Goal: Information Seeking & Learning: Find specific fact

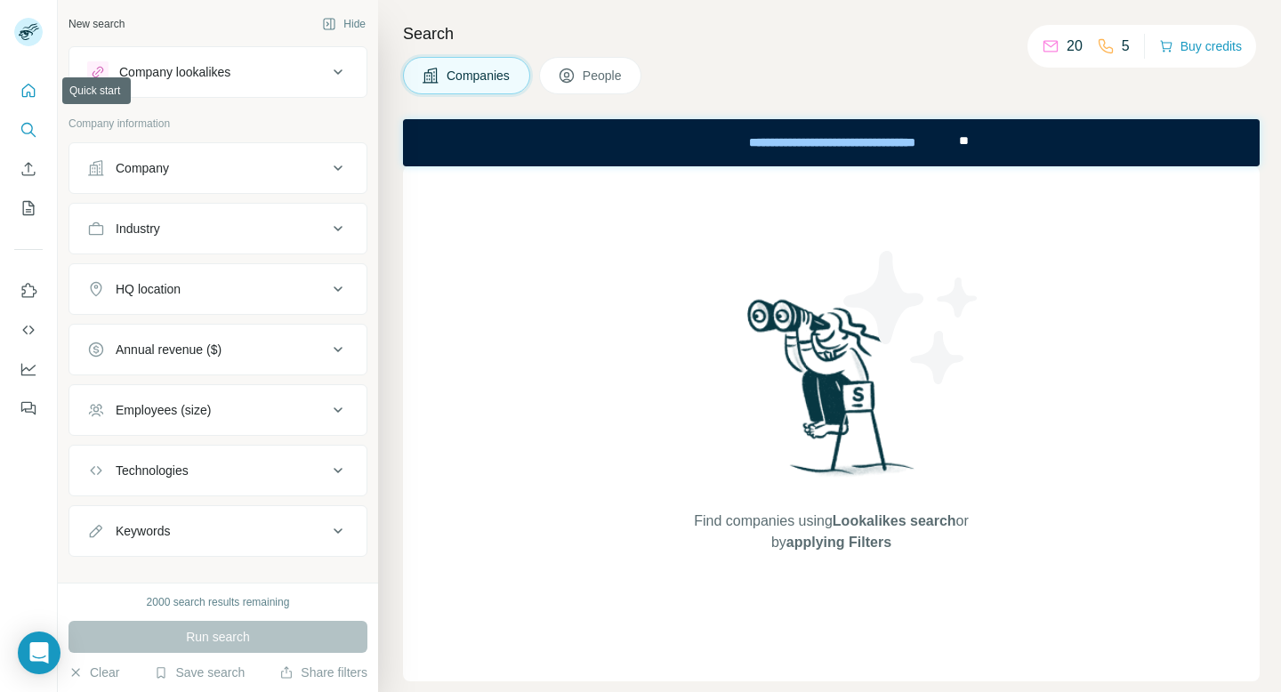
click at [32, 92] on icon "Quick start" at bounding box center [29, 91] width 18 height 18
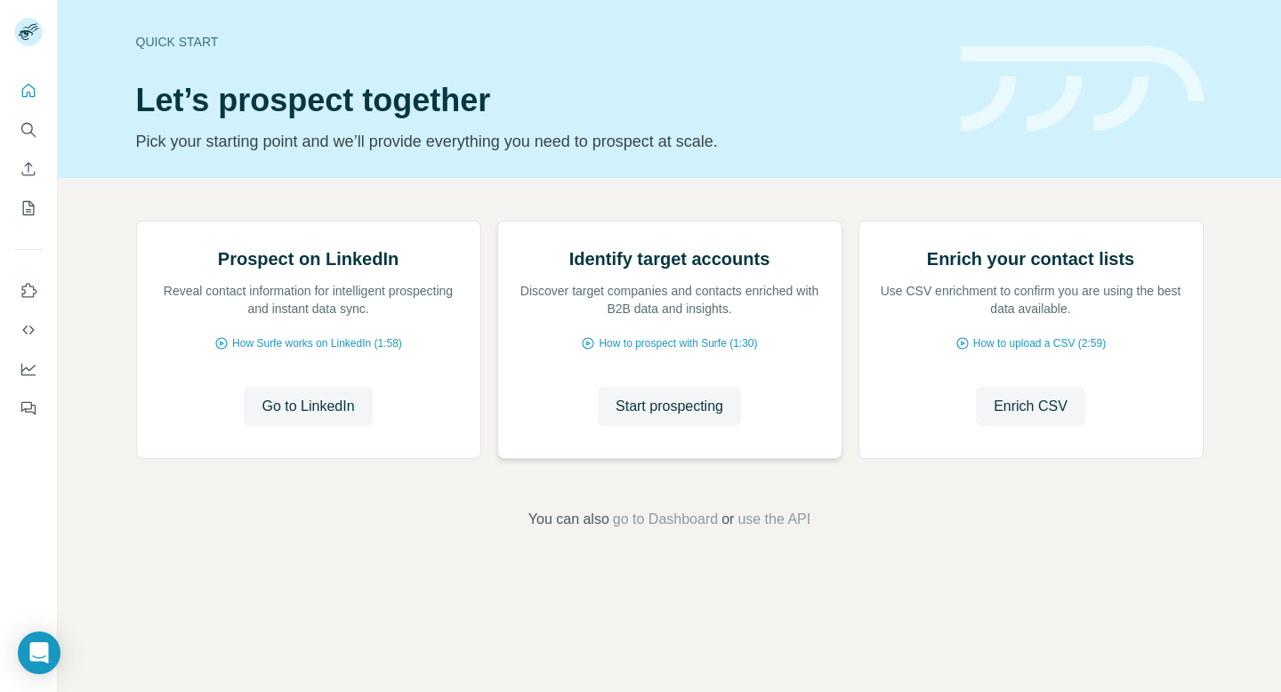
scroll to position [73, 0]
click at [29, 92] on icon "Quick start" at bounding box center [28, 90] width 13 height 13
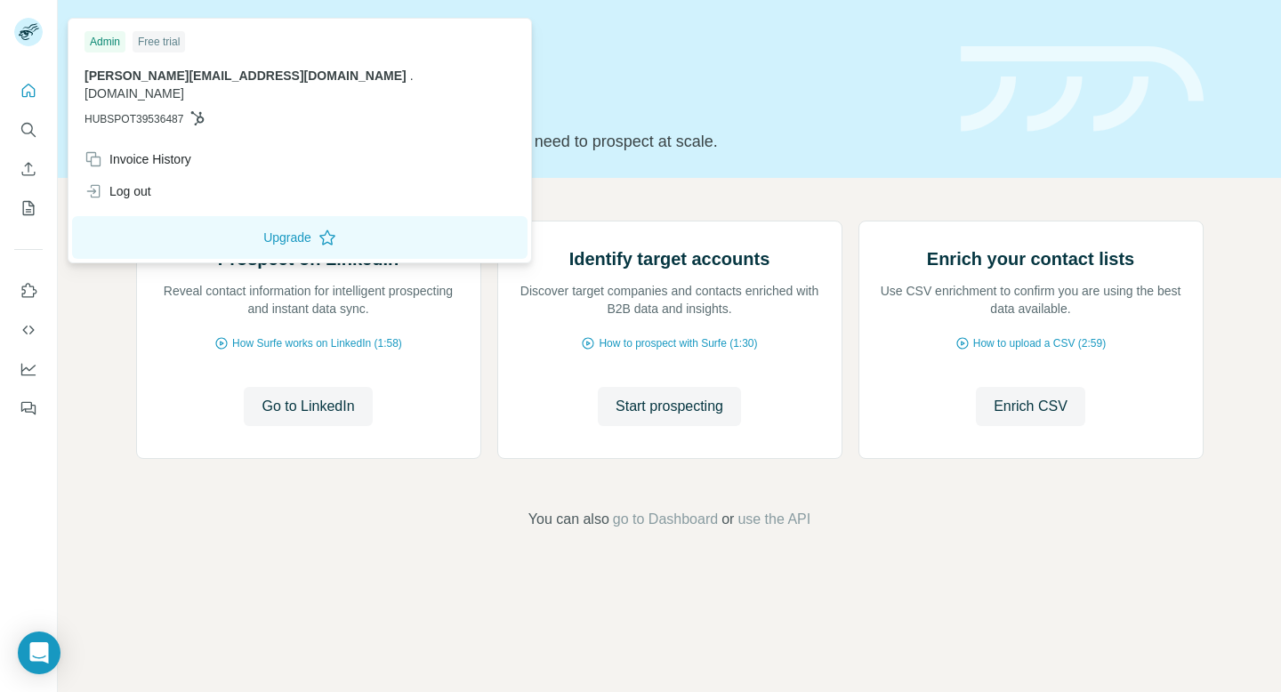
click at [164, 38] on div "Free trial" at bounding box center [159, 41] width 53 height 21
click at [33, 29] on rect at bounding box center [28, 32] width 28 height 28
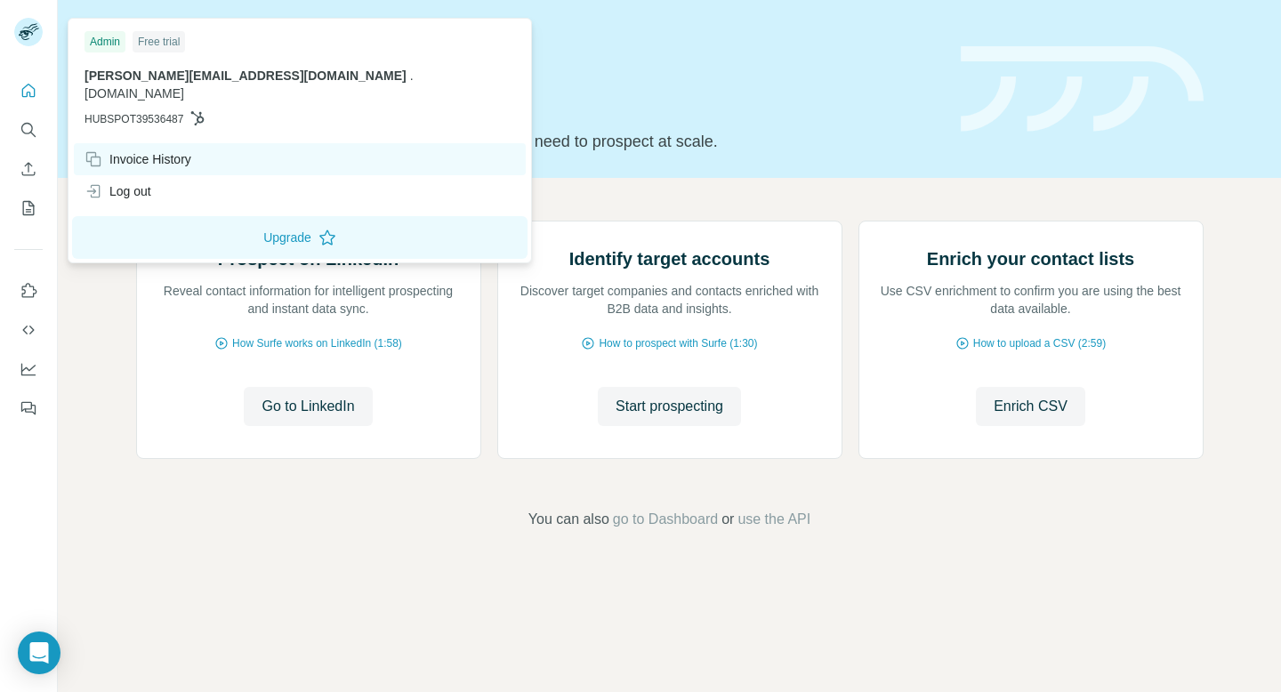
click at [199, 143] on div "Invoice History" at bounding box center [300, 159] width 452 height 32
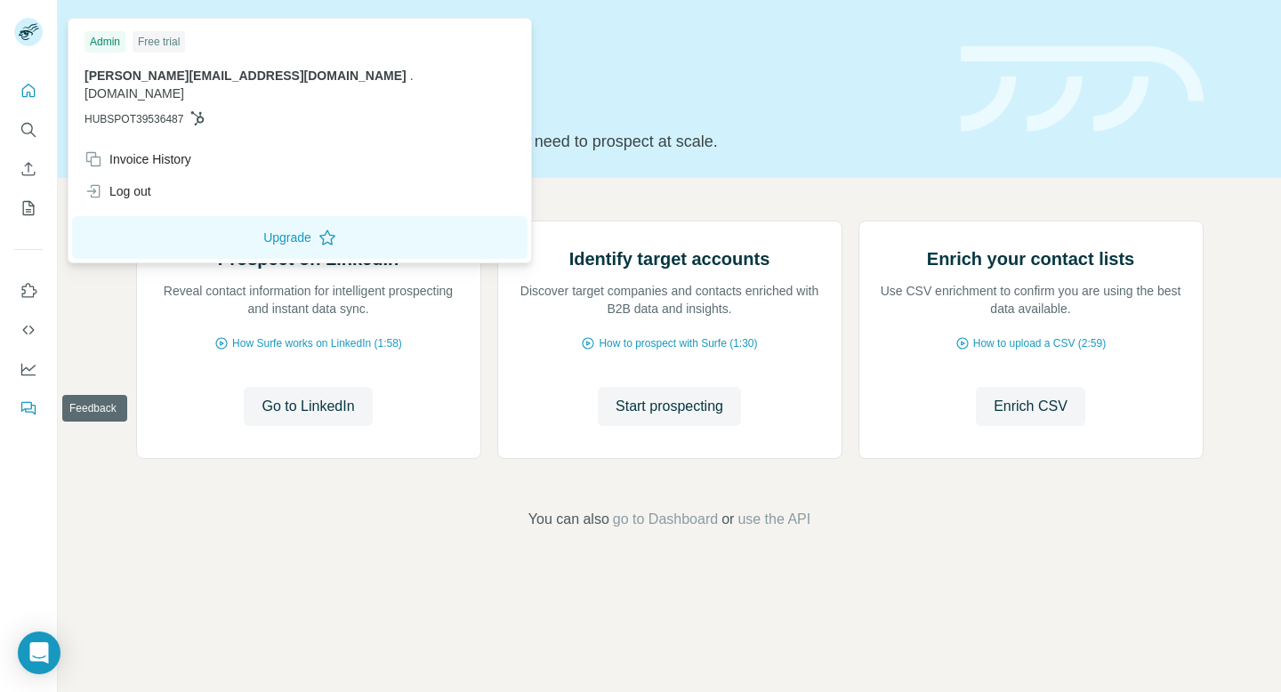
click at [29, 402] on icon "Feedback" at bounding box center [26, 407] width 11 height 10
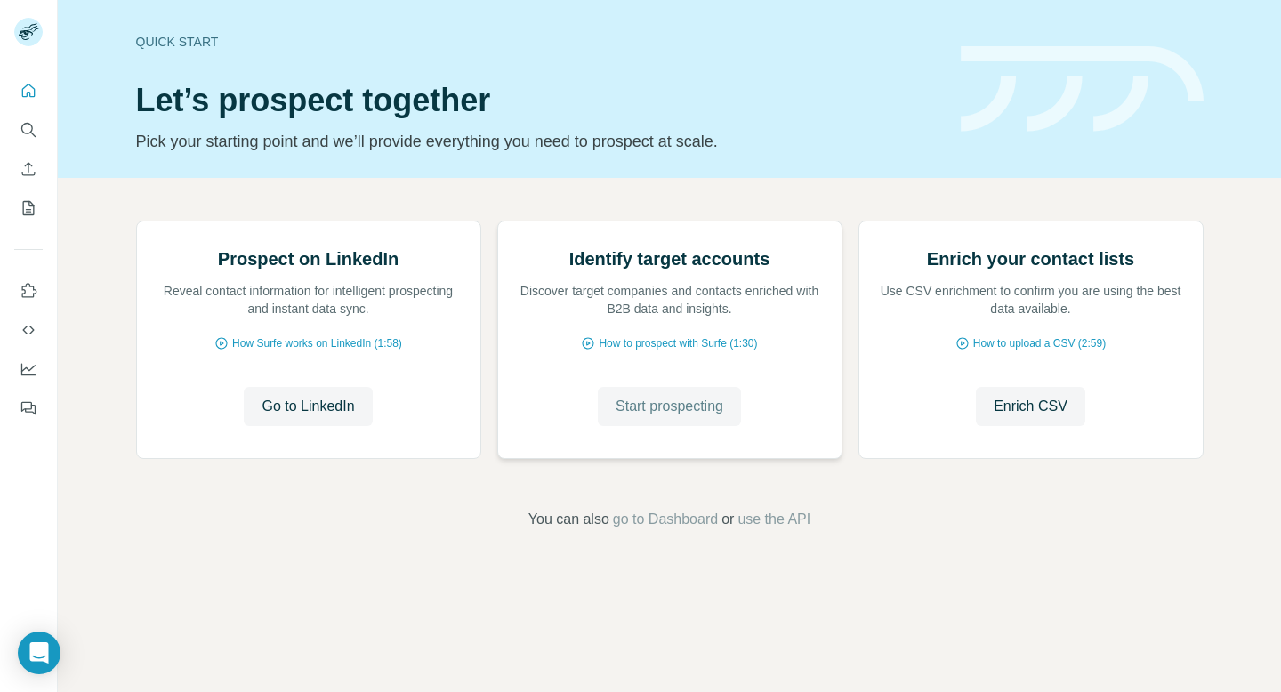
click at [699, 417] on span "Start prospecting" at bounding box center [670, 406] width 108 height 21
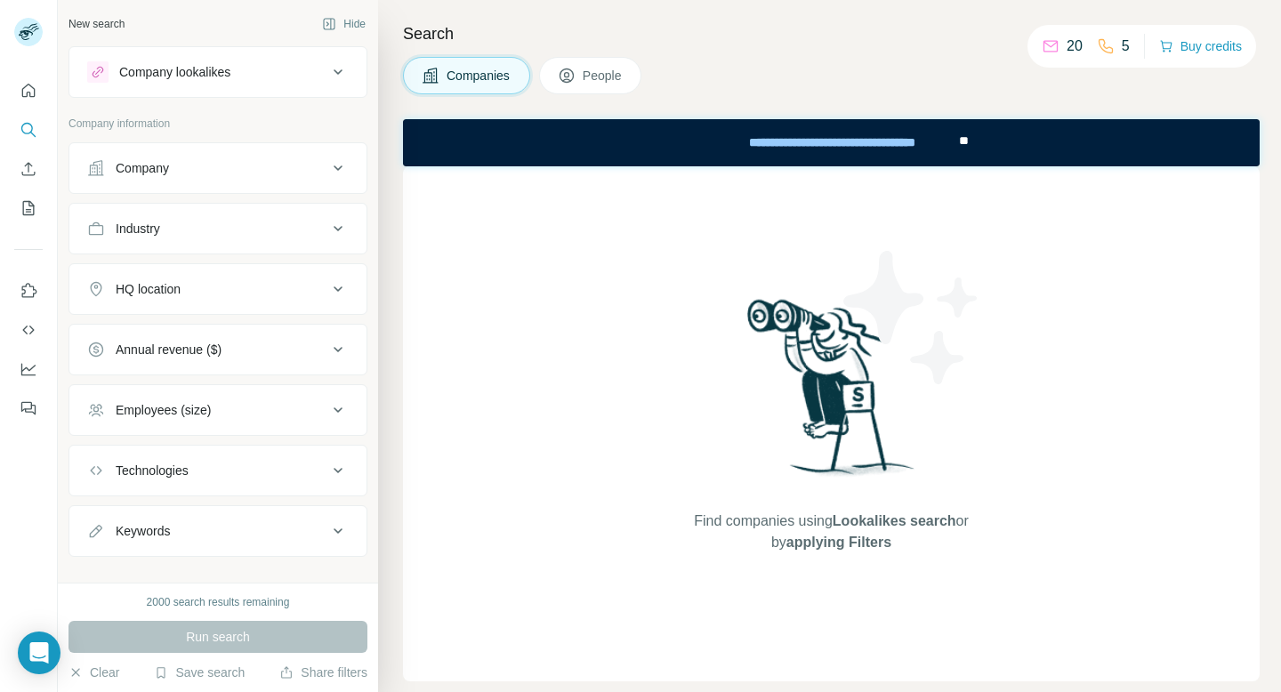
click at [342, 69] on icon at bounding box center [338, 71] width 9 height 5
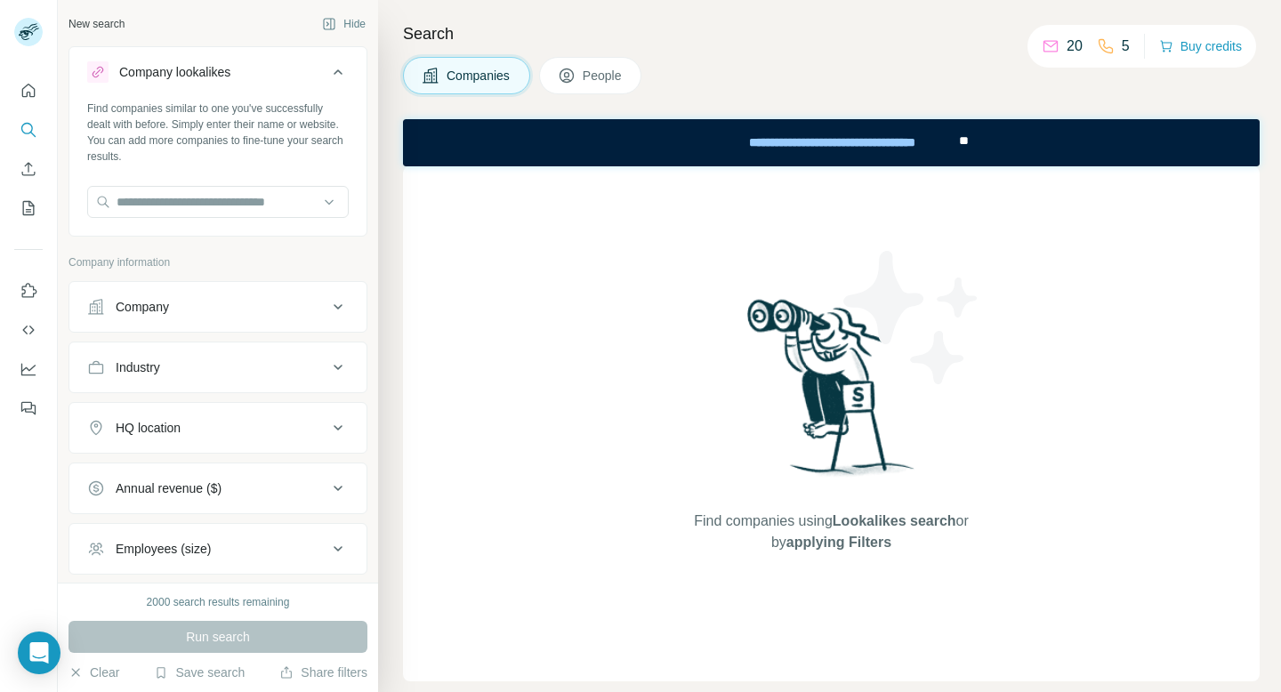
click at [342, 69] on icon at bounding box center [337, 71] width 21 height 21
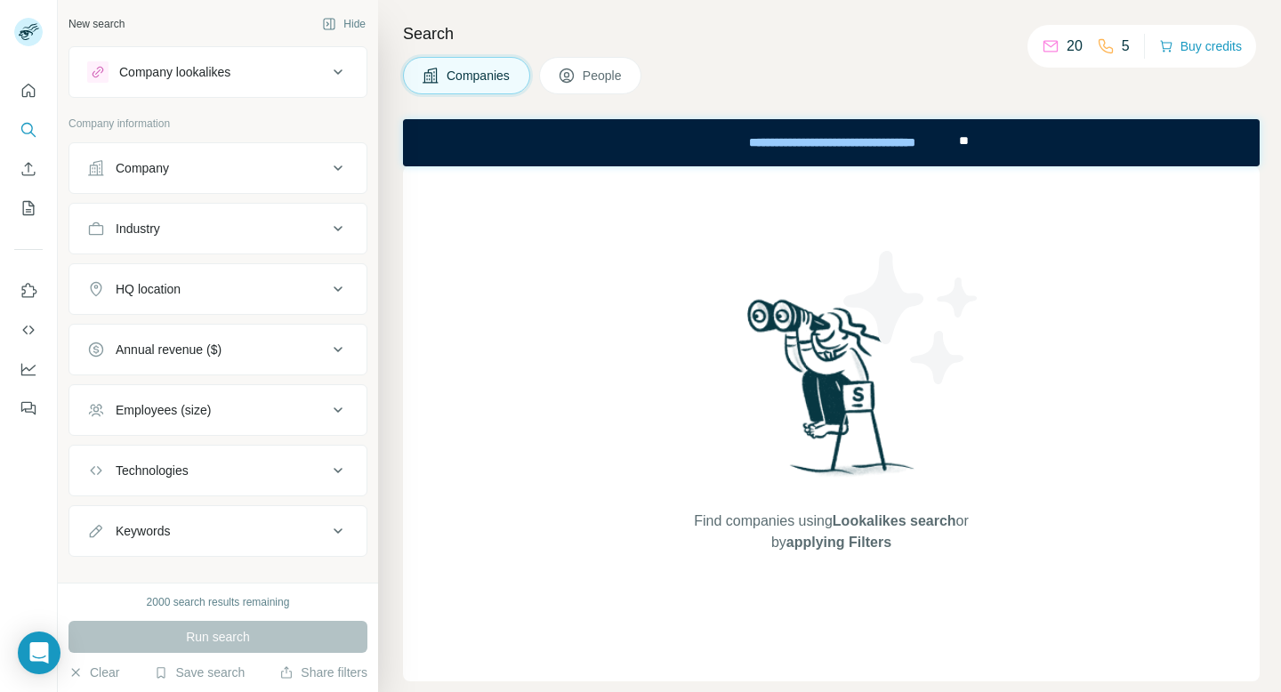
click at [272, 171] on div "Company" at bounding box center [207, 168] width 240 height 18
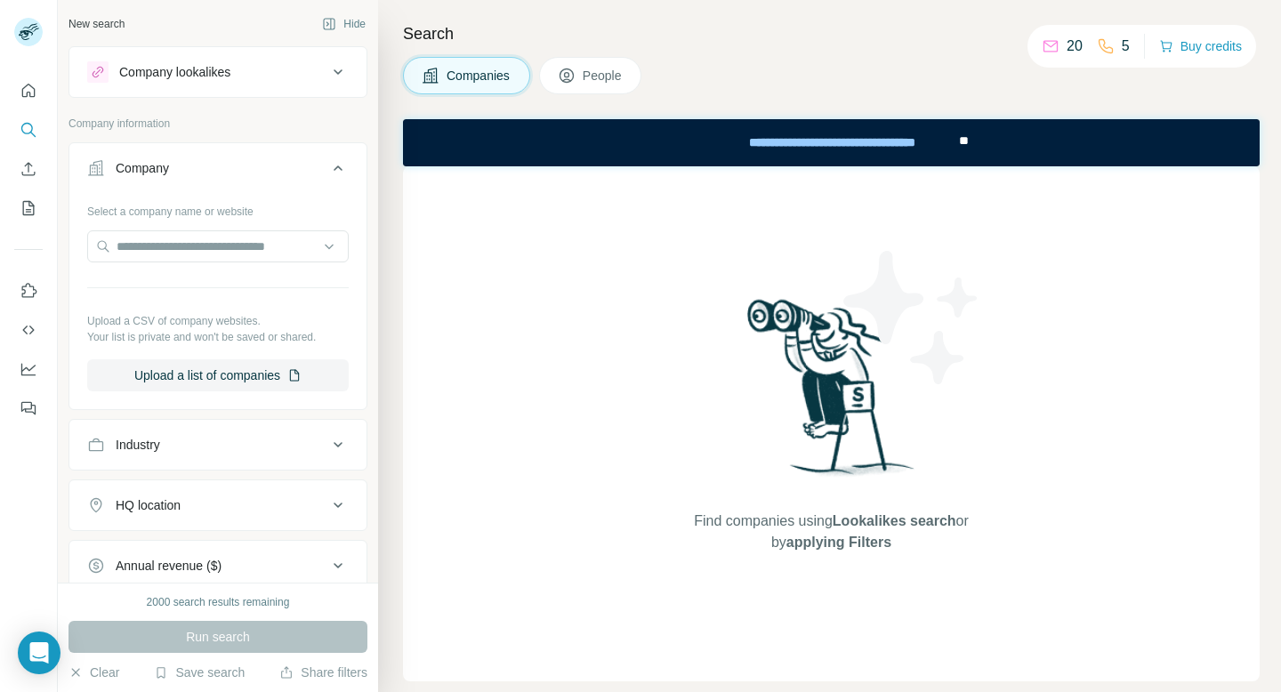
click at [340, 166] on icon at bounding box center [337, 168] width 21 height 21
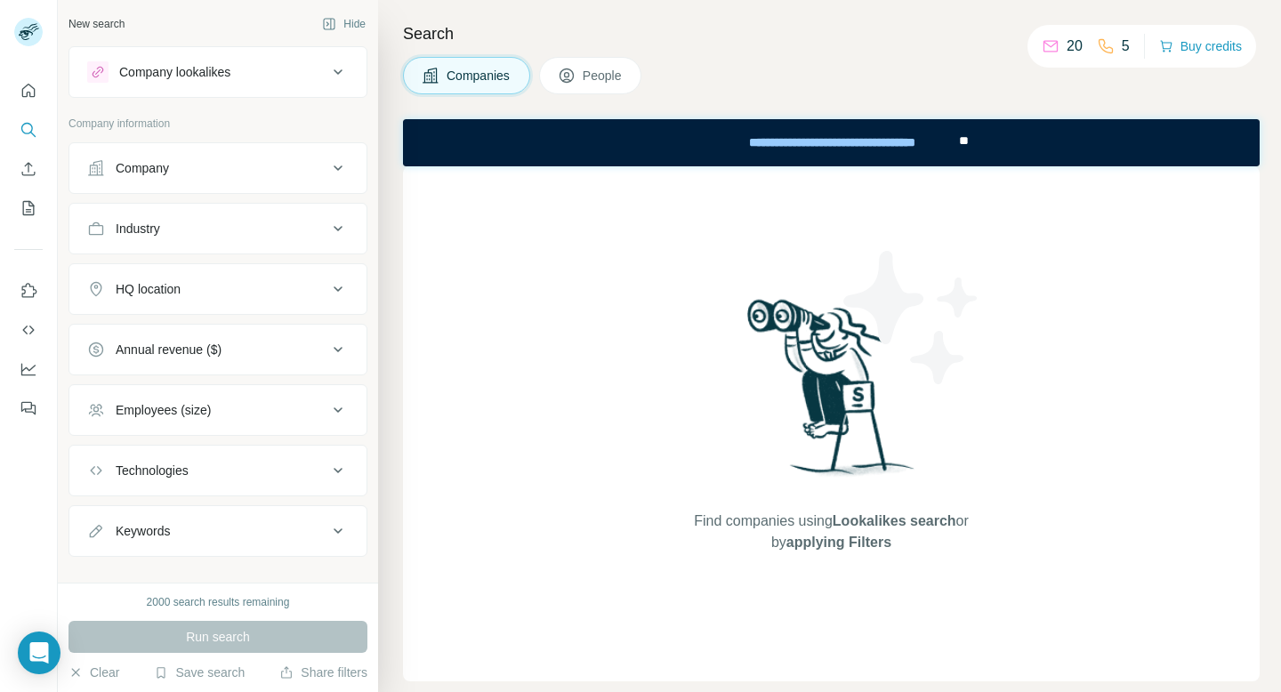
click at [244, 229] on div "Industry" at bounding box center [207, 229] width 240 height 18
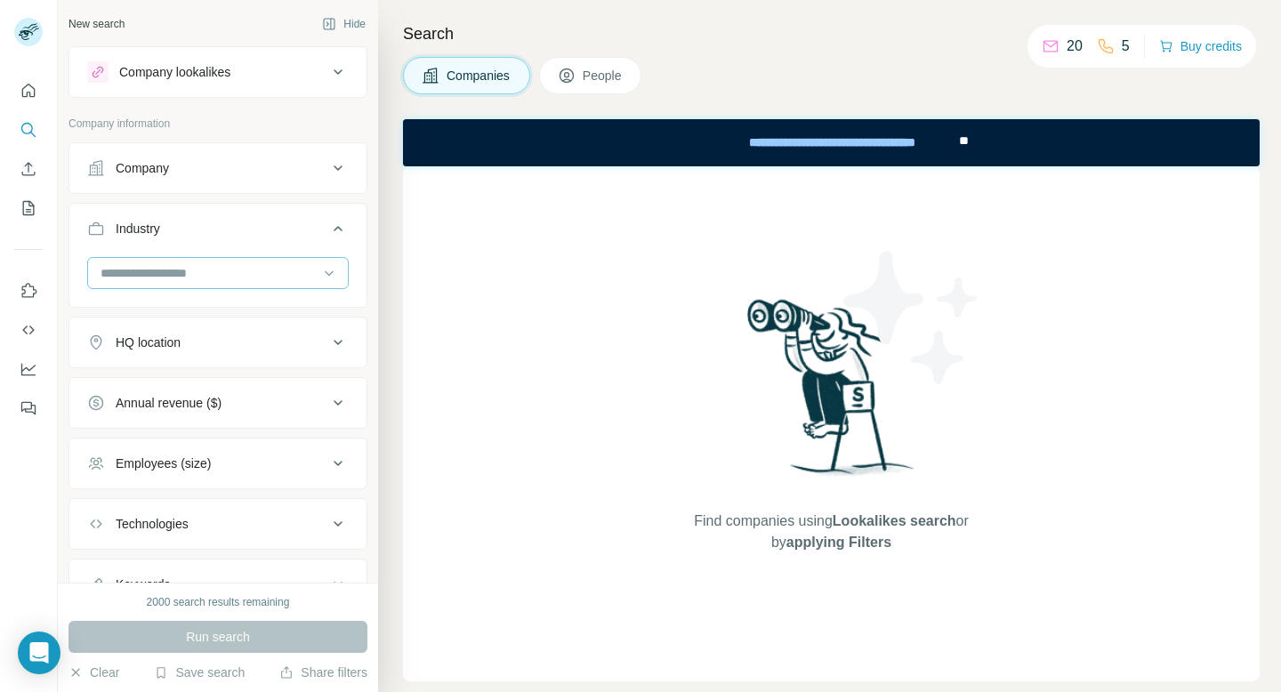
click at [219, 274] on input at bounding box center [209, 273] width 220 height 20
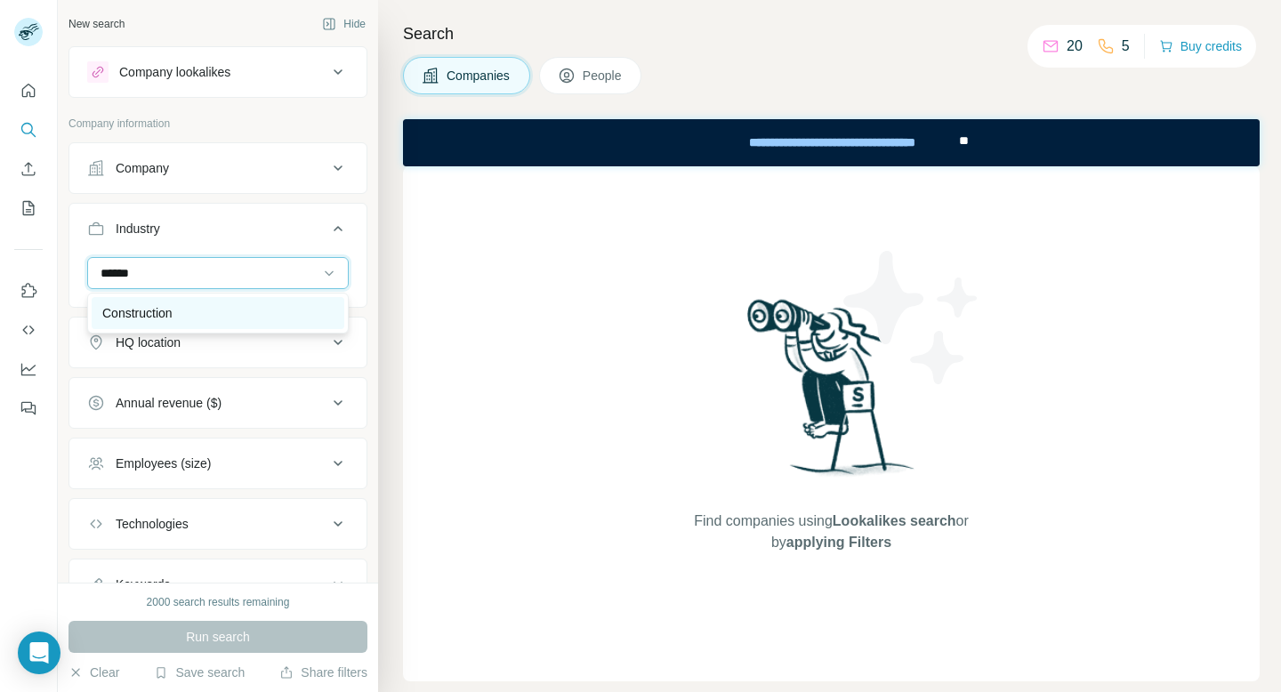
type input "******"
click at [170, 314] on p "Construction" at bounding box center [137, 313] width 70 height 18
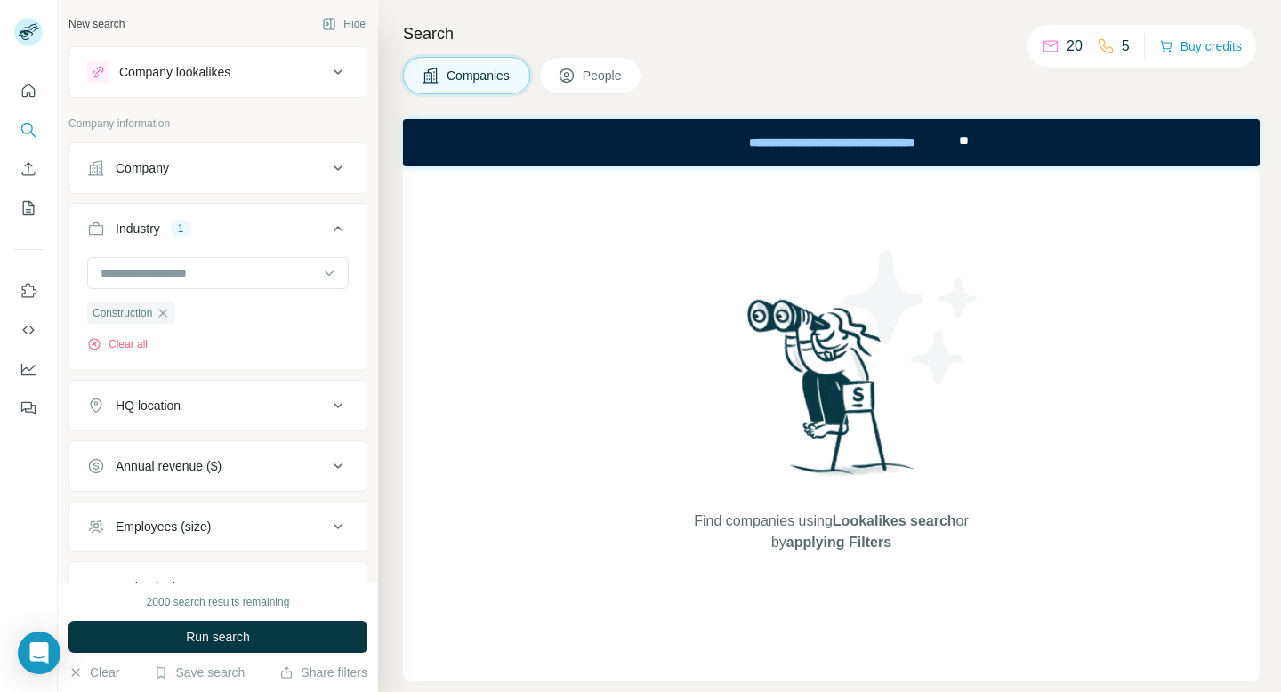
click at [180, 409] on div "HQ location" at bounding box center [148, 406] width 65 height 18
click at [165, 453] on input "text" at bounding box center [218, 450] width 262 height 32
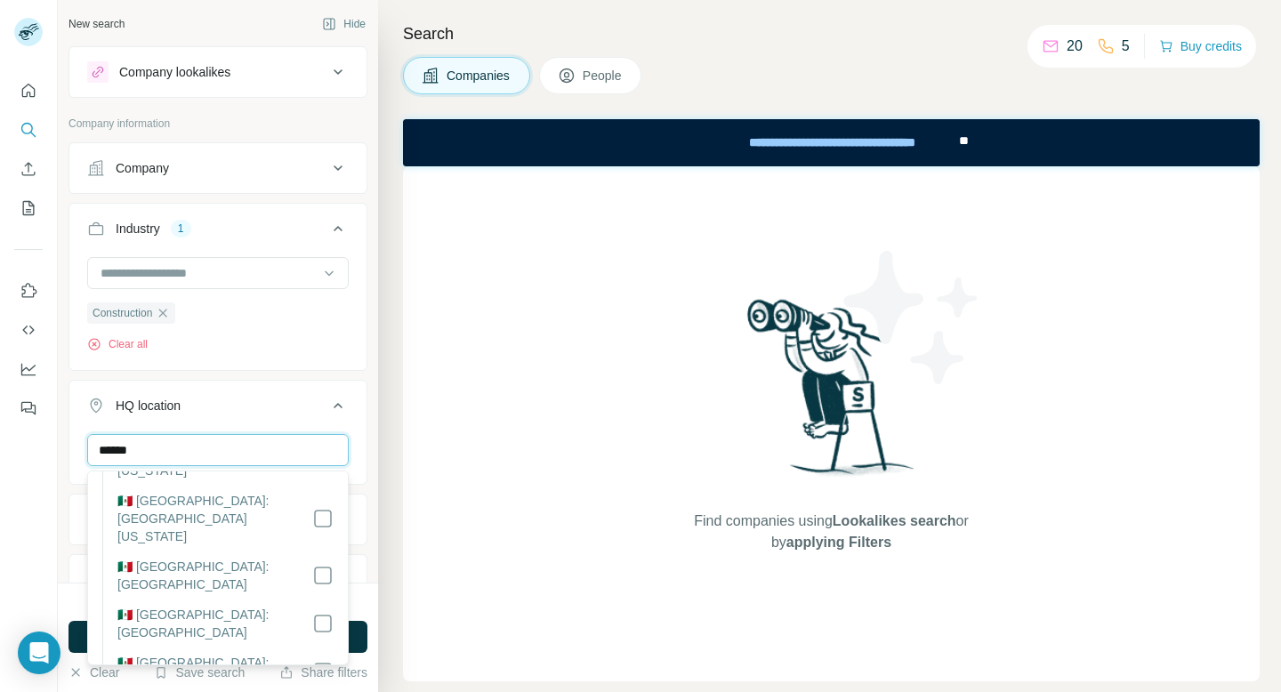
scroll to position [165, 0]
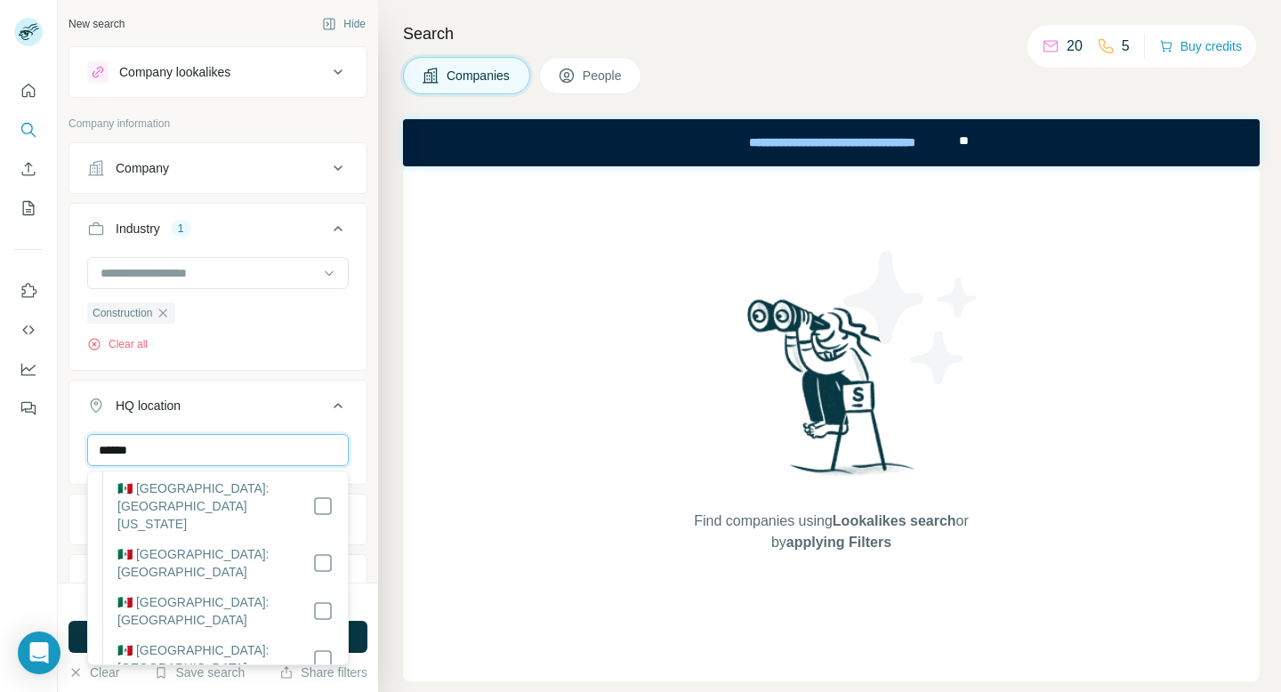
type input "******"
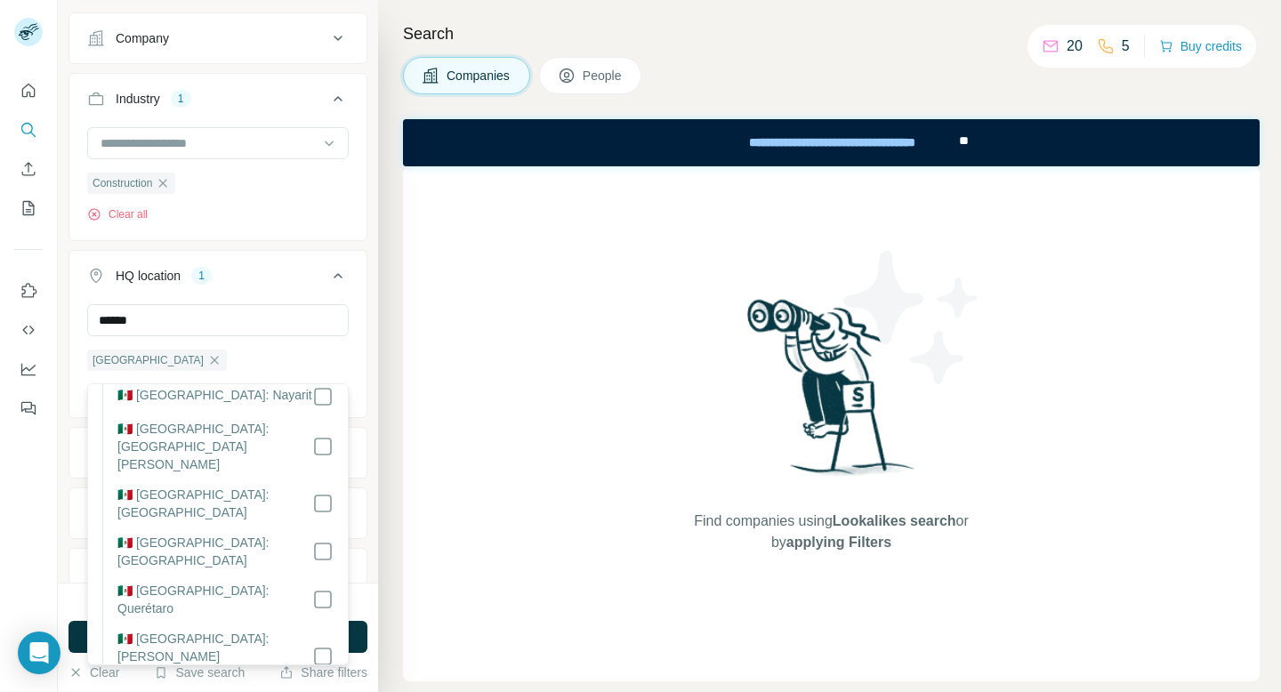
scroll to position [886, 0]
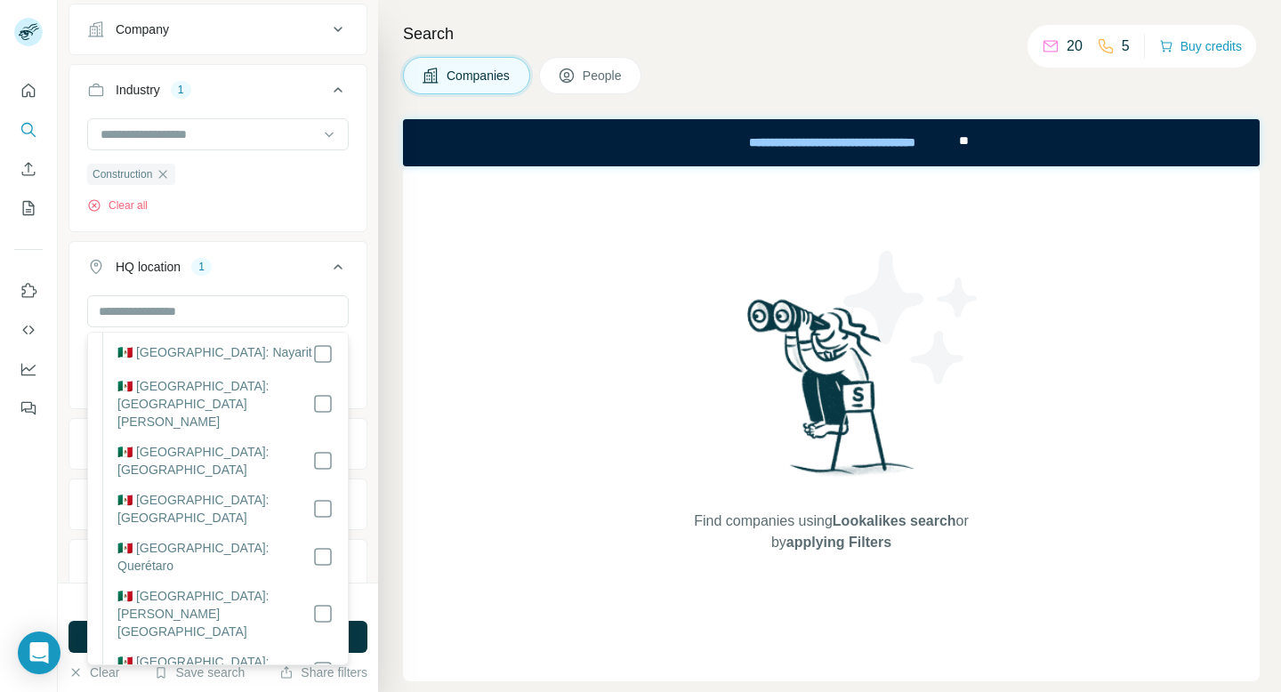
click at [395, 505] on div "Search Companies People Find companies using Lookalikes search or by applying F…" at bounding box center [829, 346] width 903 height 692
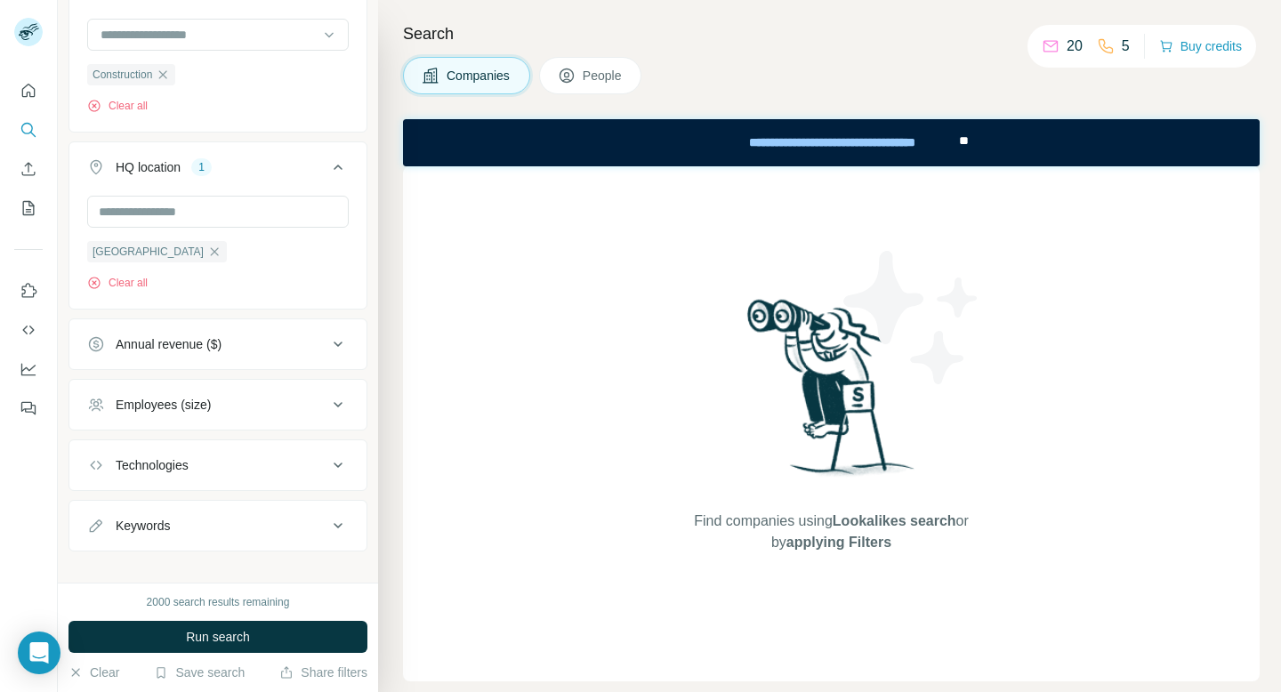
scroll to position [247, 0]
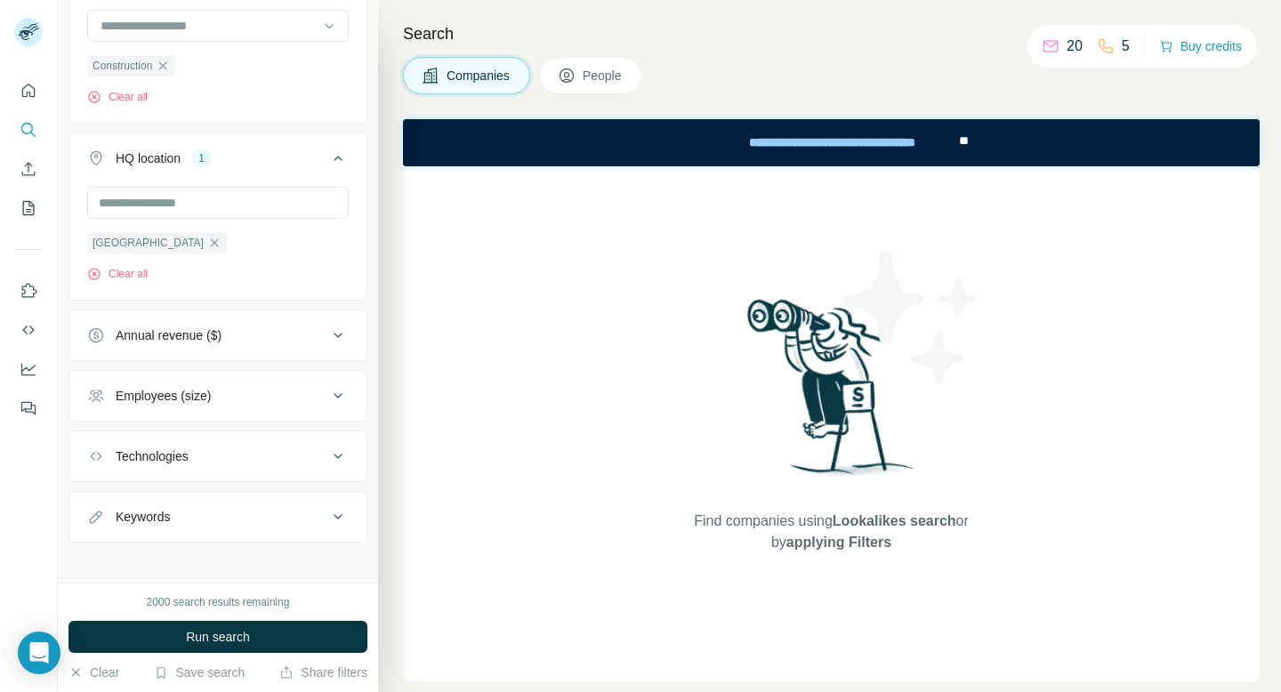
click at [254, 461] on div "Technologies" at bounding box center [207, 457] width 240 height 18
click at [245, 504] on input "text" at bounding box center [218, 501] width 262 height 32
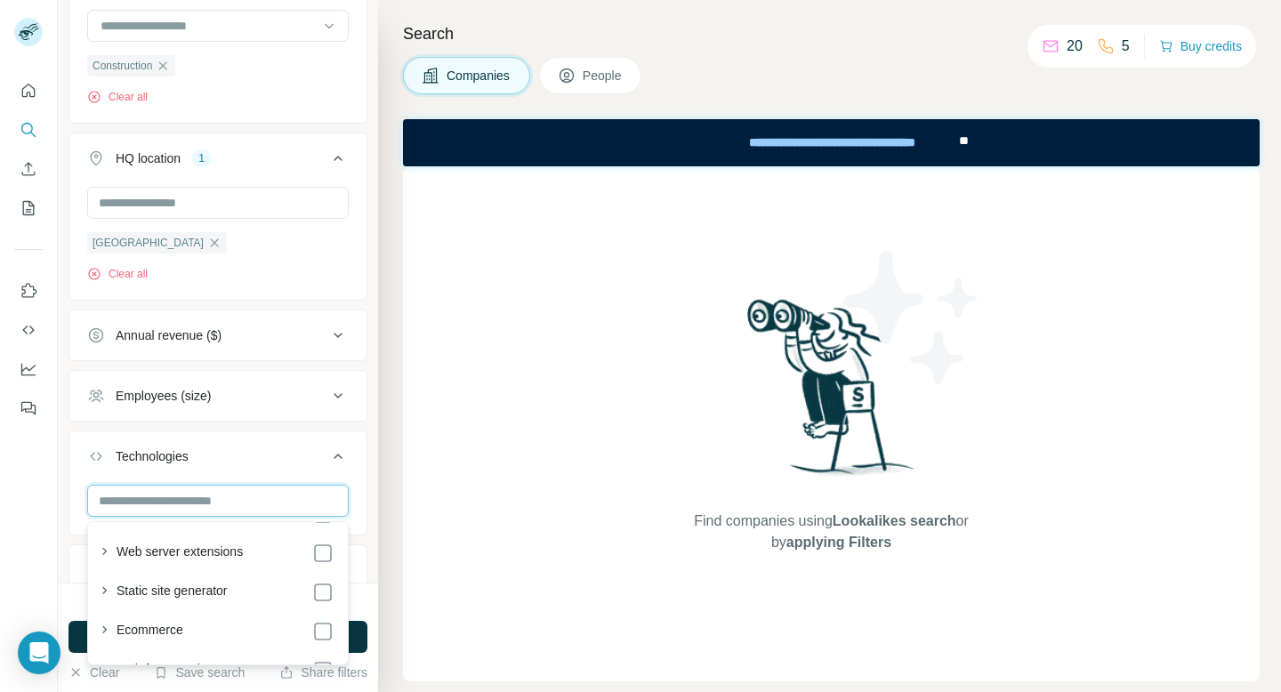
scroll to position [431, 0]
click at [386, 511] on div "Search Companies People Find companies using Lookalikes search or by applying F…" at bounding box center [829, 346] width 903 height 692
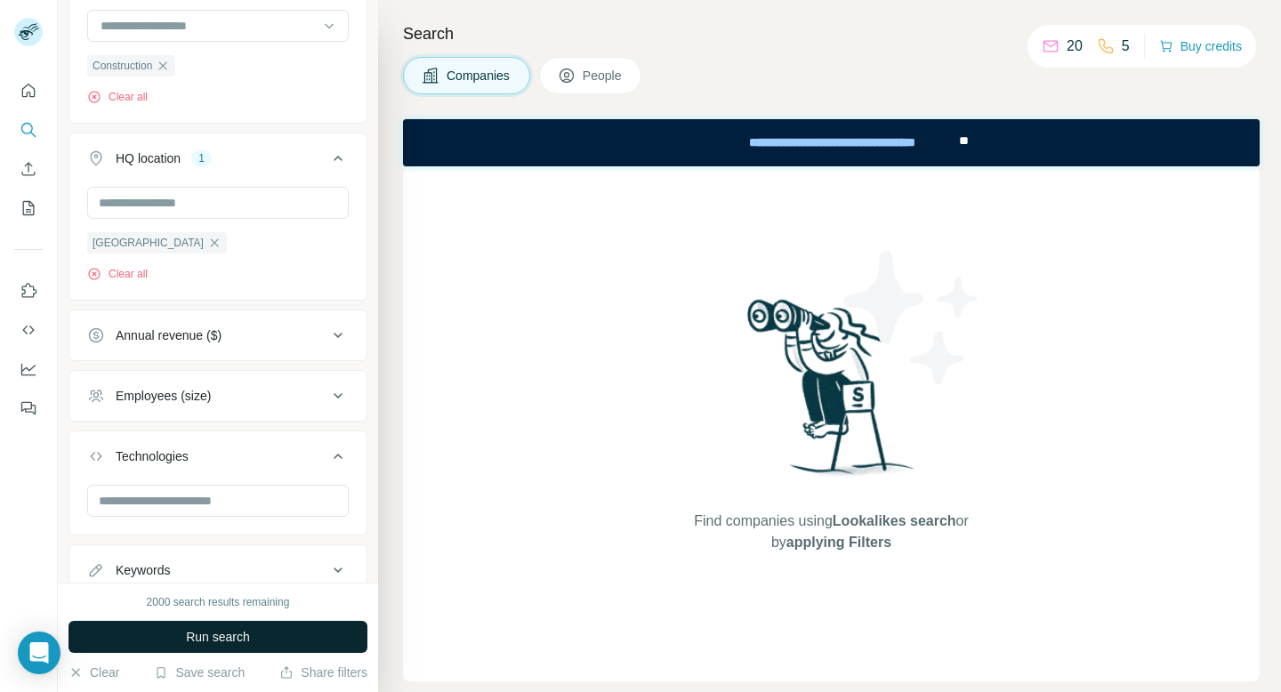
click at [218, 643] on span "Run search" at bounding box center [218, 637] width 64 height 18
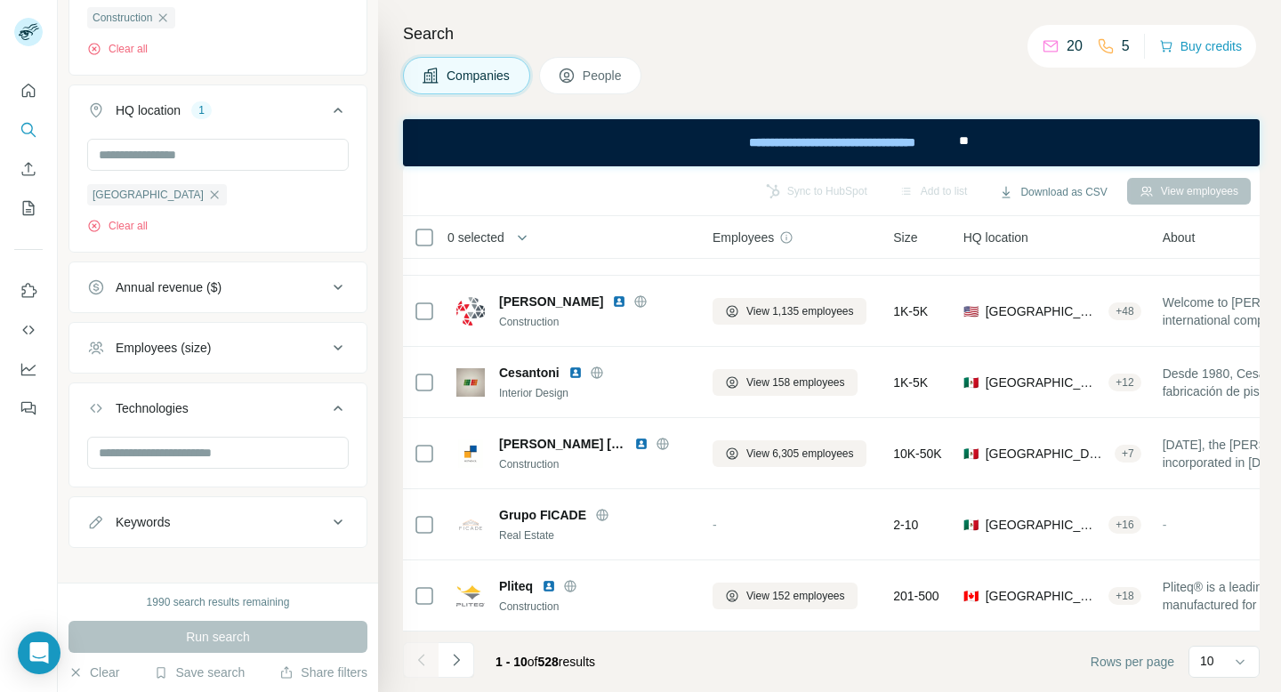
scroll to position [311, 0]
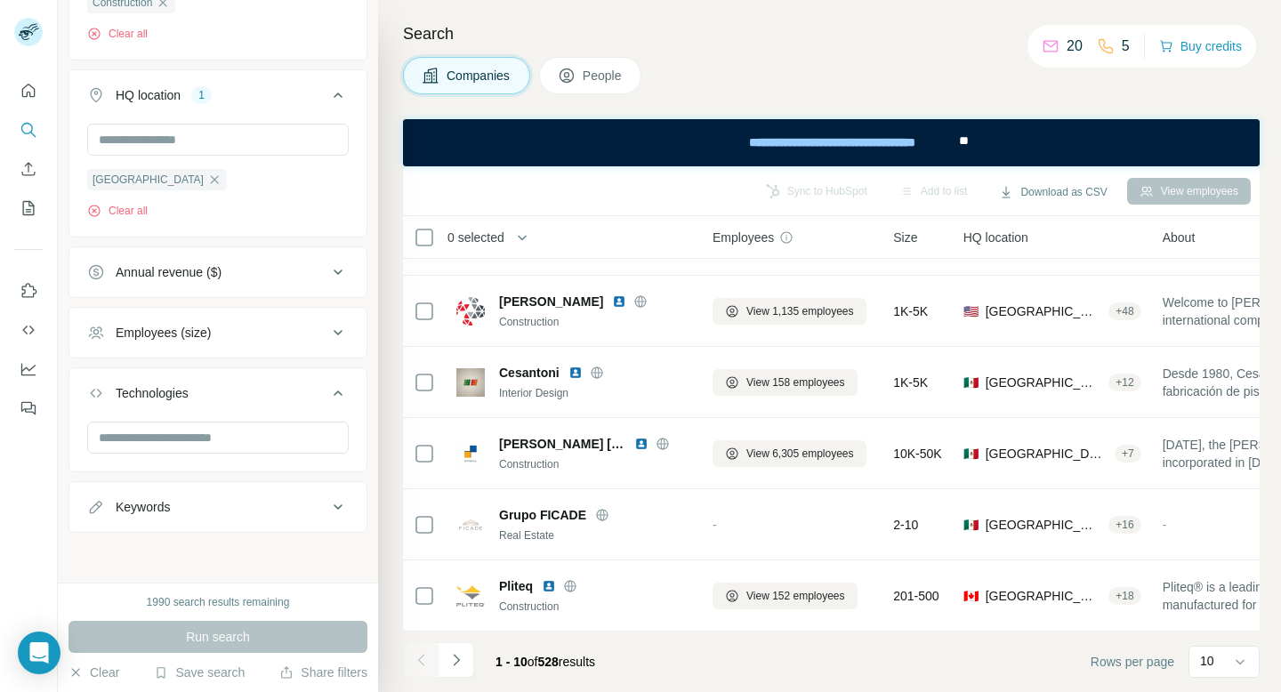
click at [303, 513] on div "Keywords" at bounding box center [207, 507] width 240 height 18
click at [253, 566] on input "text" at bounding box center [200, 551] width 226 height 32
type input "**********"
click at [326, 602] on div "1990 search results remaining" at bounding box center [218, 602] width 299 height 16
click at [248, 643] on div "Run search" at bounding box center [218, 637] width 299 height 32
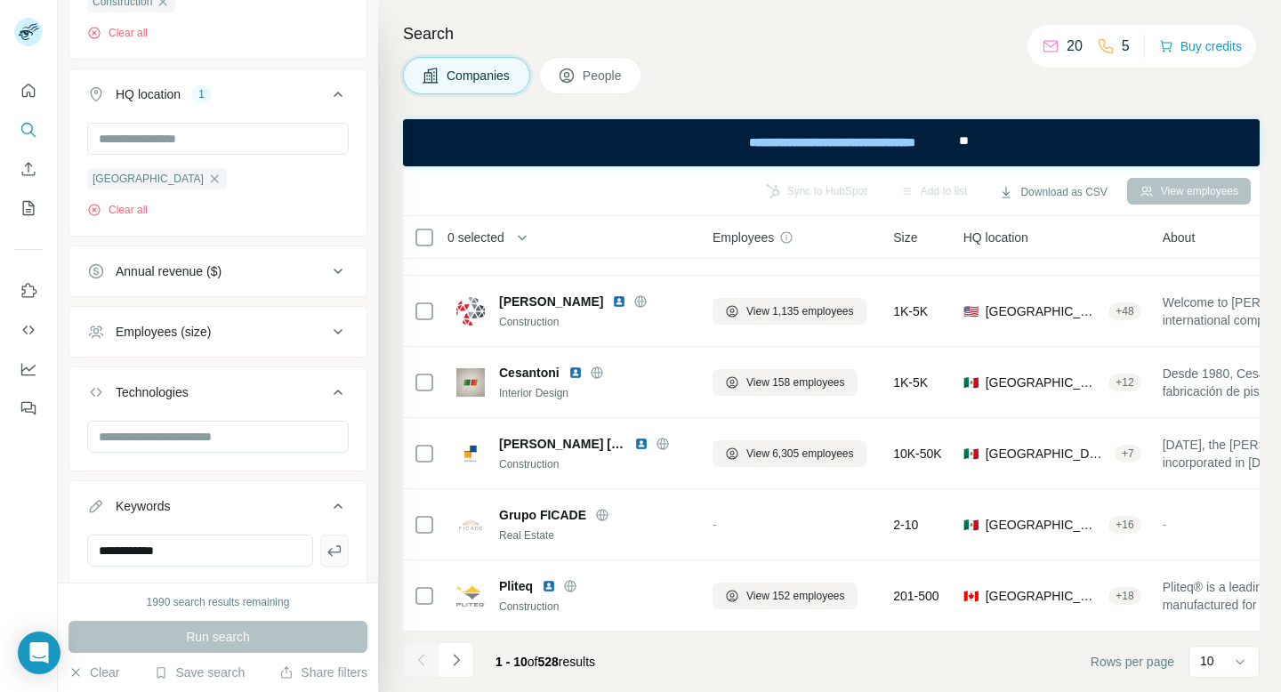
click at [332, 554] on icon "button" at bounding box center [335, 551] width 18 height 18
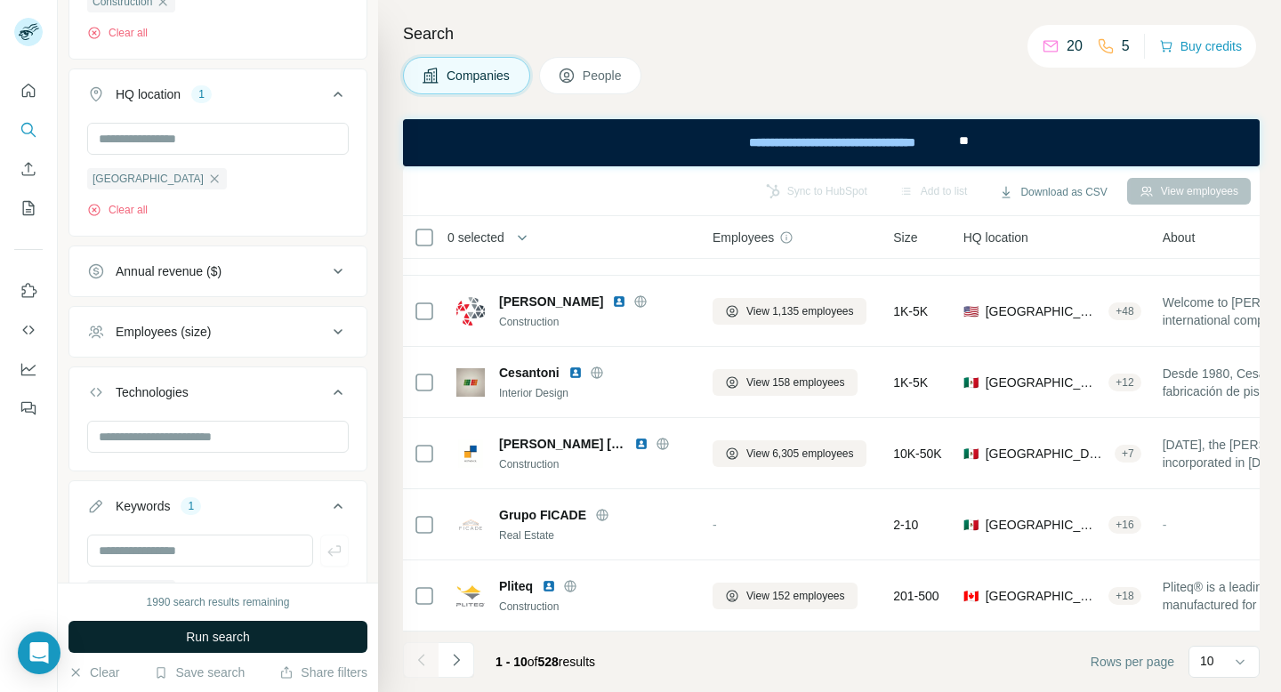
click at [233, 641] on span "Run search" at bounding box center [218, 637] width 64 height 18
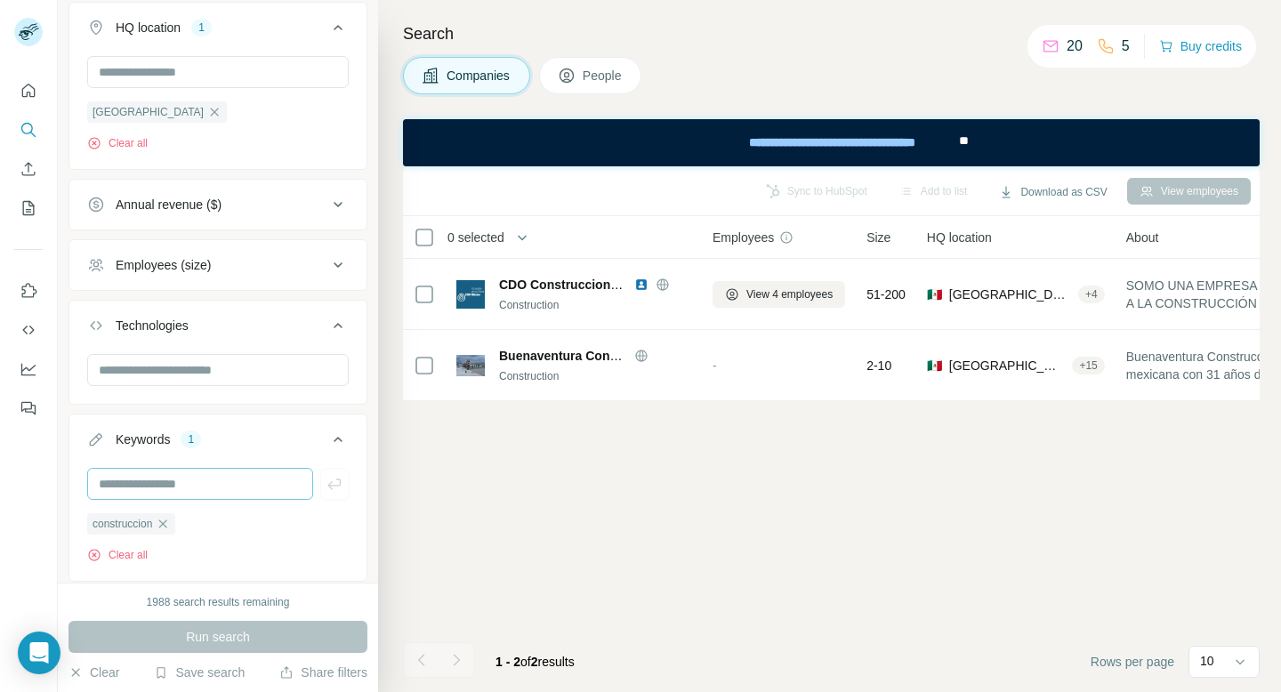
scroll to position [428, 0]
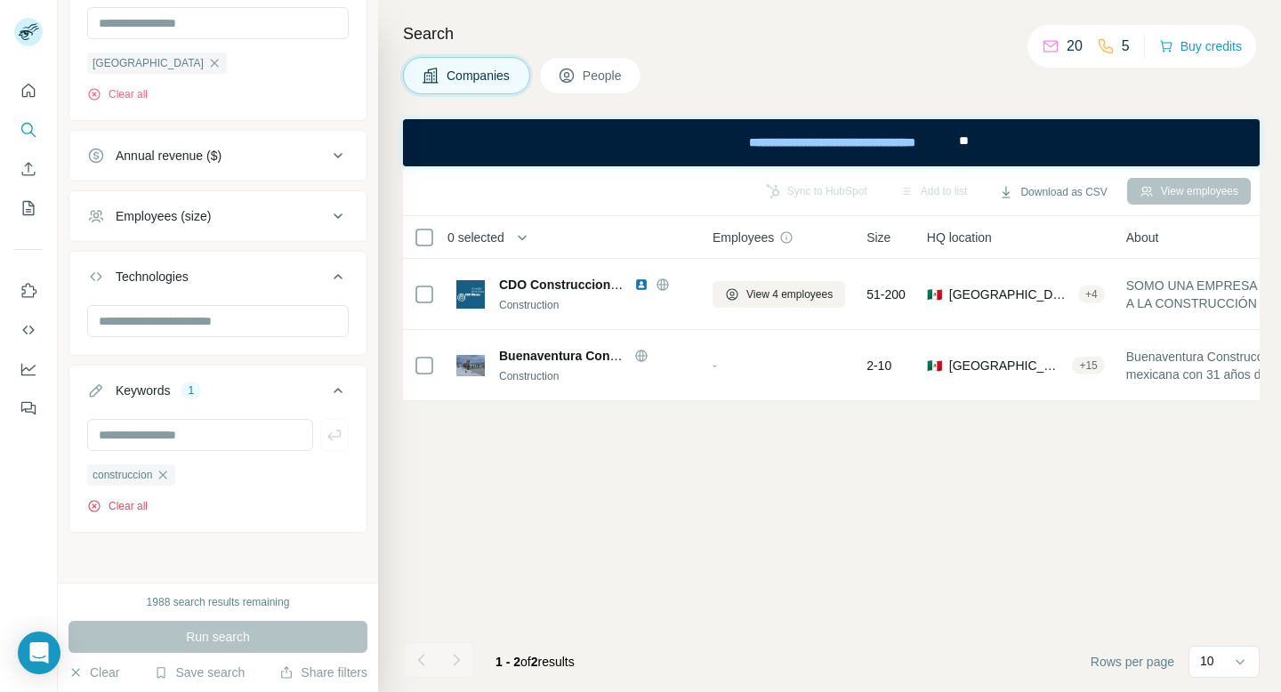
click at [132, 507] on button "Clear all" at bounding box center [117, 506] width 61 height 16
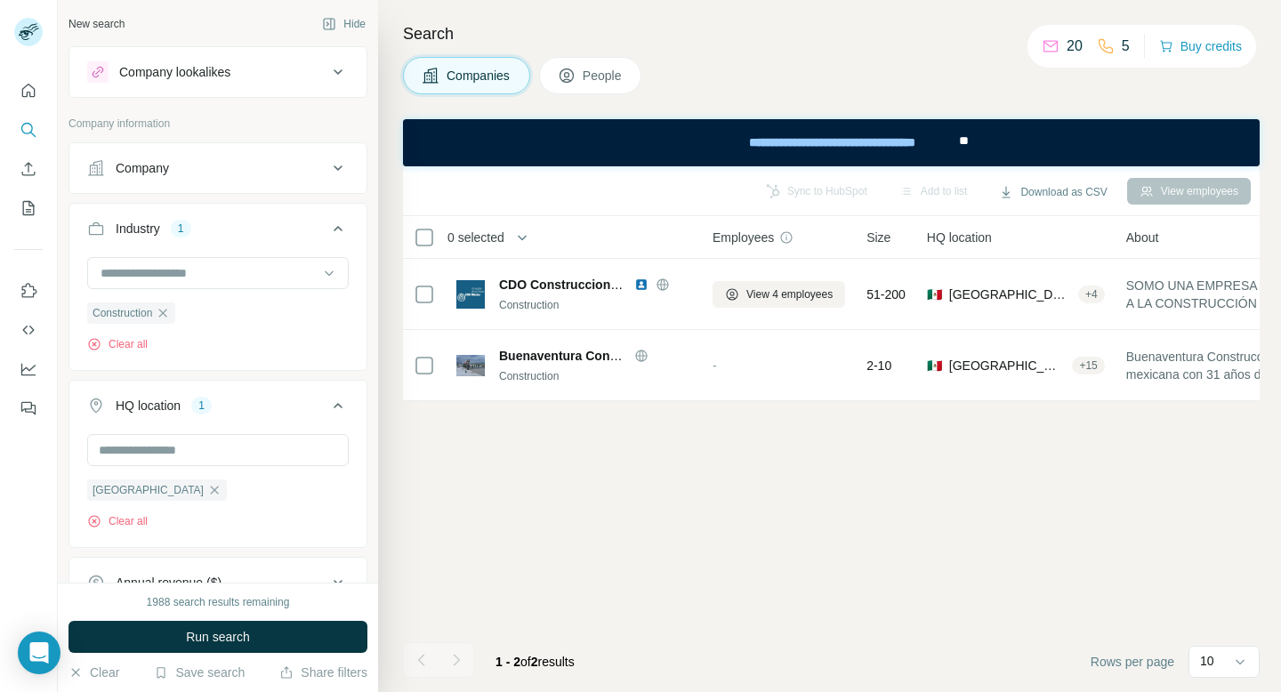
click at [297, 67] on div "Company lookalikes" at bounding box center [207, 71] width 240 height 21
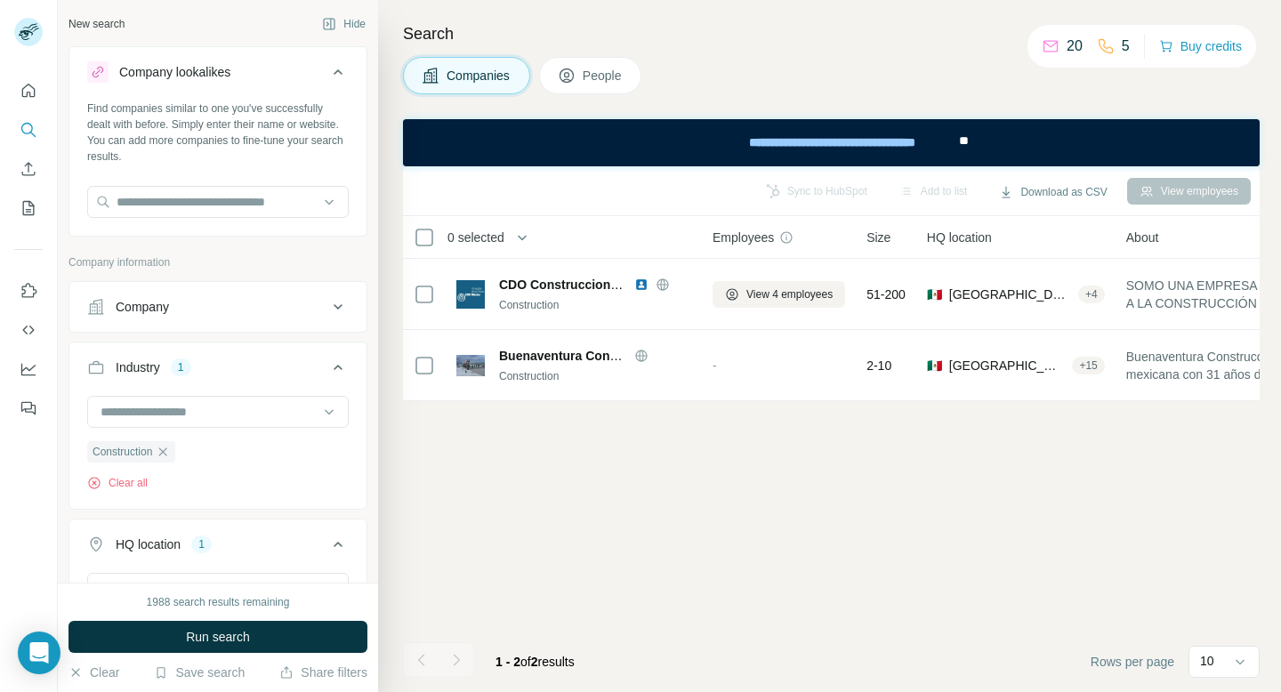
click at [338, 73] on icon at bounding box center [337, 71] width 21 height 21
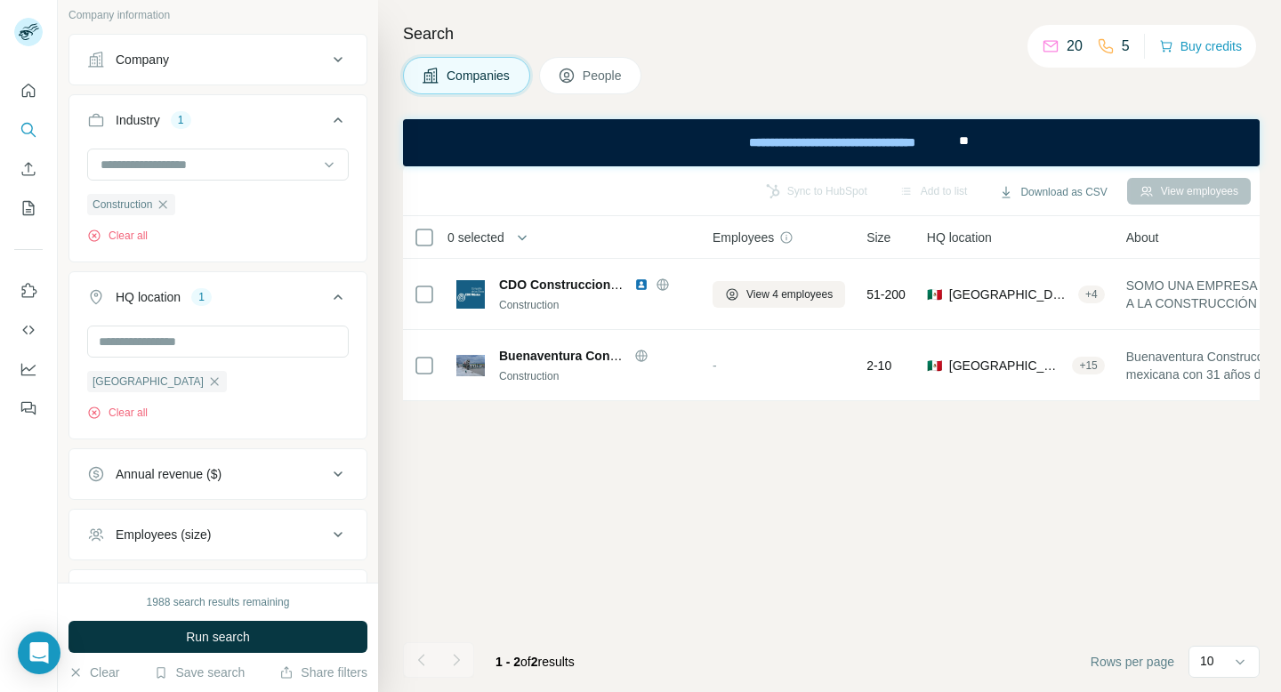
scroll to position [111, 0]
click at [219, 343] on input "text" at bounding box center [218, 339] width 262 height 32
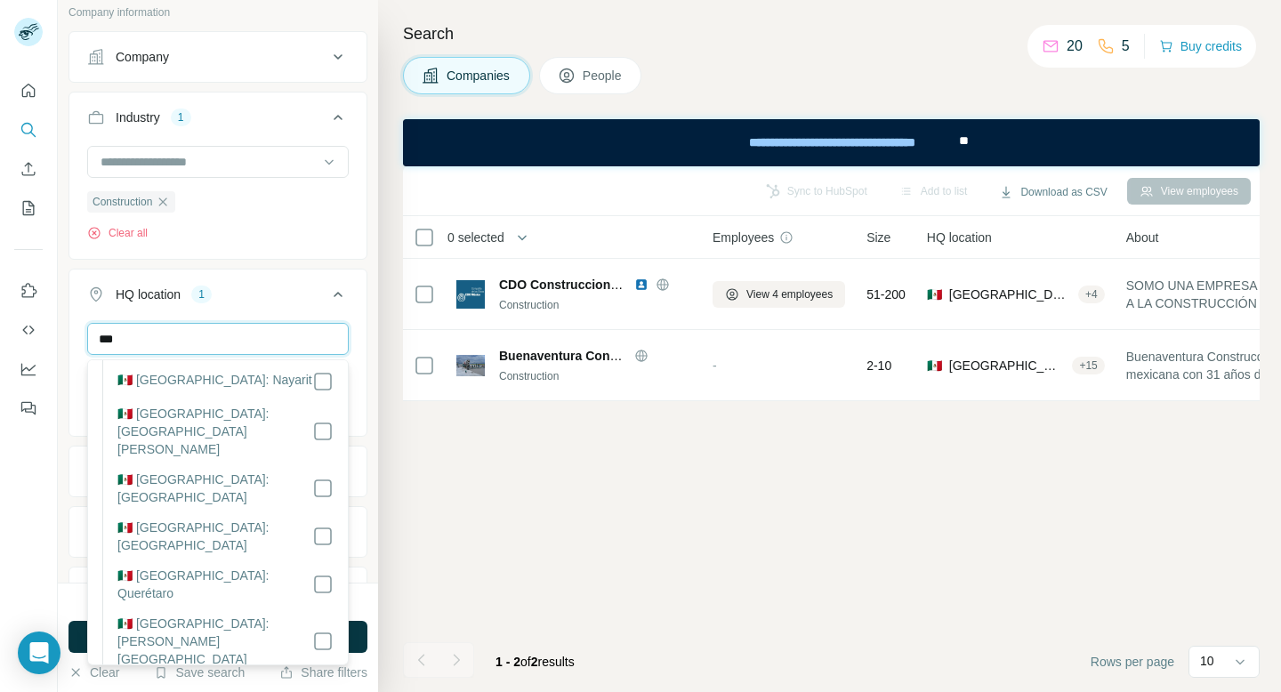
scroll to position [0, 0]
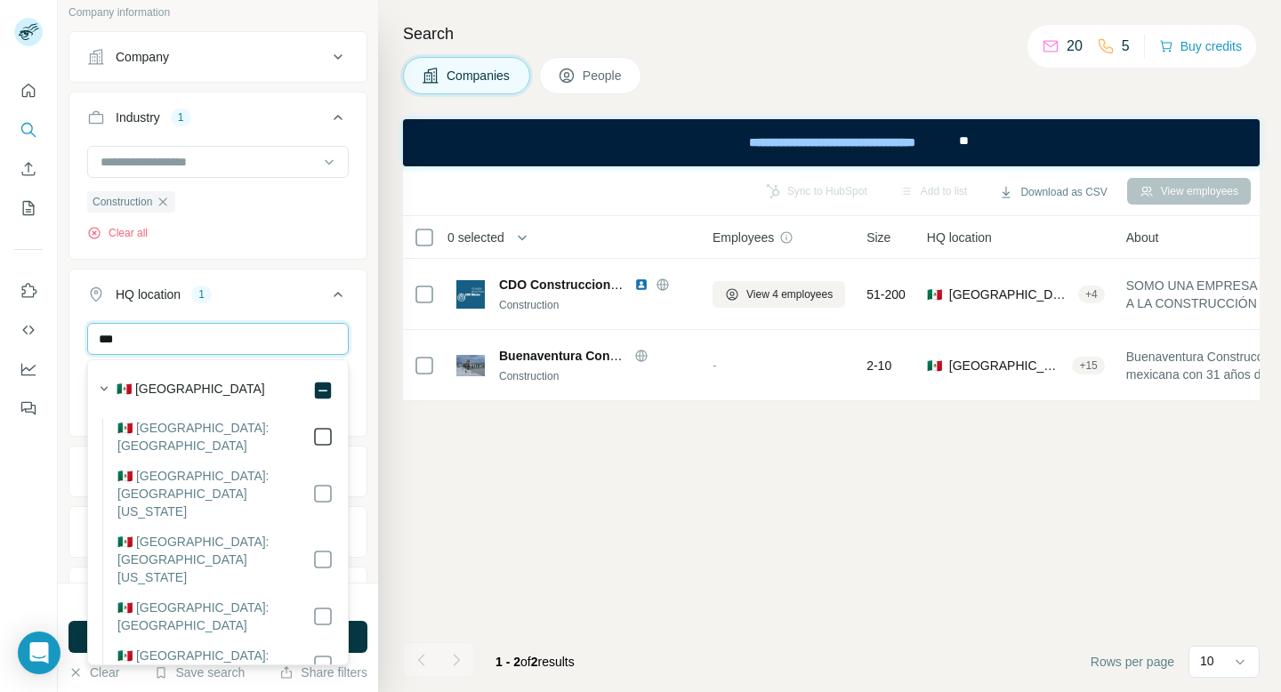
type input "***"
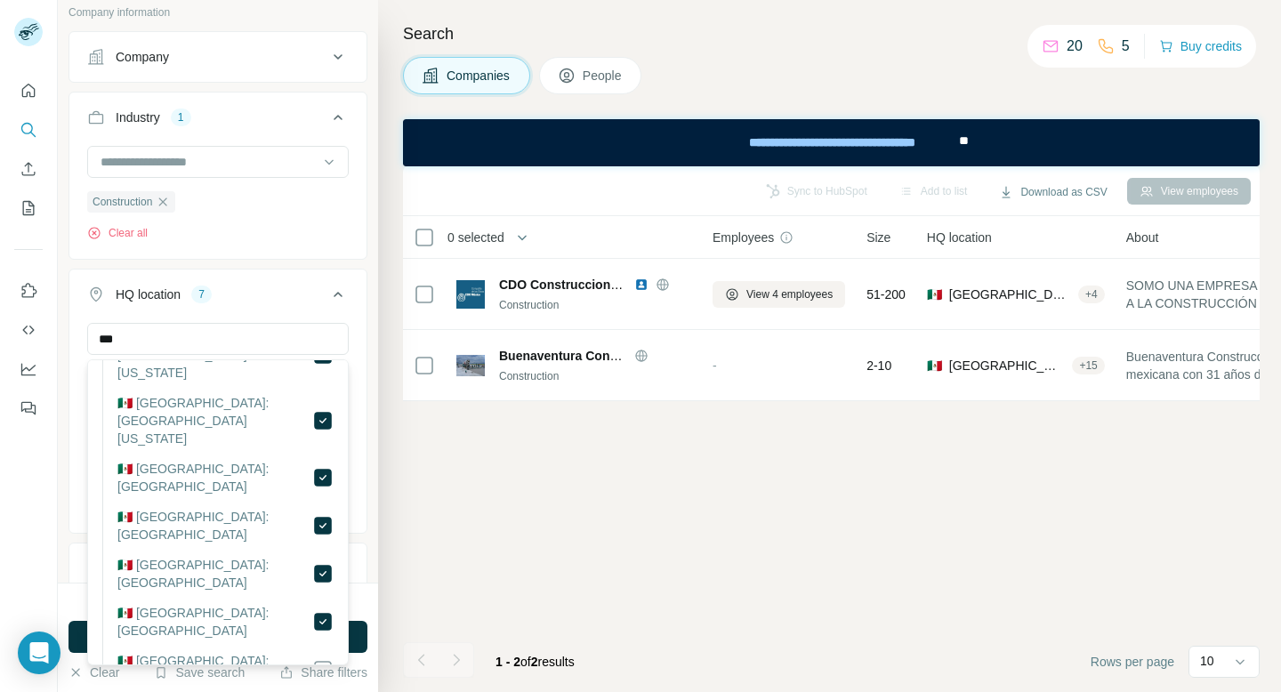
scroll to position [150, 0]
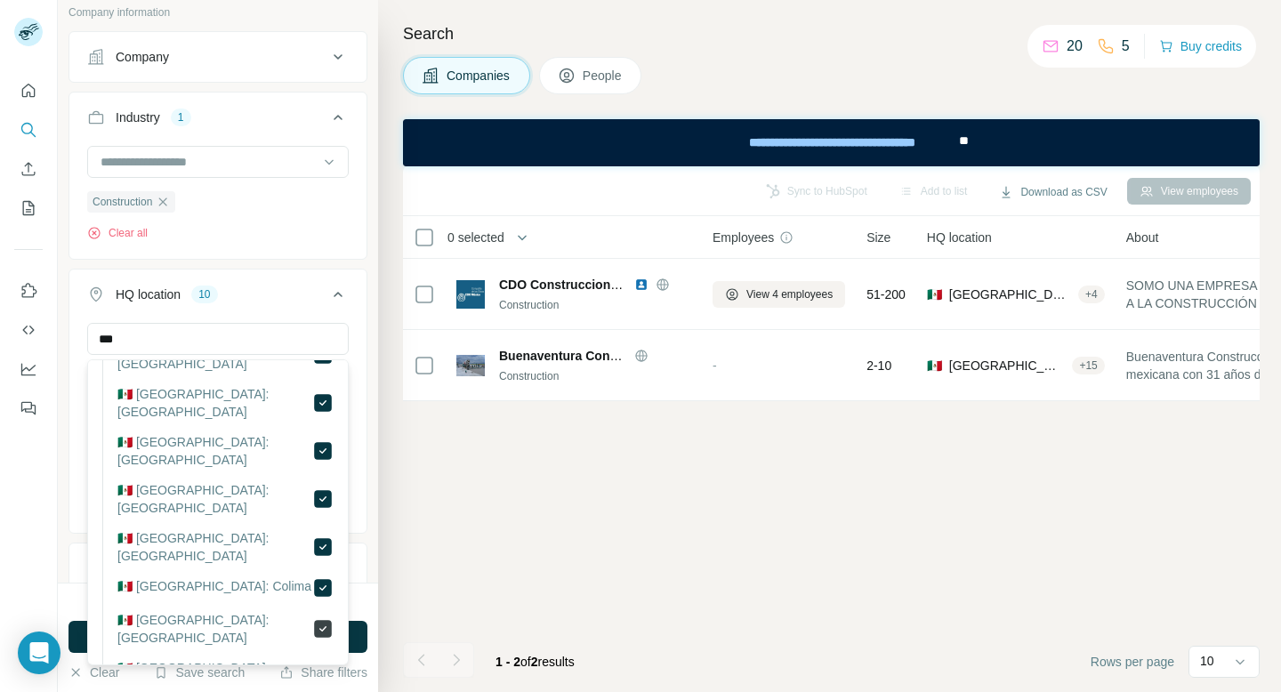
scroll to position [271, 0]
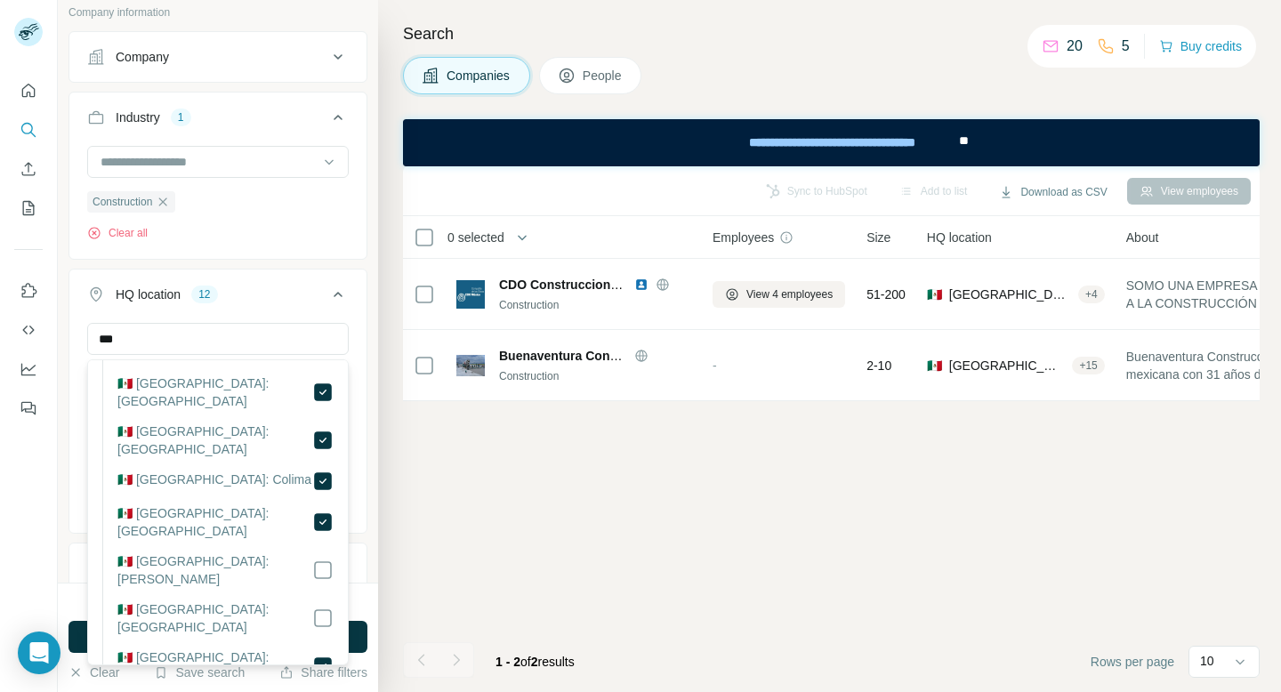
scroll to position [369, 0]
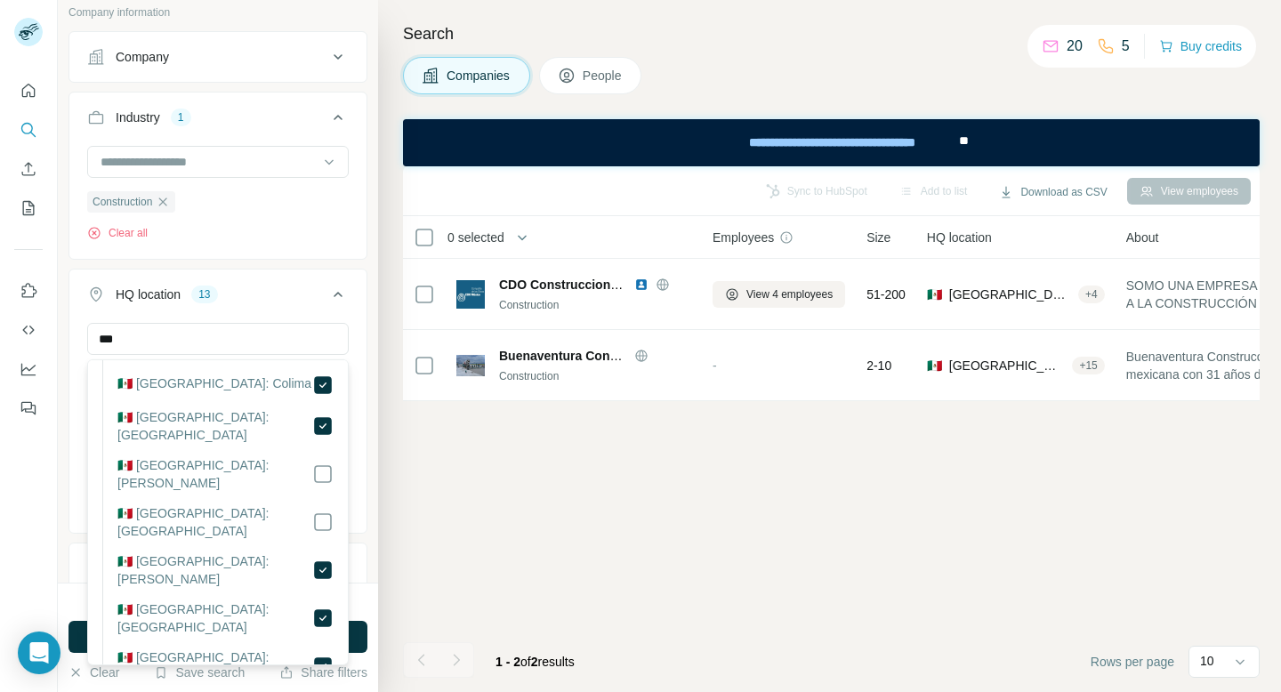
scroll to position [466, 0]
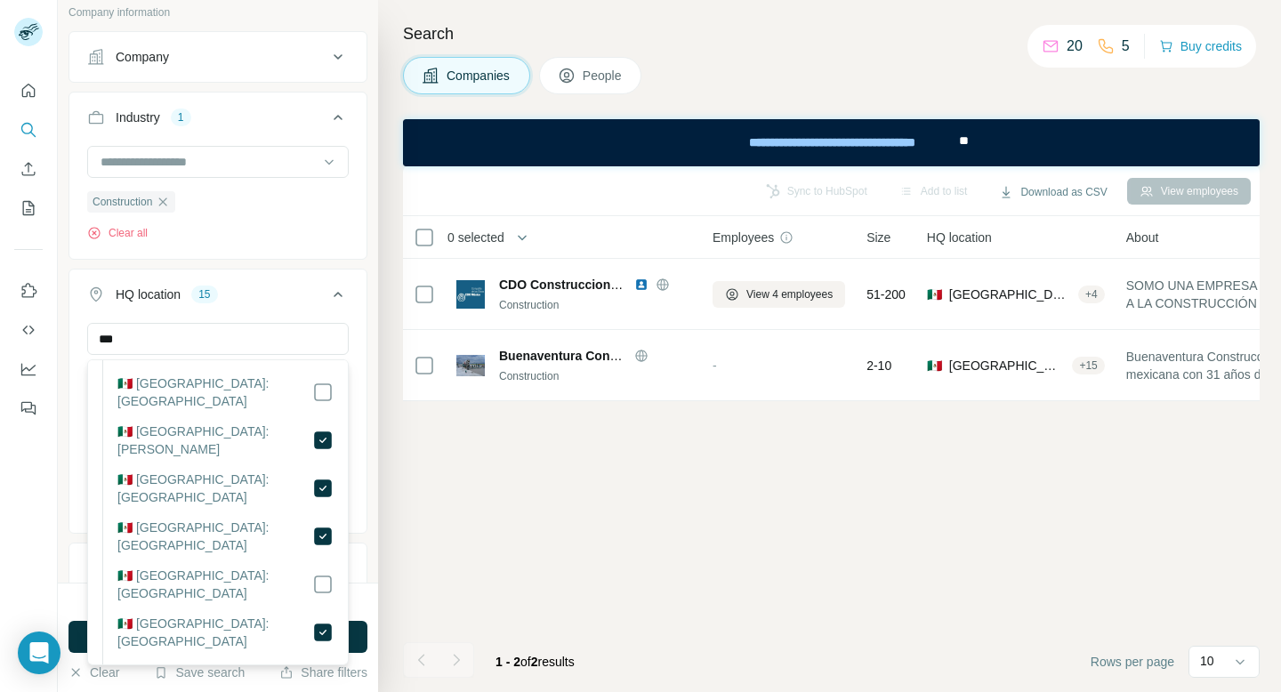
scroll to position [595, 0]
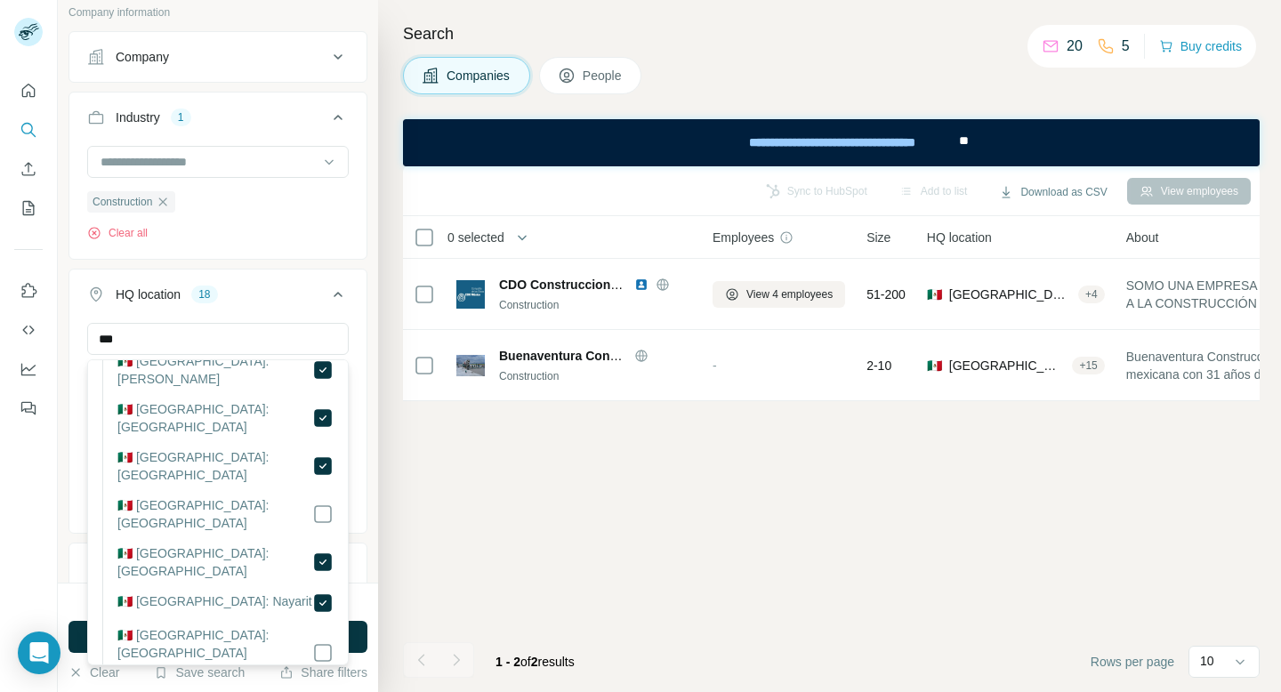
scroll to position [667, 0]
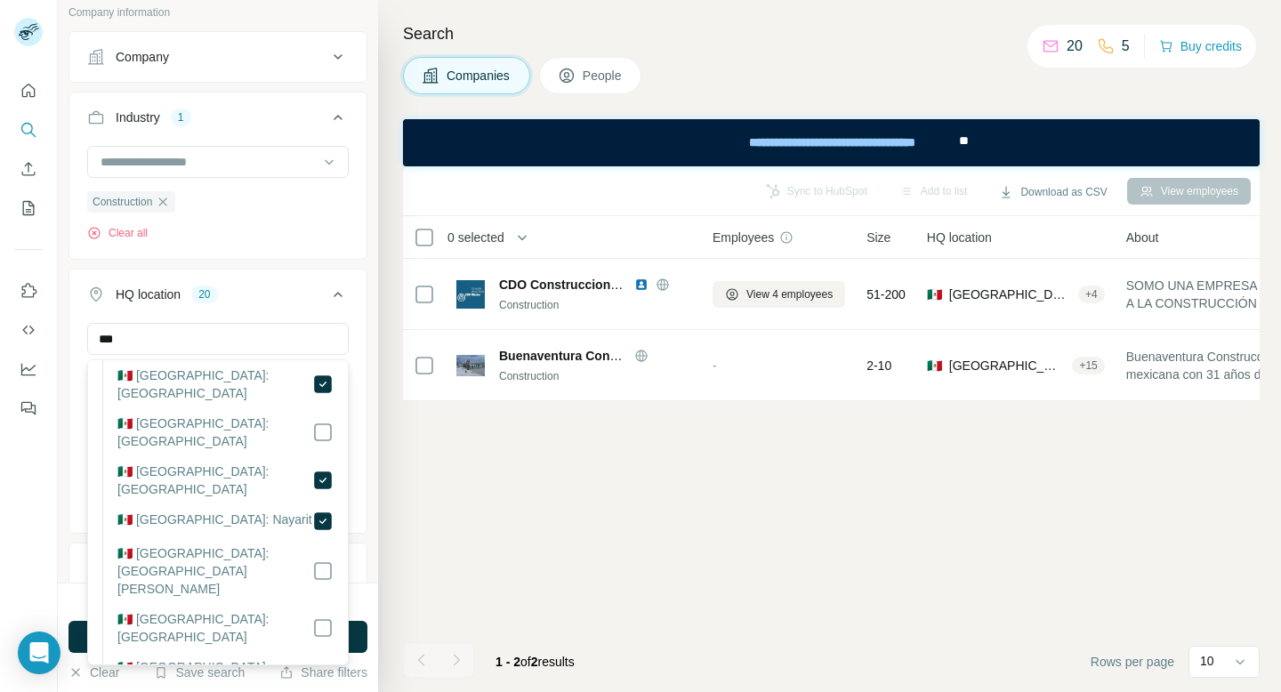
scroll to position [756, 0]
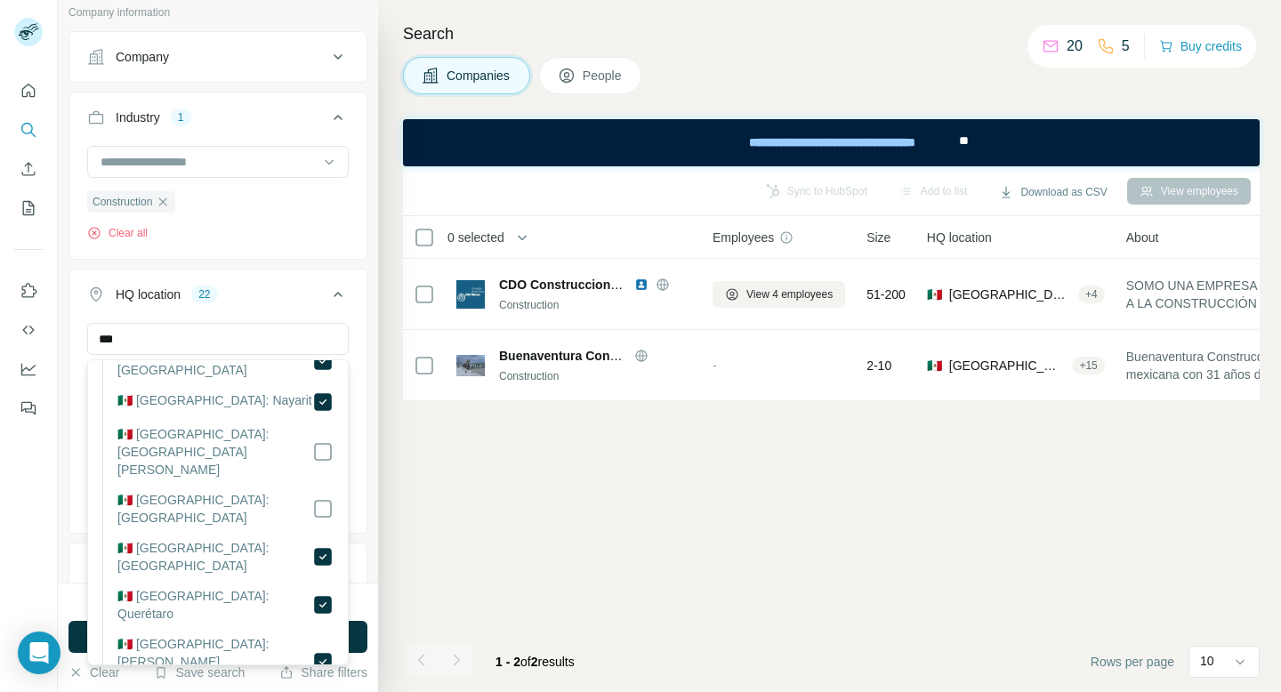
scroll to position [867, 0]
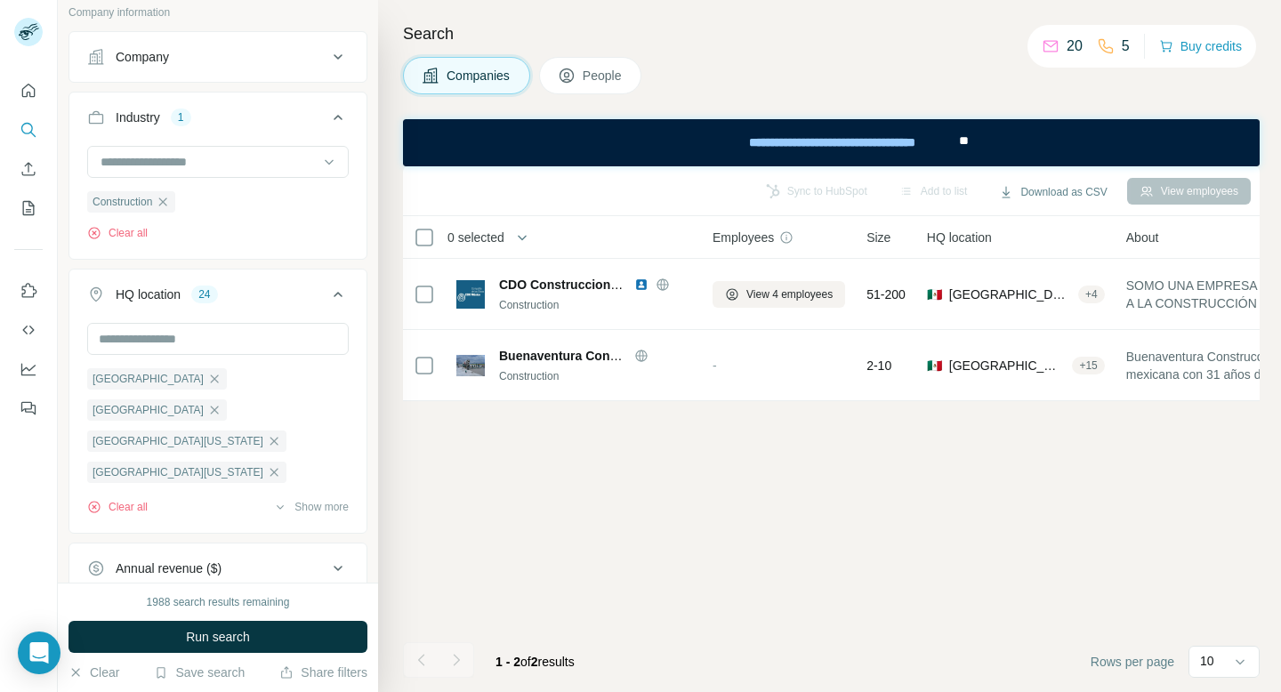
click at [423, 538] on div "Sync to HubSpot Add to list Download as CSV View employees 0 selected Companies…" at bounding box center [831, 429] width 857 height 526
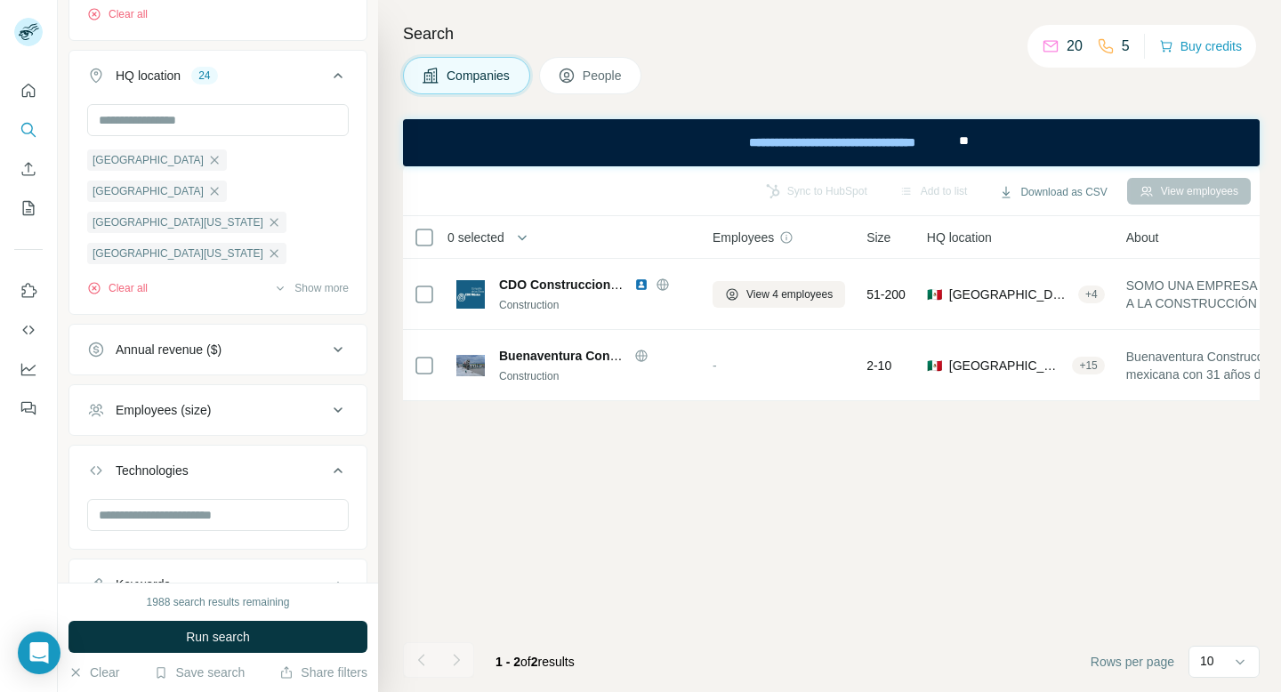
scroll to position [334, 0]
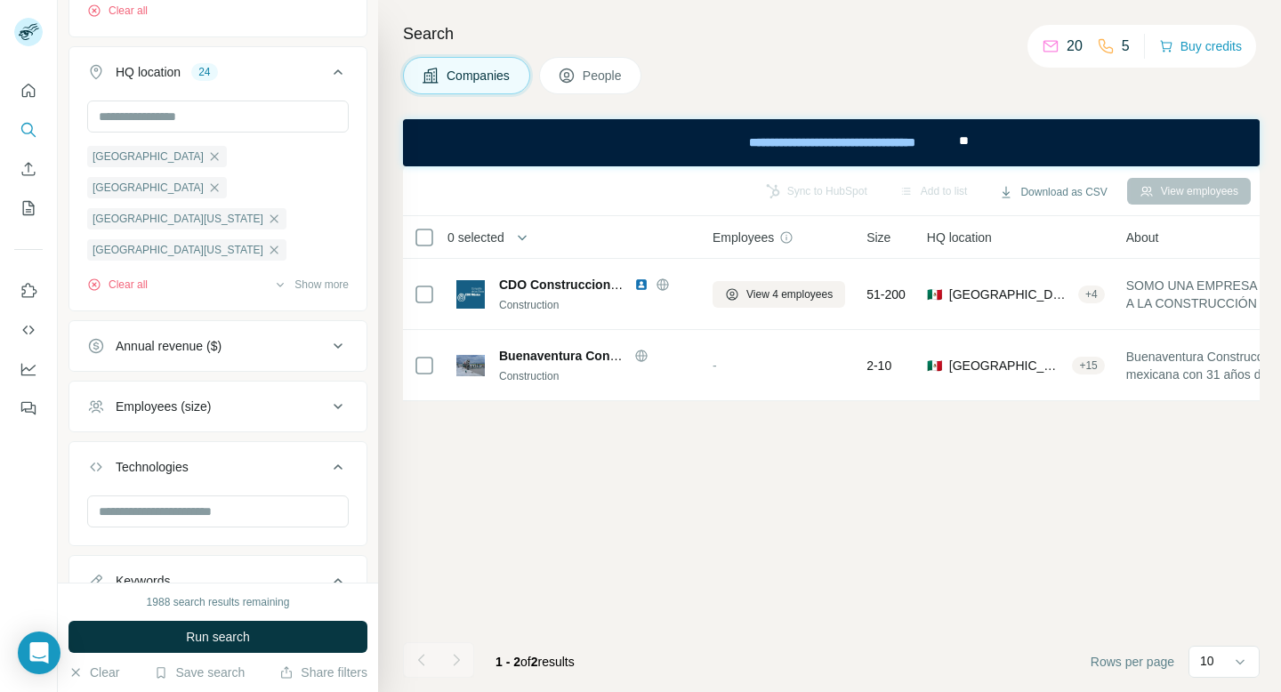
click at [306, 408] on div "Employees (size)" at bounding box center [207, 407] width 240 height 18
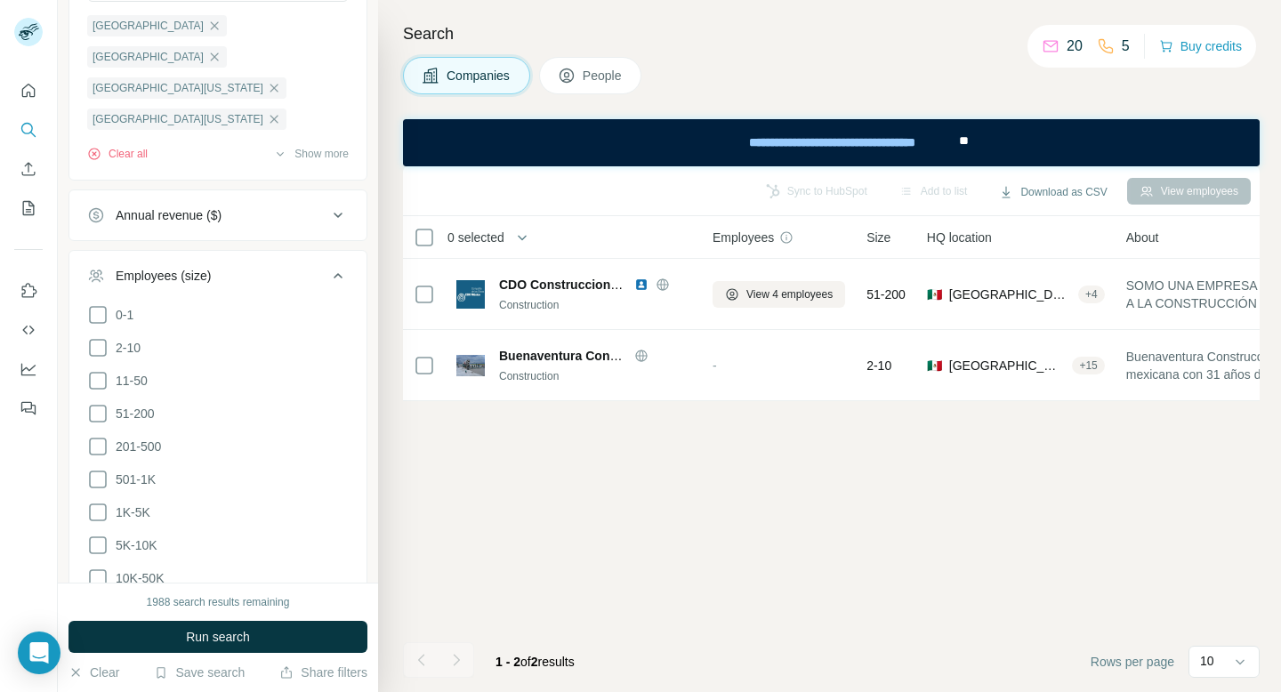
scroll to position [479, 0]
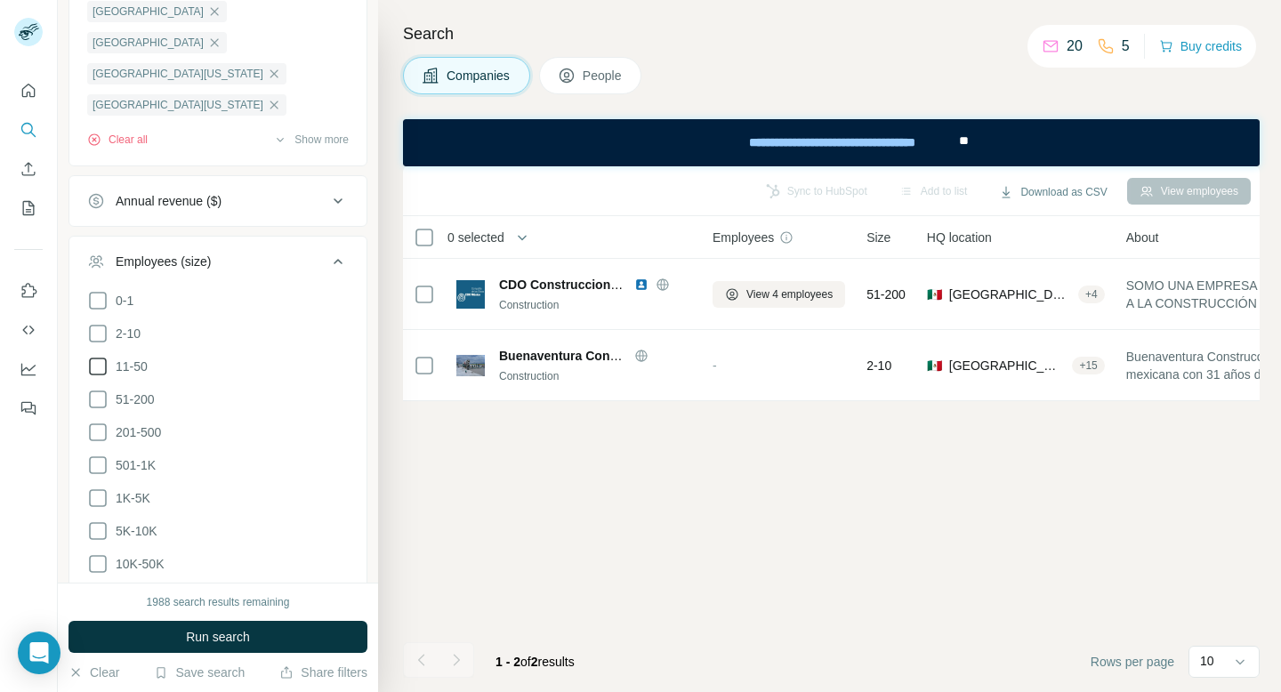
click at [100, 361] on icon at bounding box center [97, 366] width 21 height 21
click at [96, 395] on icon at bounding box center [97, 399] width 21 height 21
click at [445, 475] on div "Sync to HubSpot Add to list Download as CSV View employees 0 selected Companies…" at bounding box center [831, 429] width 857 height 526
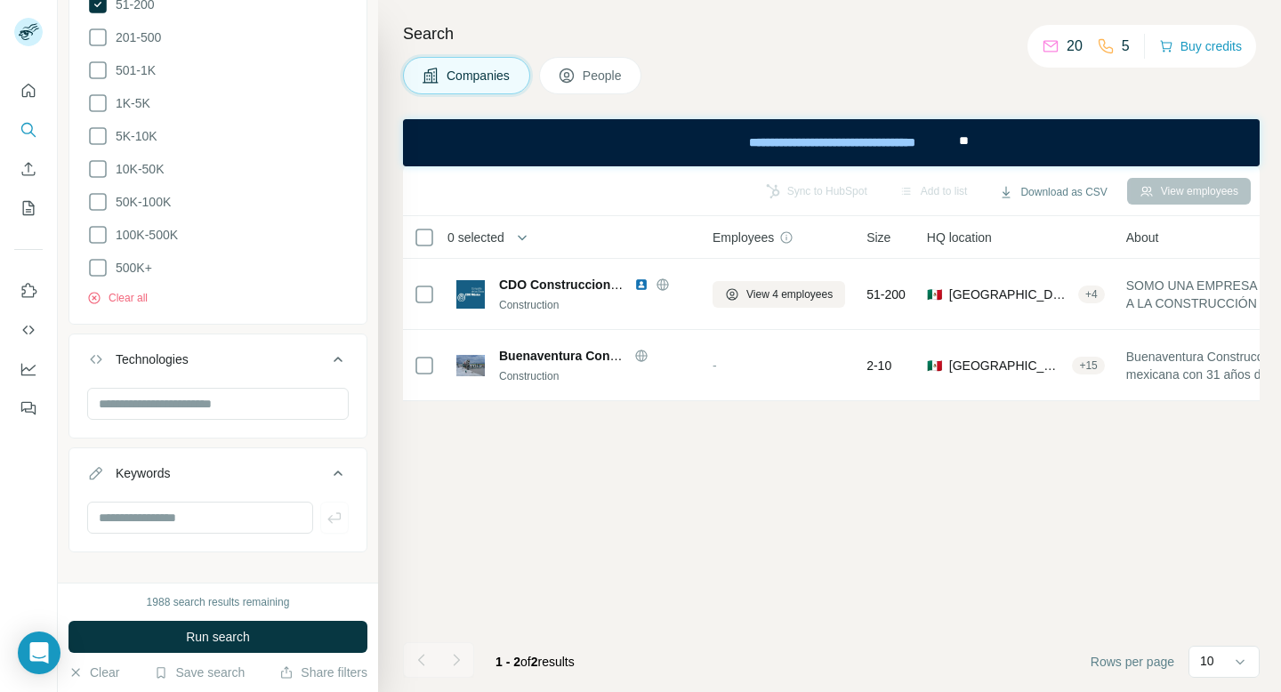
scroll to position [888, 0]
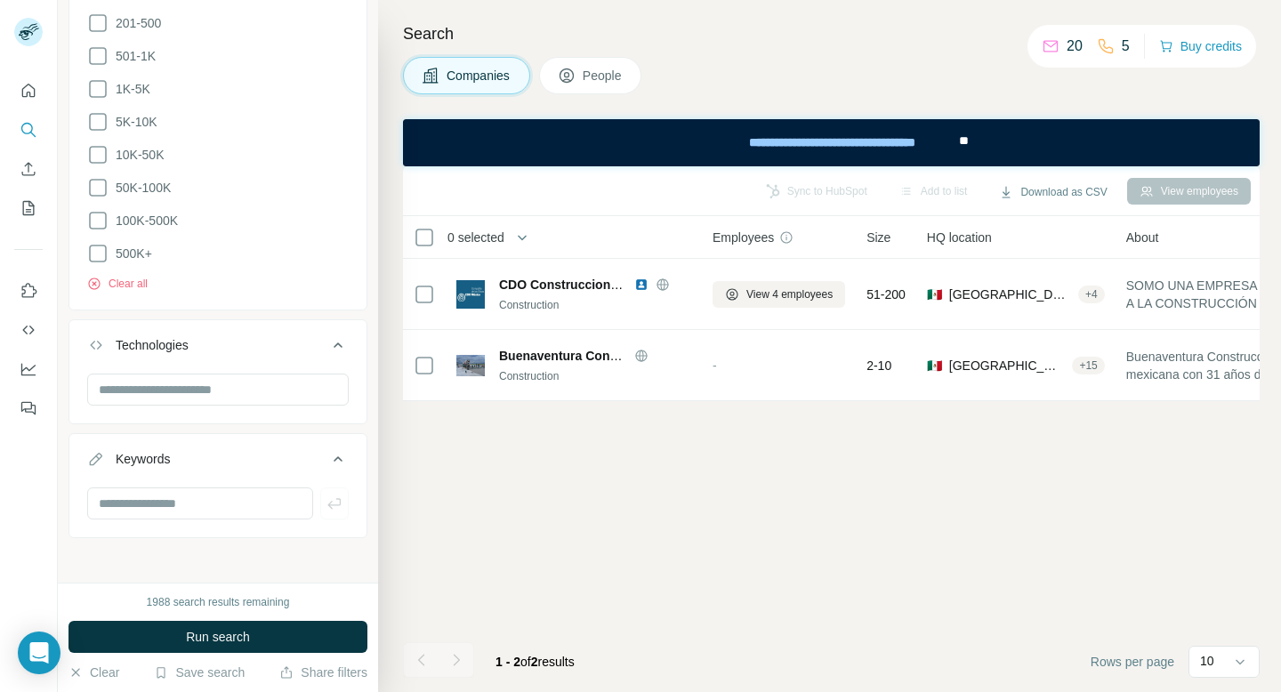
click at [338, 343] on icon at bounding box center [338, 345] width 9 height 5
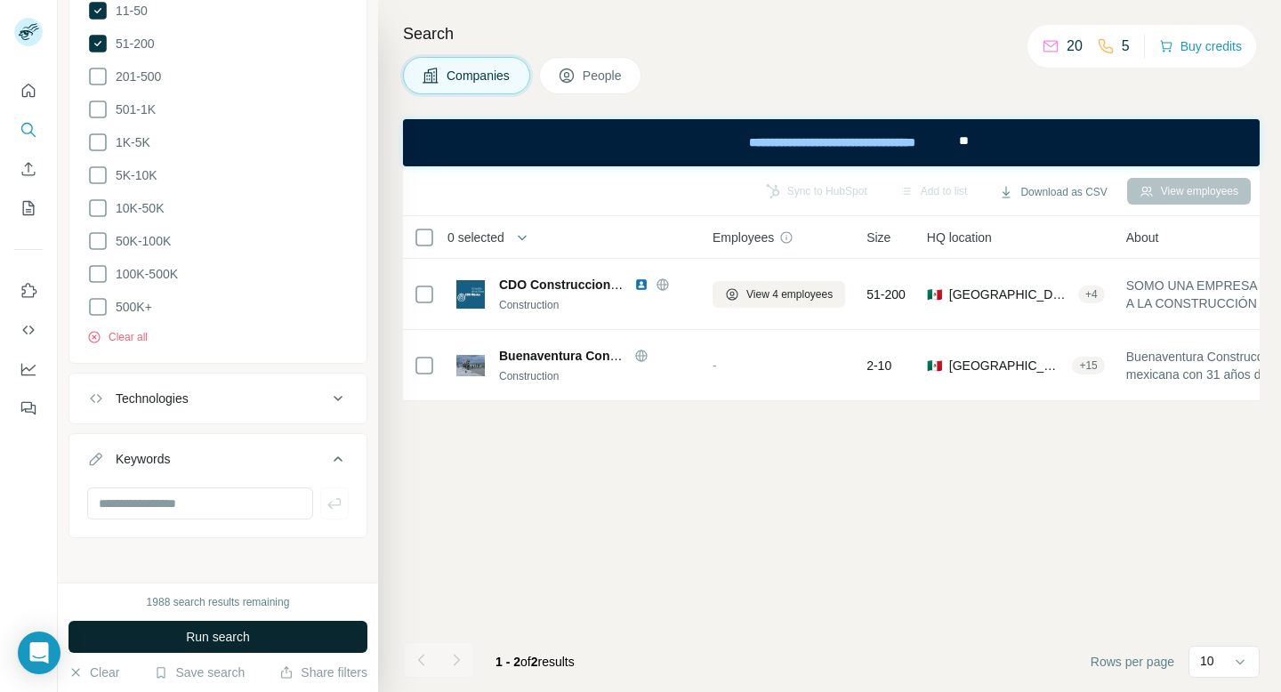
click at [214, 637] on span "Run search" at bounding box center [218, 637] width 64 height 18
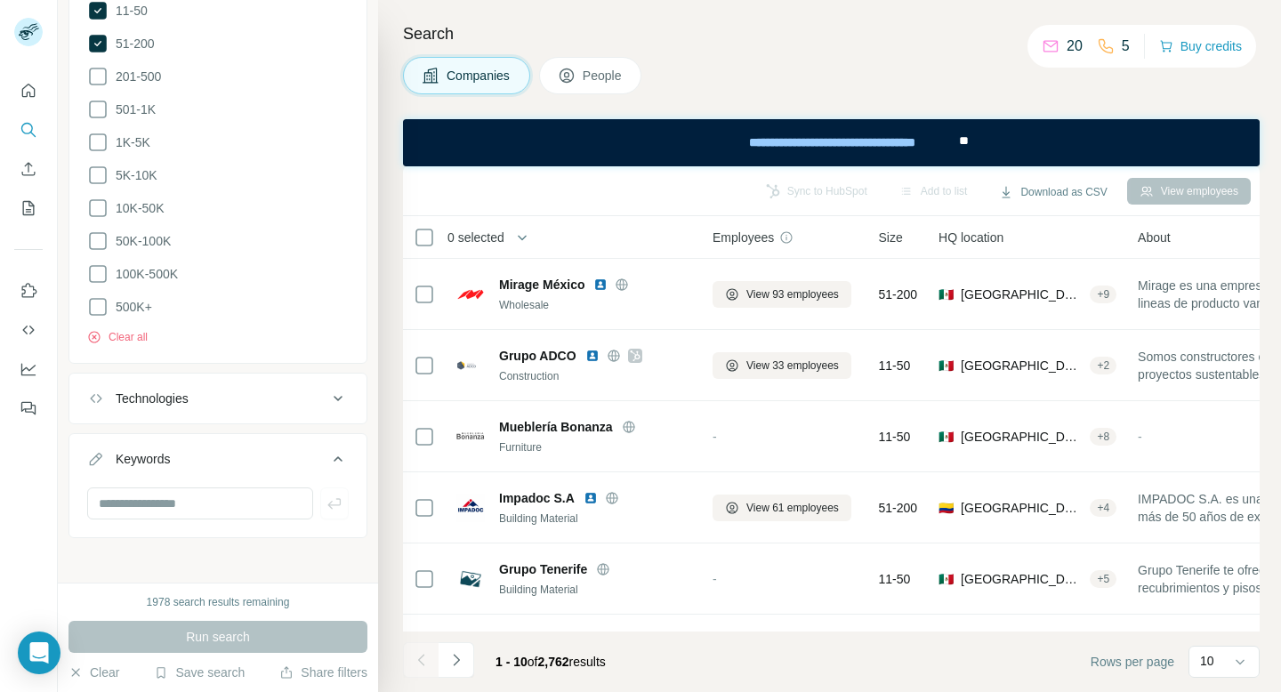
click at [599, 69] on span "People" at bounding box center [603, 76] width 41 height 18
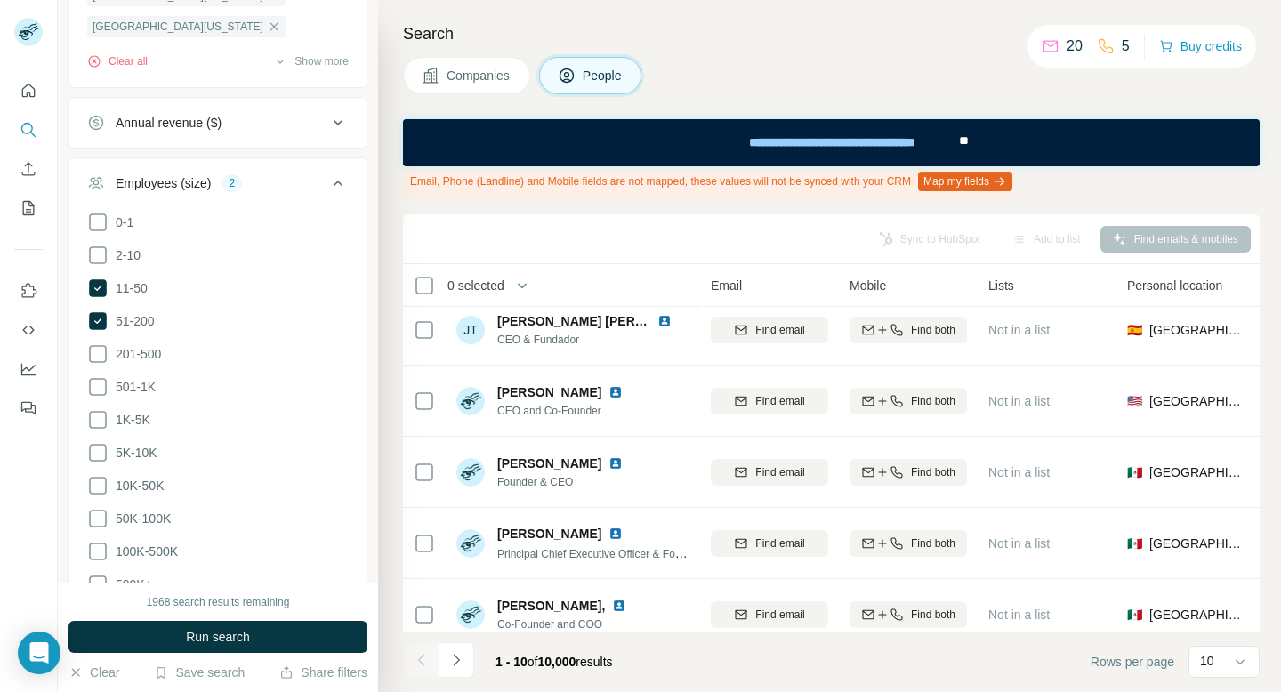
scroll to position [387, 201]
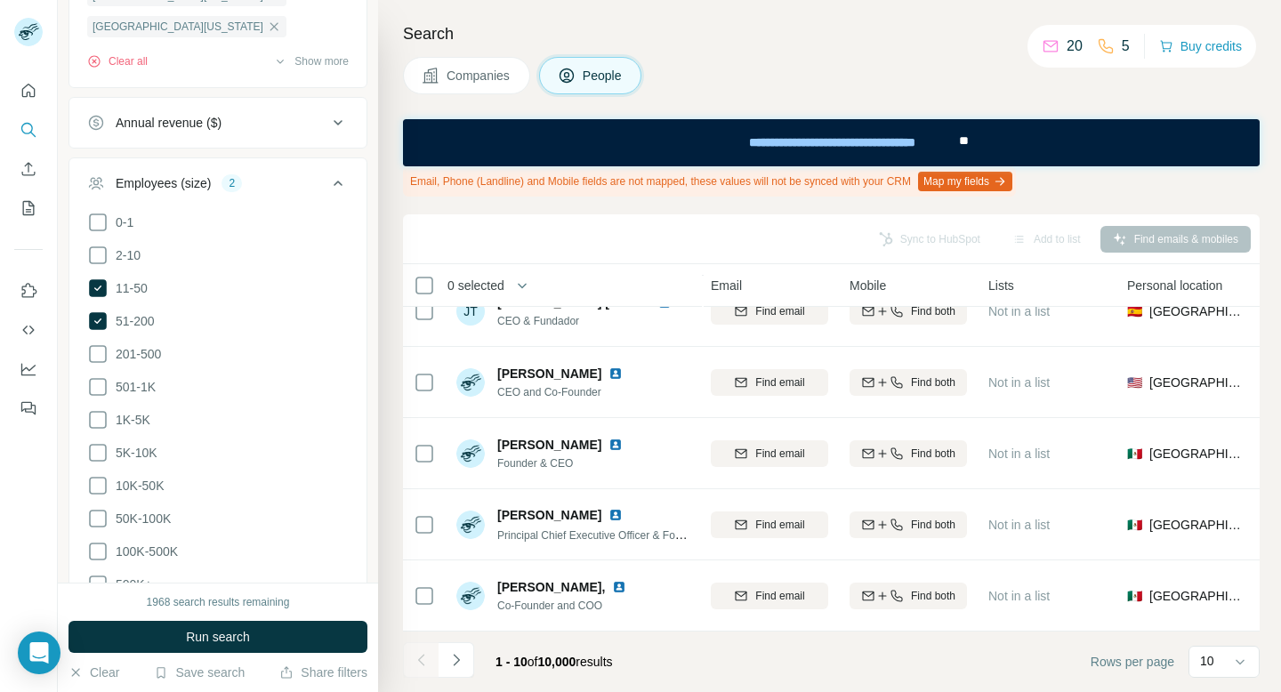
click at [462, 69] on span "Companies" at bounding box center [479, 76] width 65 height 18
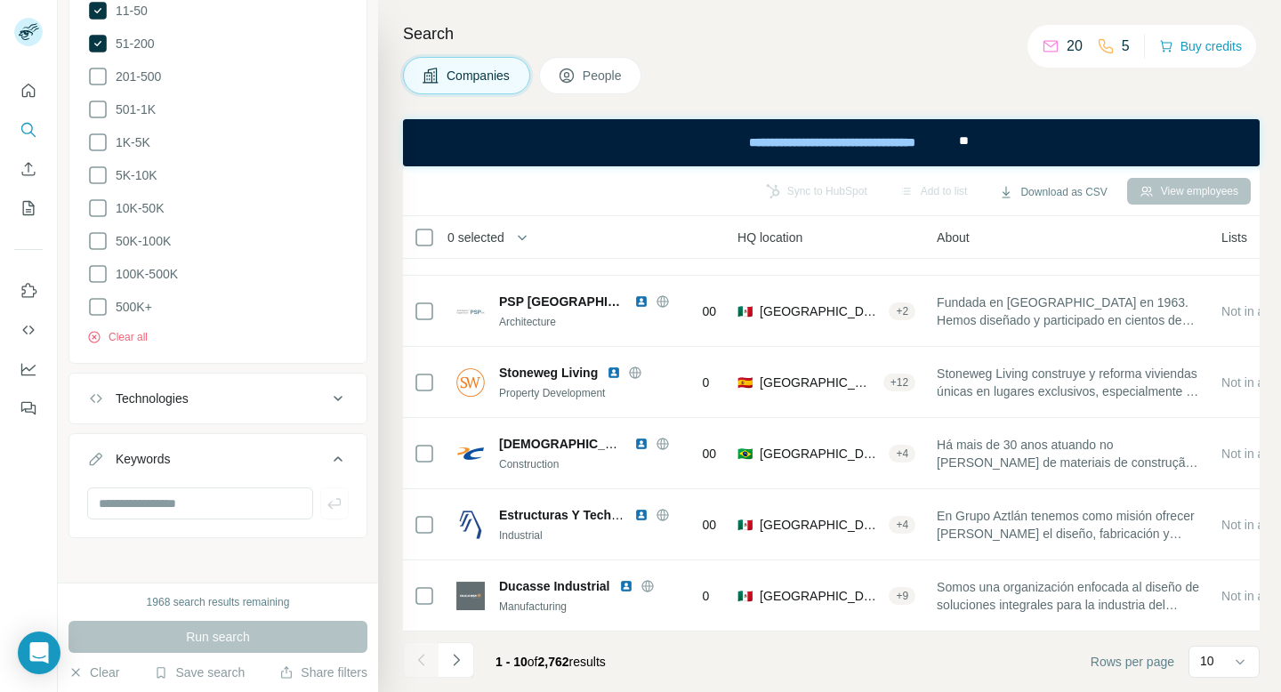
scroll to position [339, 201]
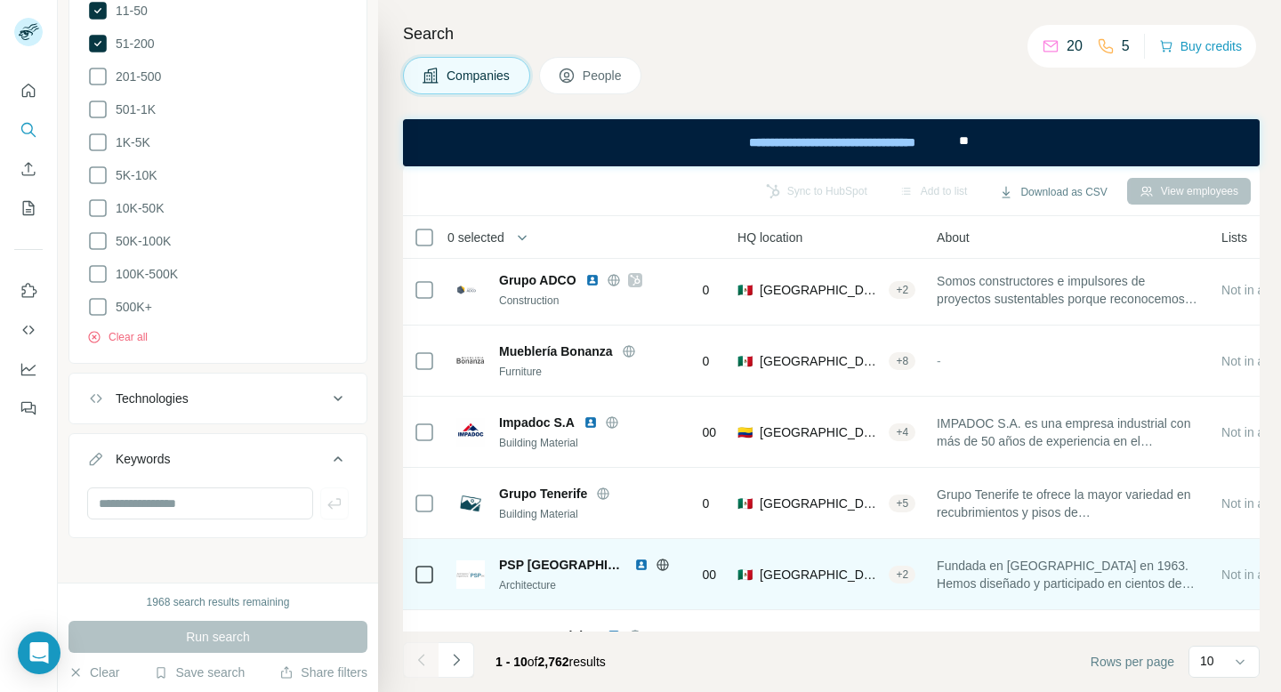
scroll to position [0, 201]
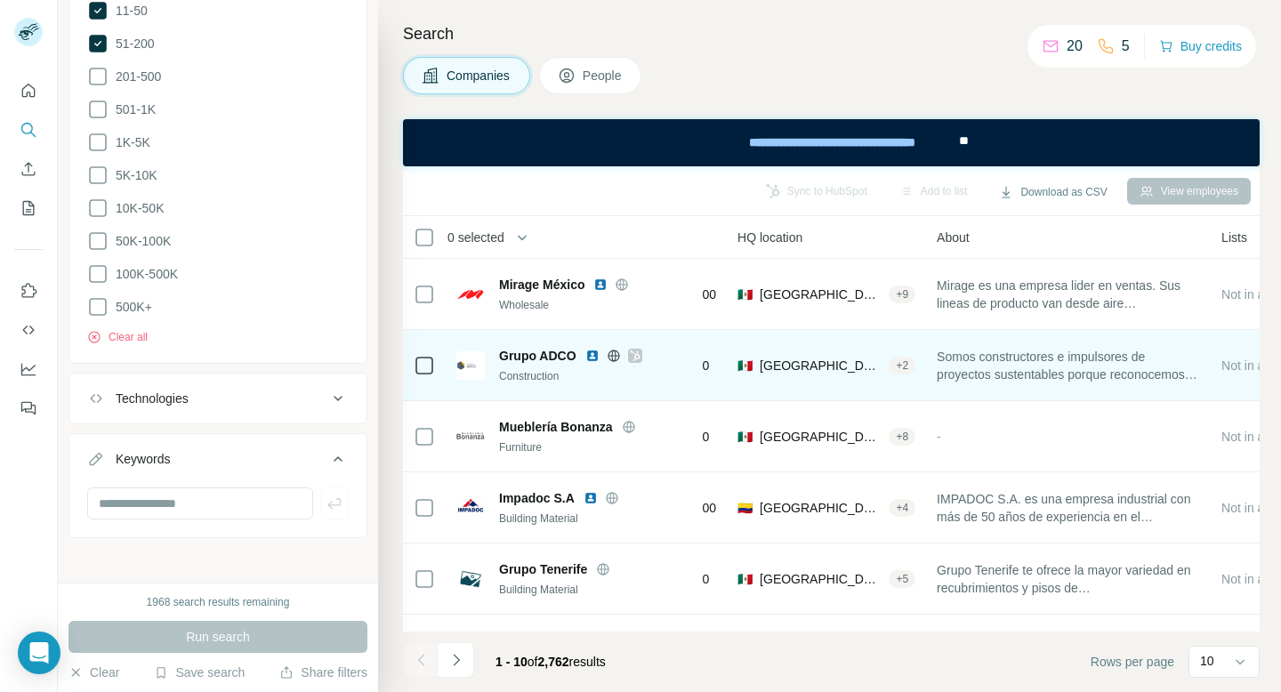
click at [542, 353] on span "Grupo ADCO" at bounding box center [537, 356] width 77 height 18
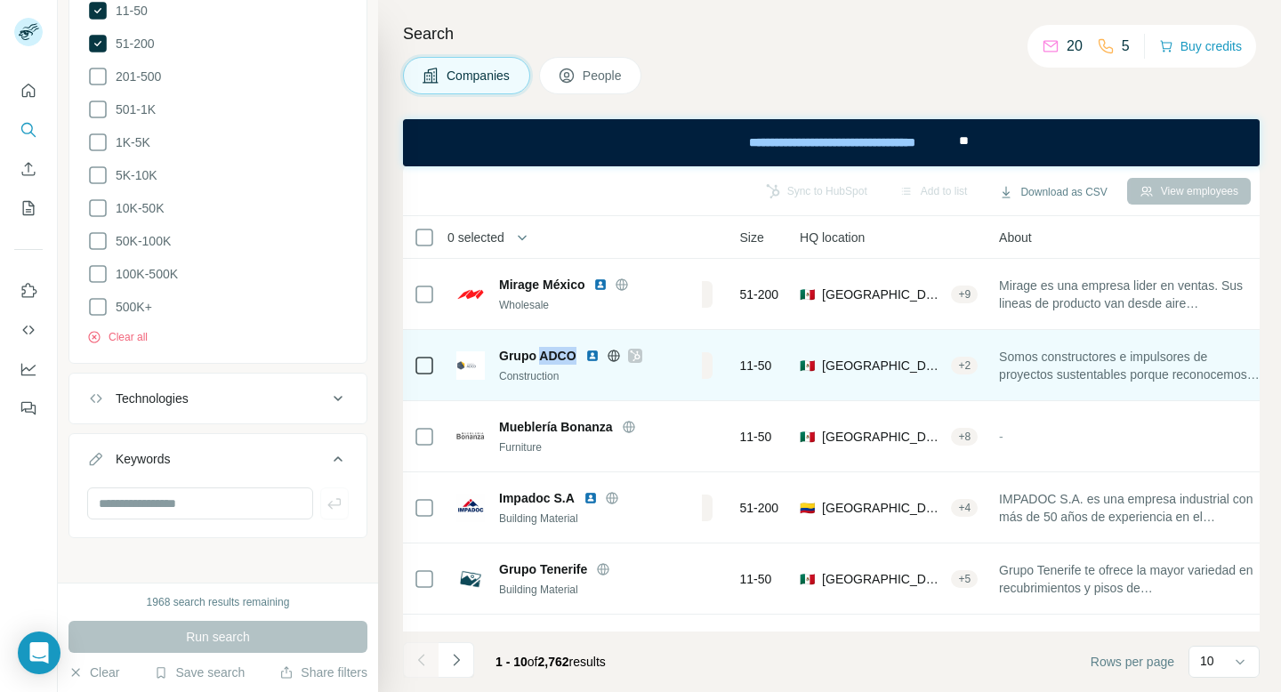
scroll to position [0, 0]
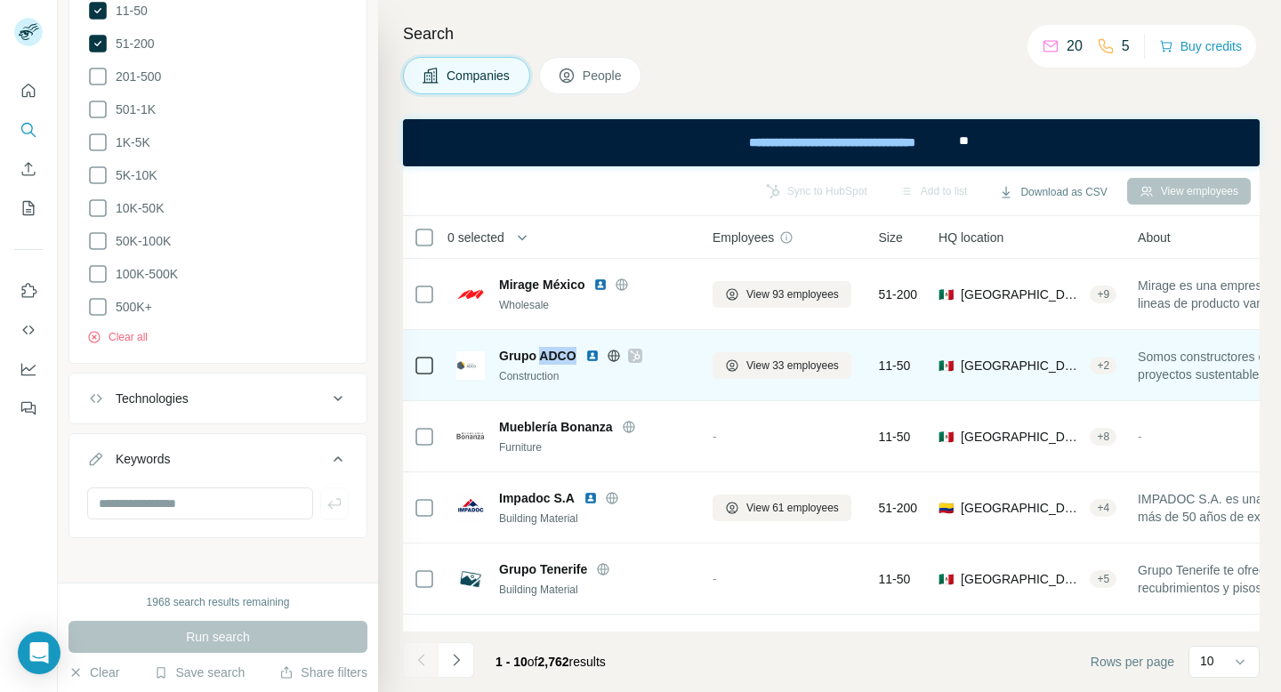
click at [594, 356] on img at bounding box center [593, 356] width 14 height 14
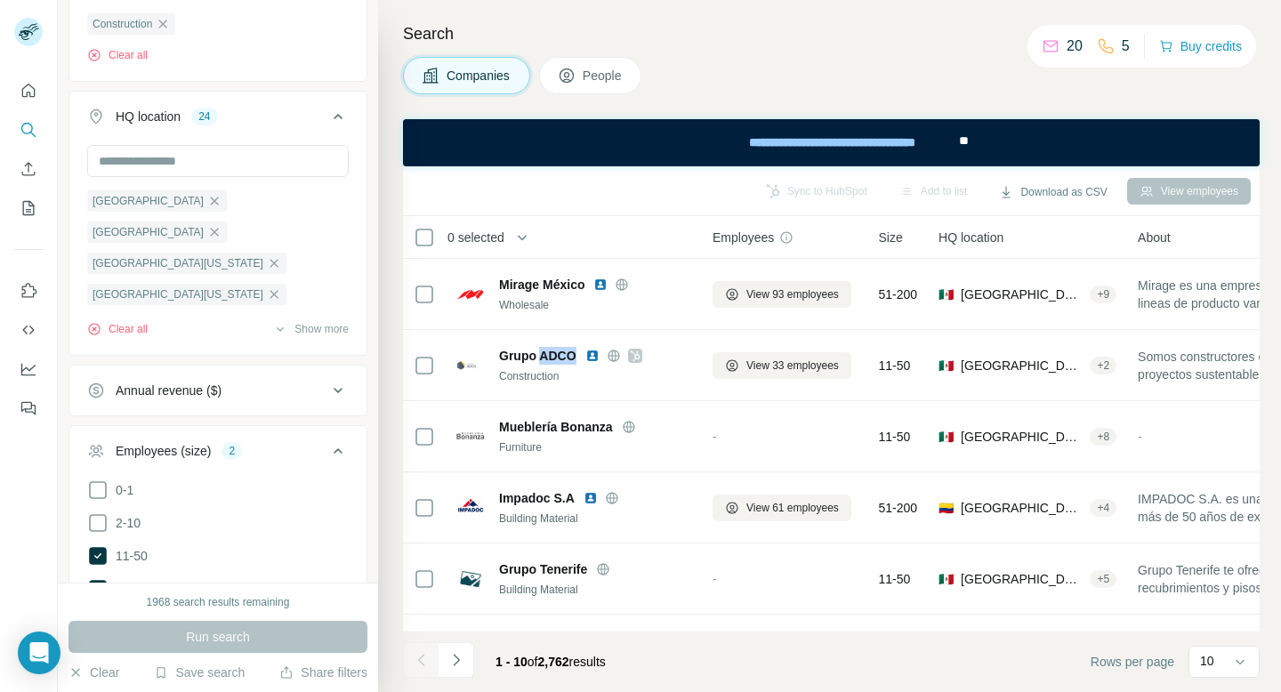
scroll to position [287, 0]
click at [158, 320] on icon "button" at bounding box center [155, 327] width 14 height 14
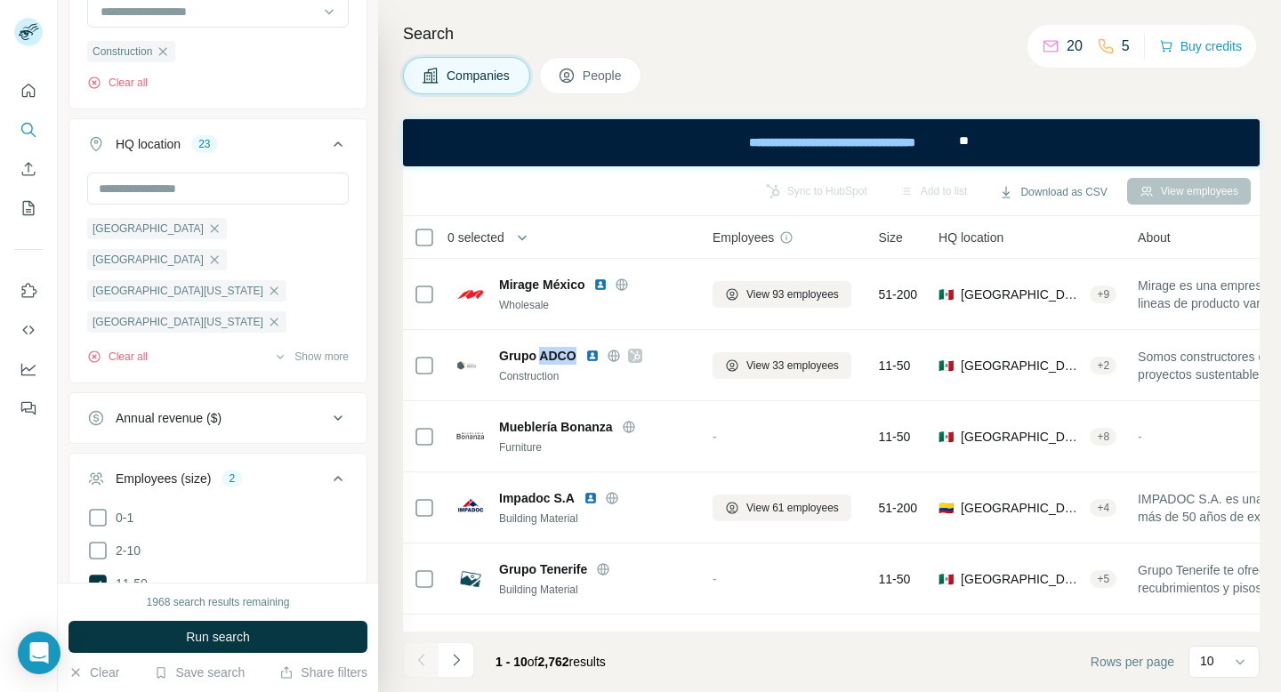
scroll to position [253, 0]
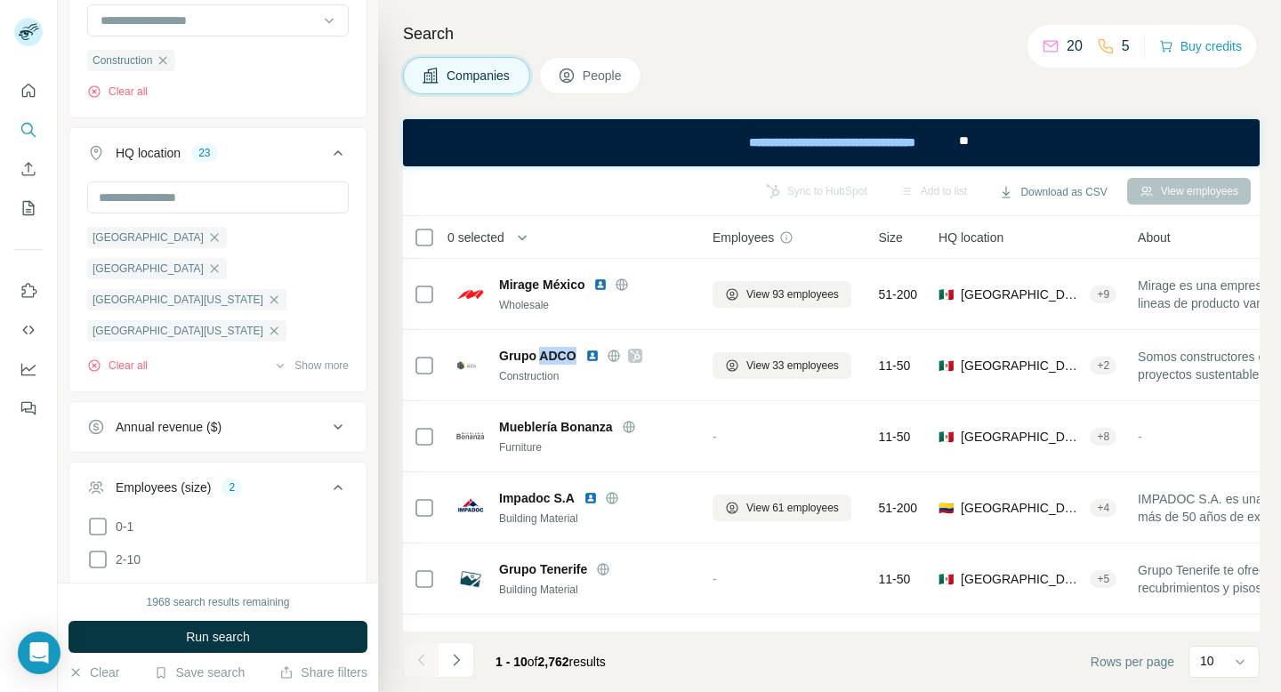
click at [222, 386] on icon "button" at bounding box center [214, 393] width 14 height 14
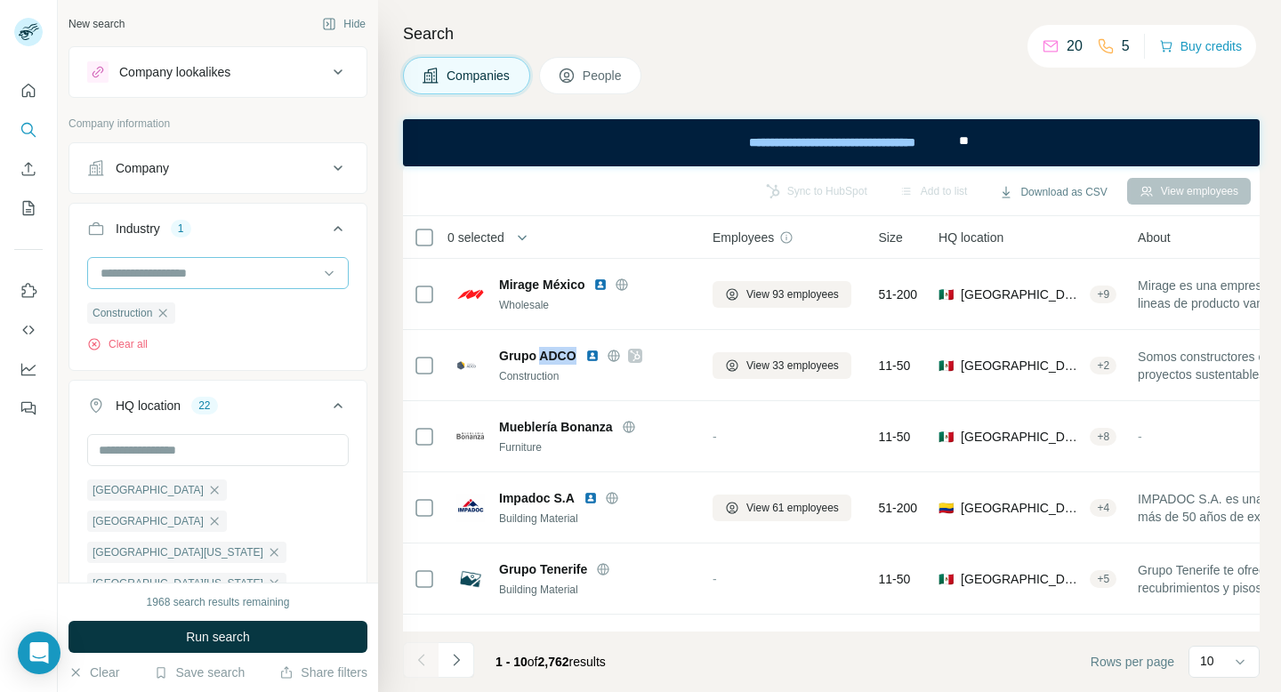
click at [195, 271] on input at bounding box center [209, 273] width 220 height 20
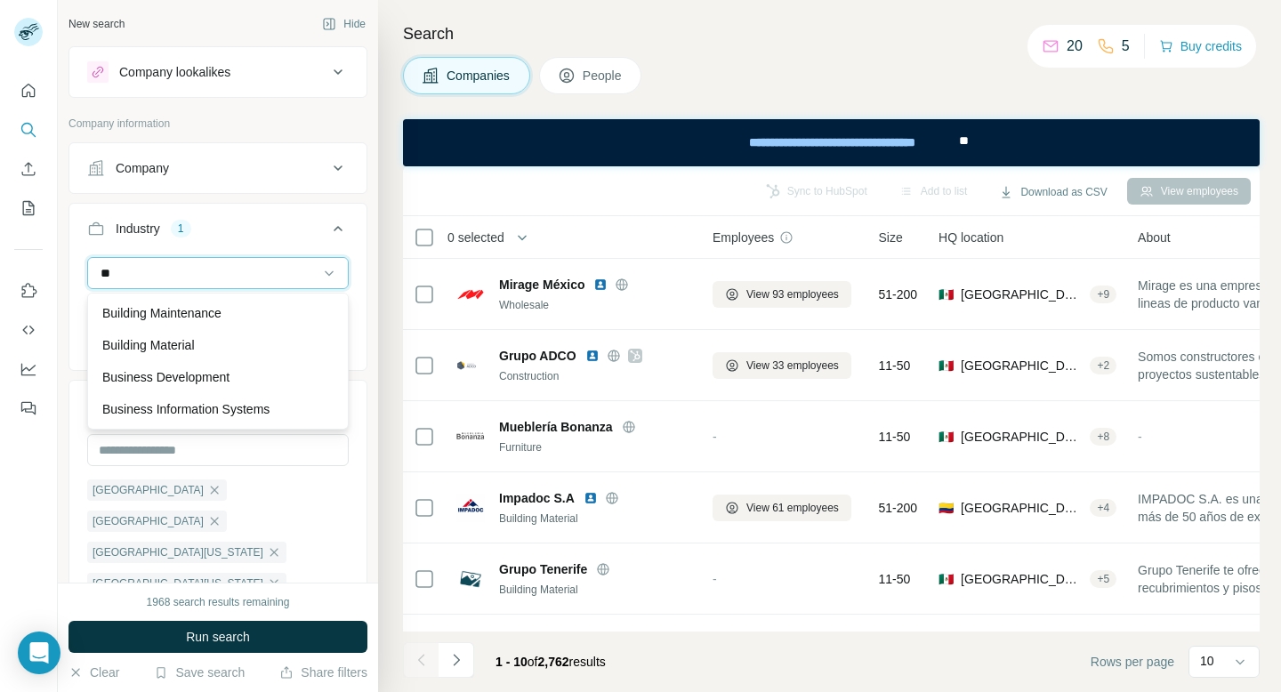
type input "*"
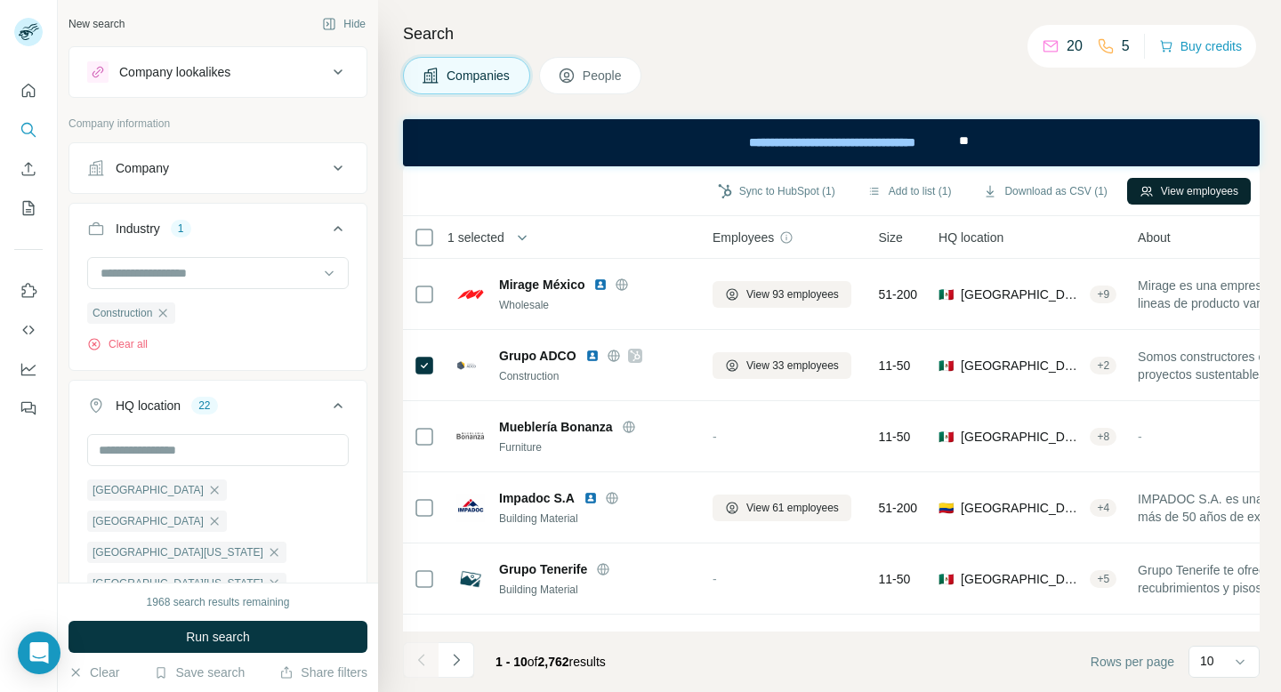
click at [1207, 188] on button "View employees" at bounding box center [1190, 191] width 124 height 27
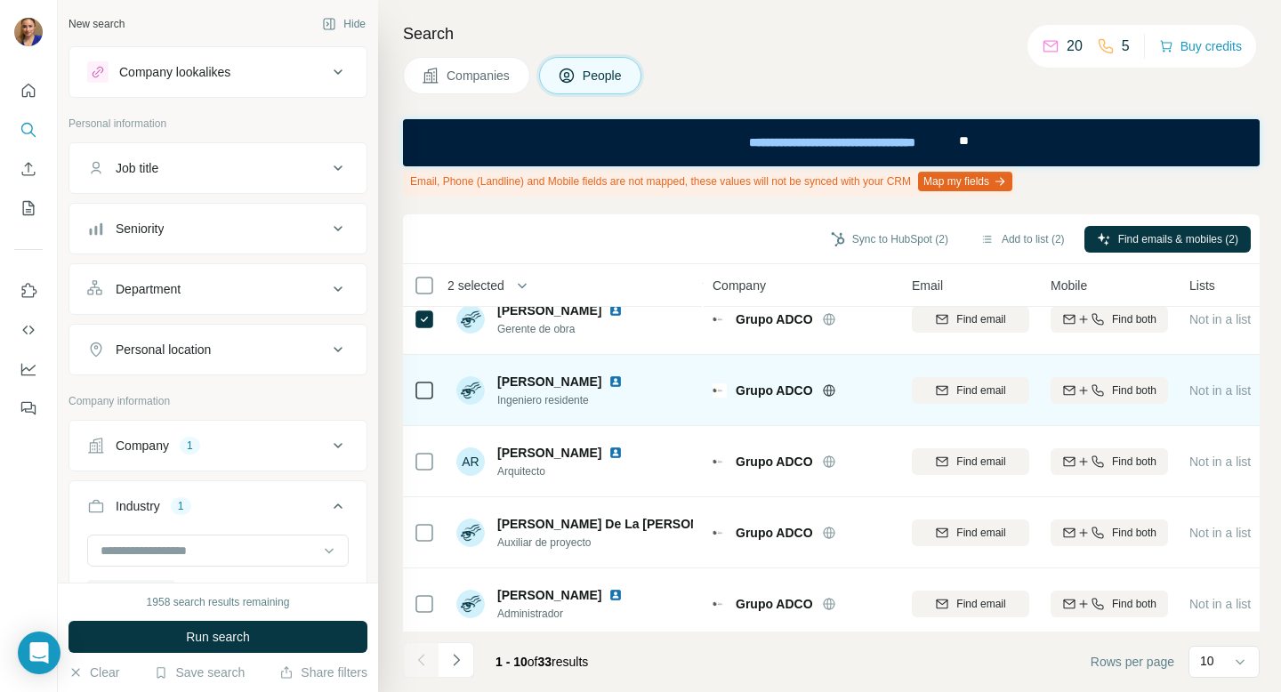
scroll to position [387, 0]
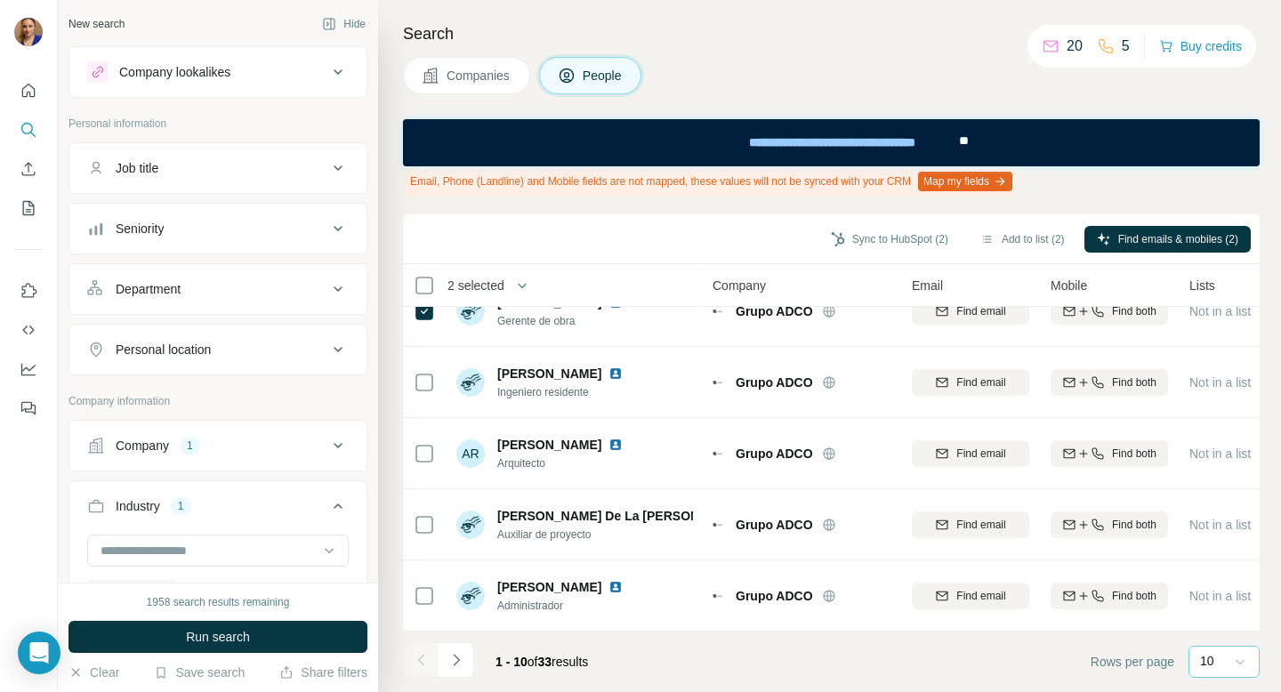
click at [1243, 659] on icon at bounding box center [1241, 662] width 18 height 18
click at [1241, 659] on icon at bounding box center [1241, 662] width 18 height 18
click at [1244, 664] on icon at bounding box center [1241, 662] width 18 height 18
click at [1233, 528] on div "60" at bounding box center [1224, 526] width 41 height 18
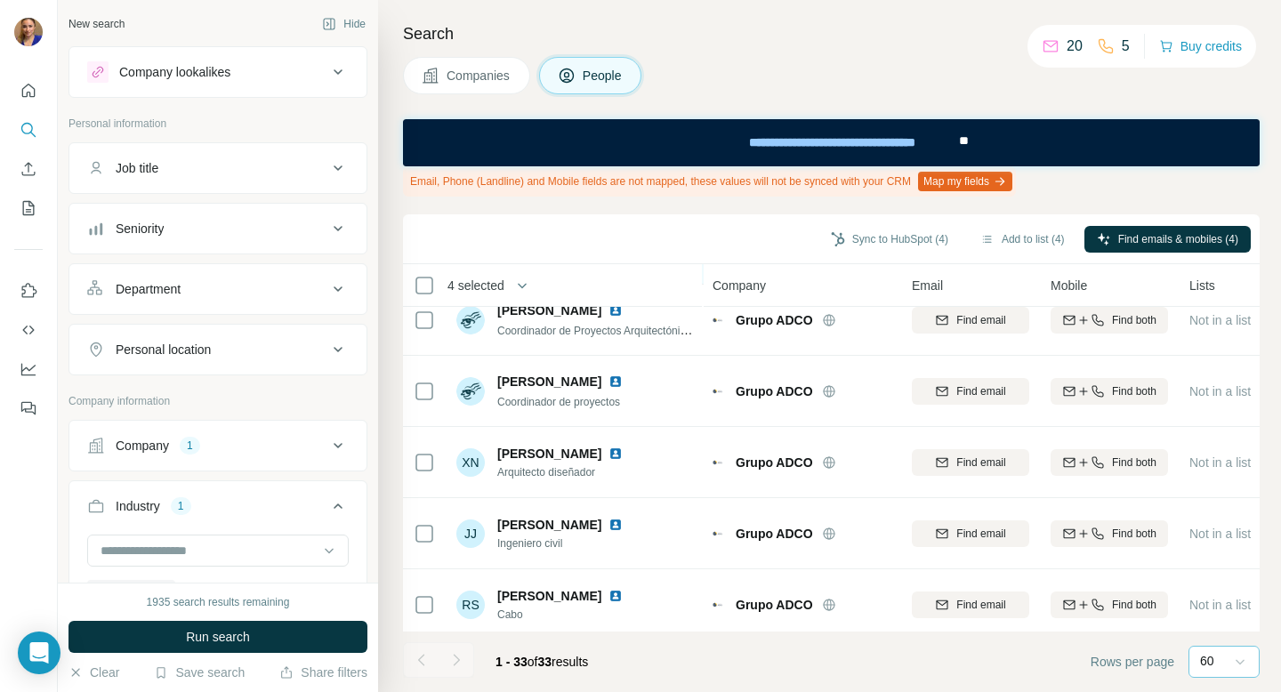
scroll to position [2025, 0]
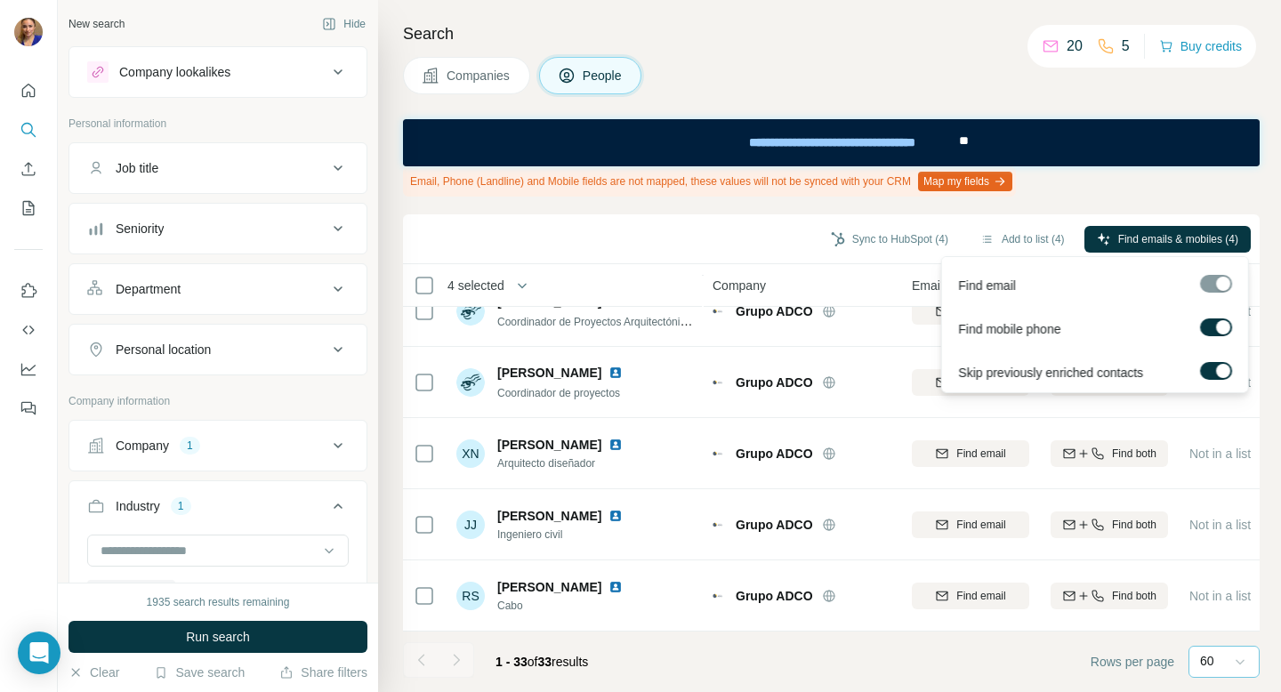
click at [1208, 330] on label at bounding box center [1216, 328] width 32 height 18
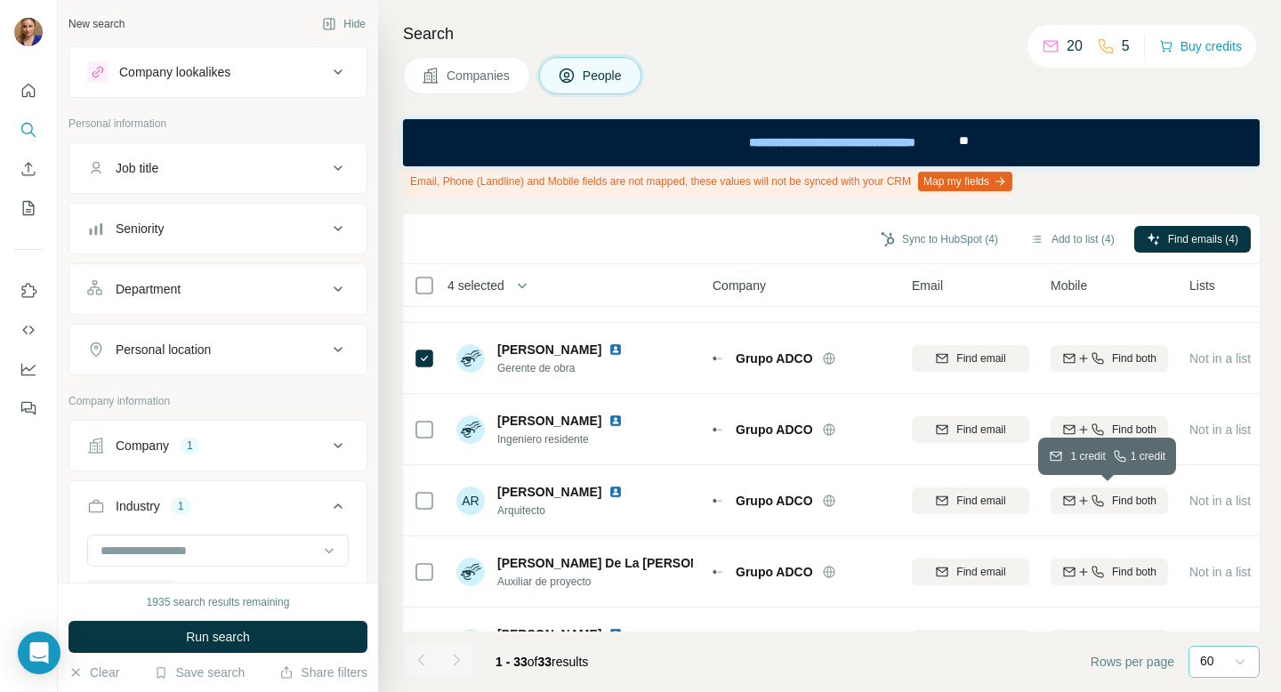
scroll to position [0, 0]
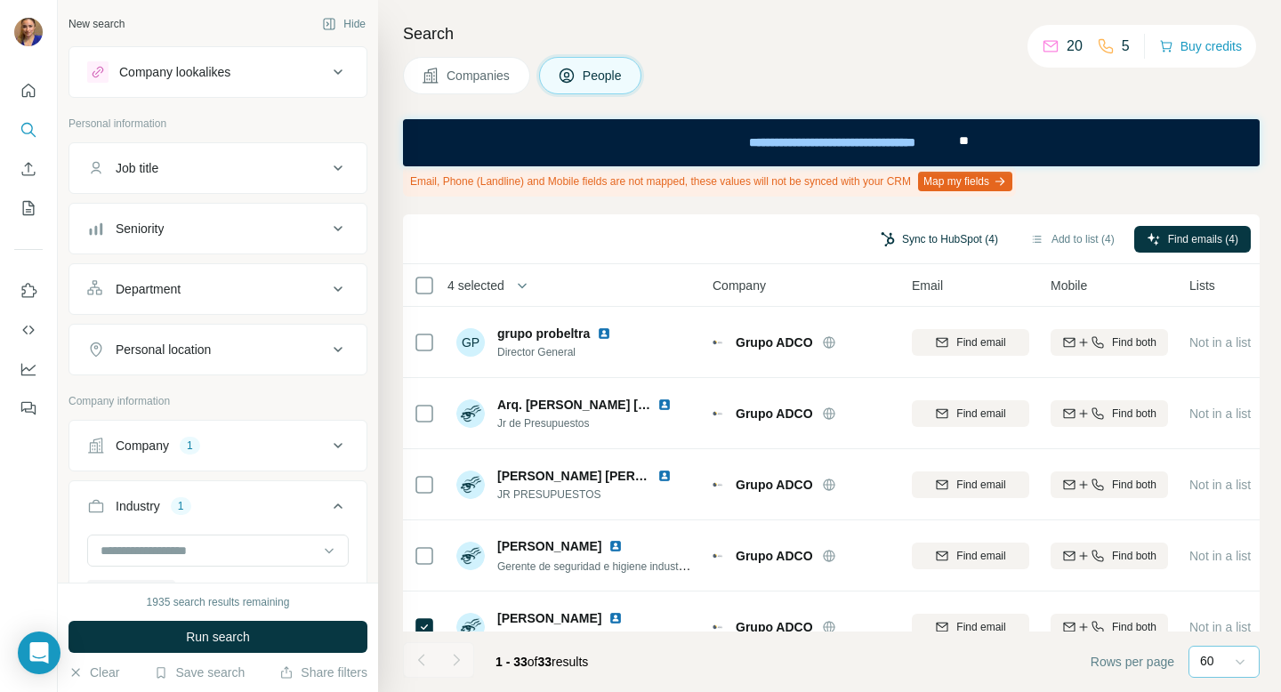
click at [925, 237] on button "Sync to HubSpot (4)" at bounding box center [940, 239] width 142 height 27
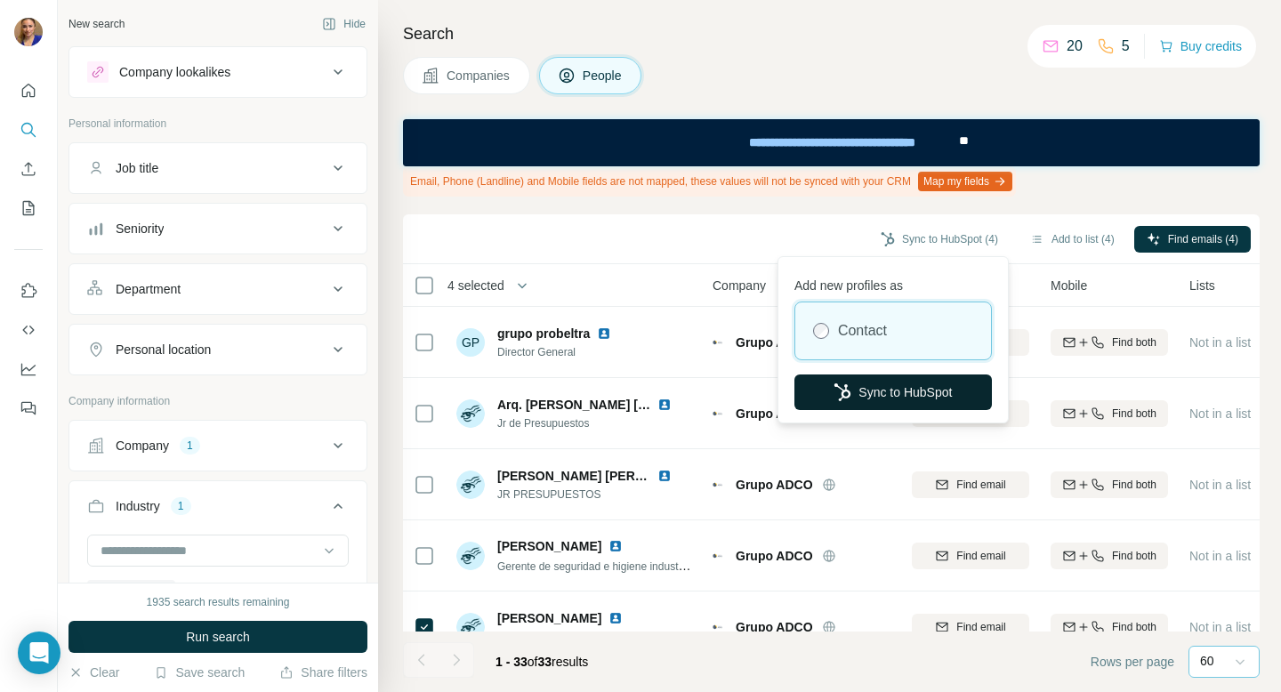
click at [908, 389] on button "Sync to HubSpot" at bounding box center [894, 393] width 198 height 36
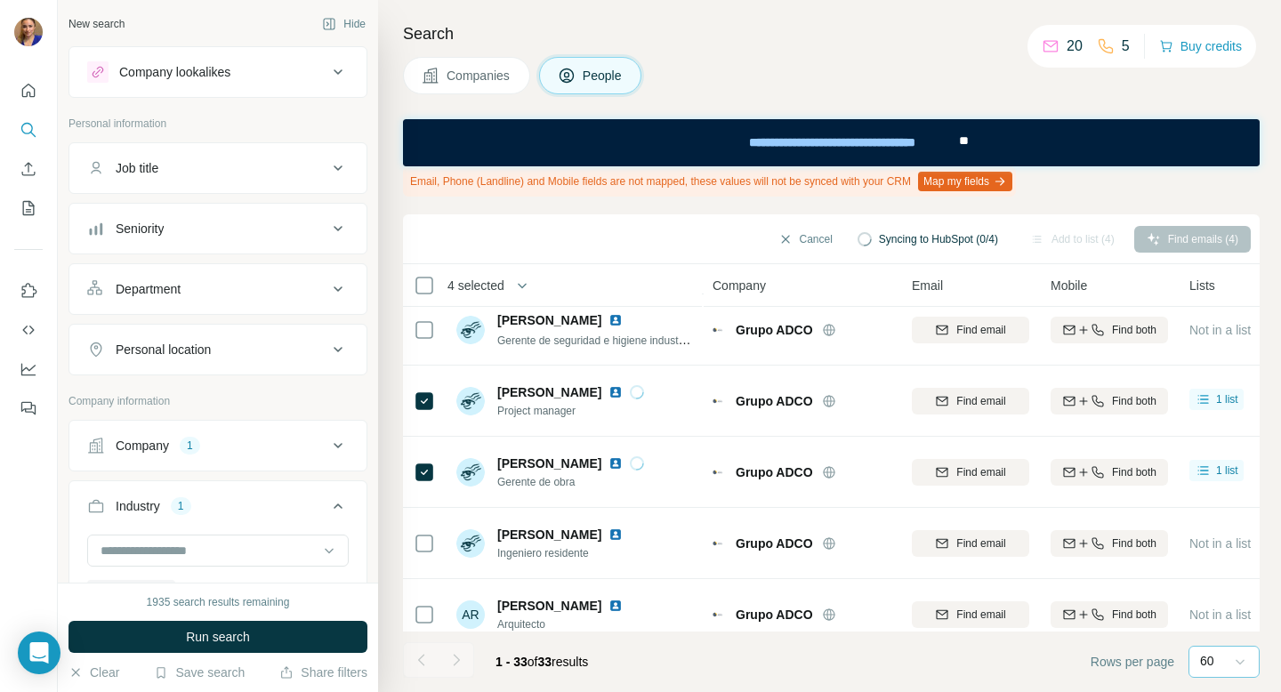
scroll to position [212, 0]
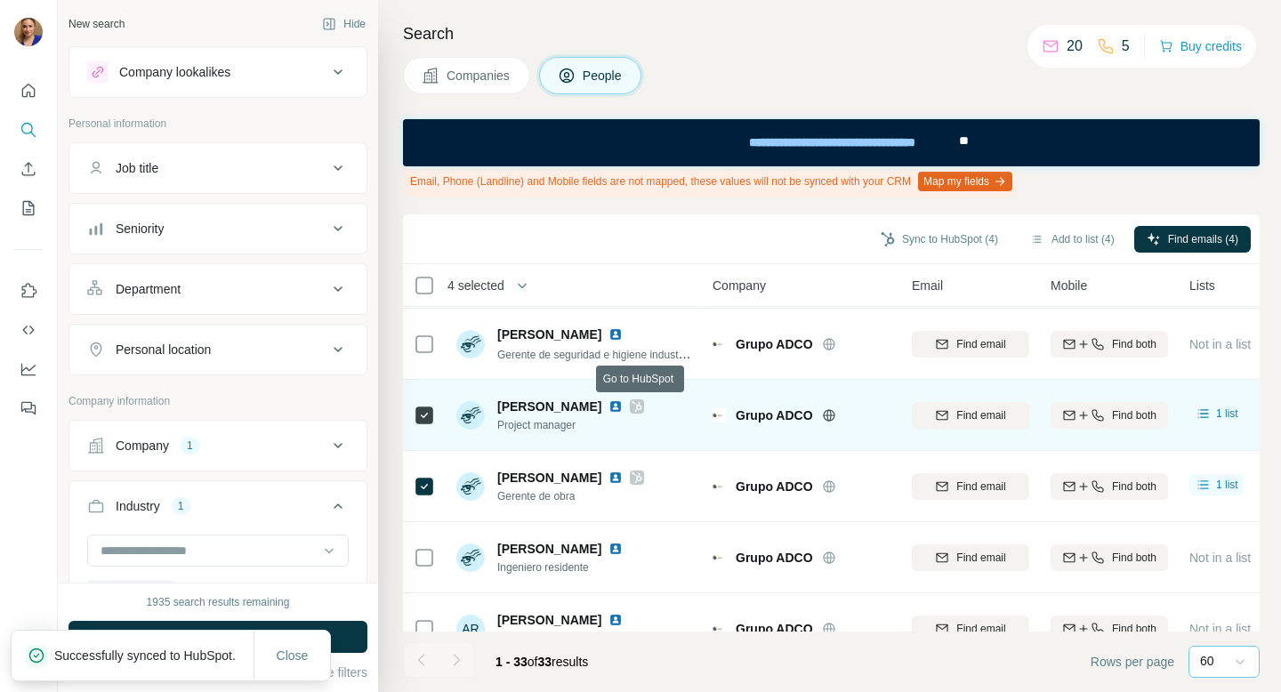
click at [641, 405] on icon at bounding box center [637, 407] width 11 height 14
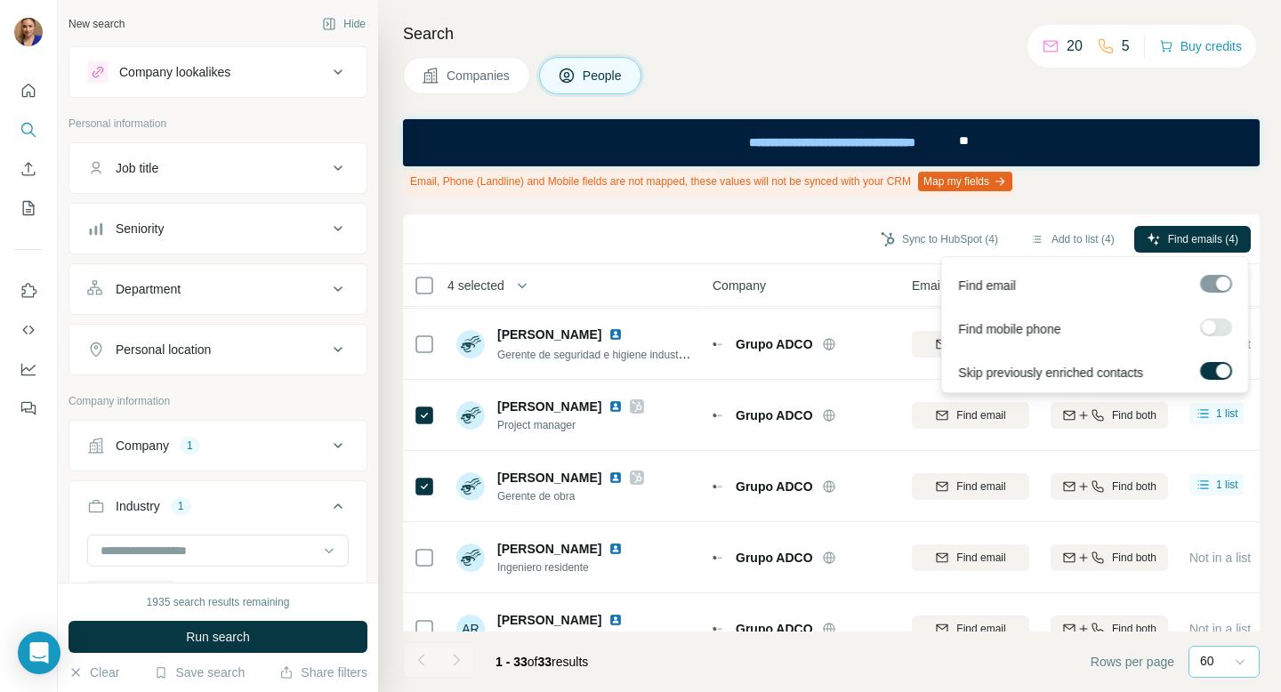
click at [1208, 282] on div at bounding box center [1216, 284] width 32 height 18
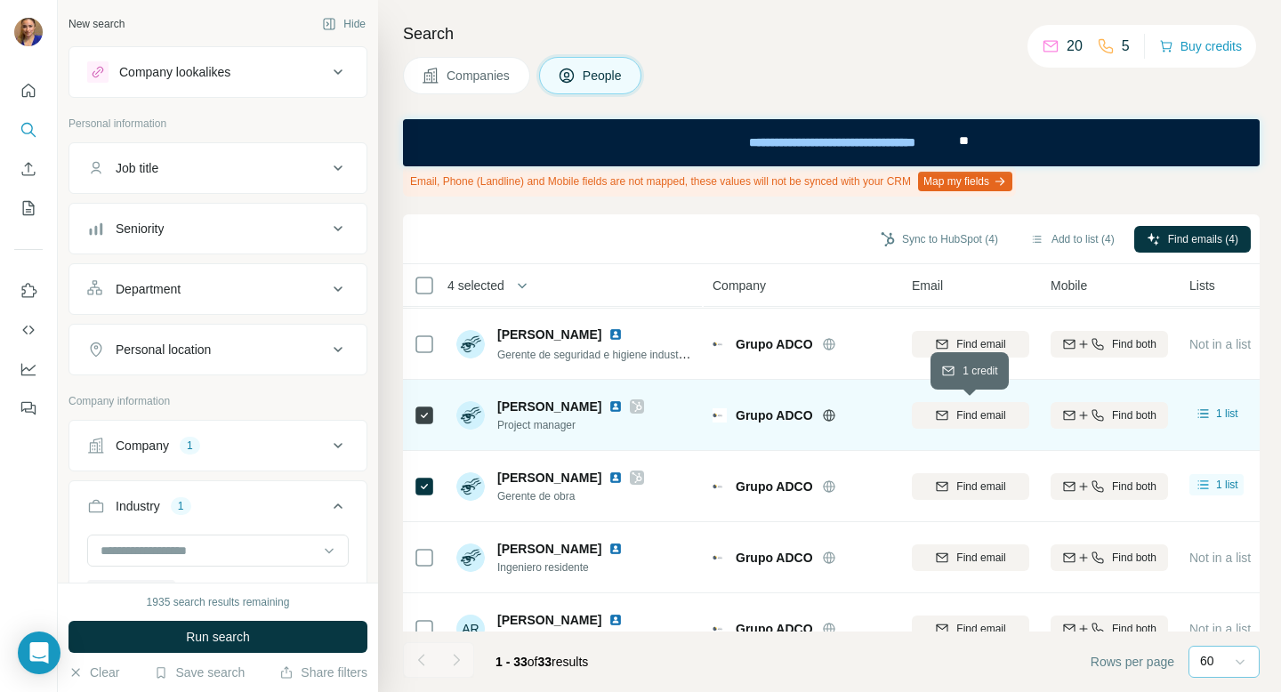
click at [975, 411] on span "Find email" at bounding box center [981, 416] width 49 height 16
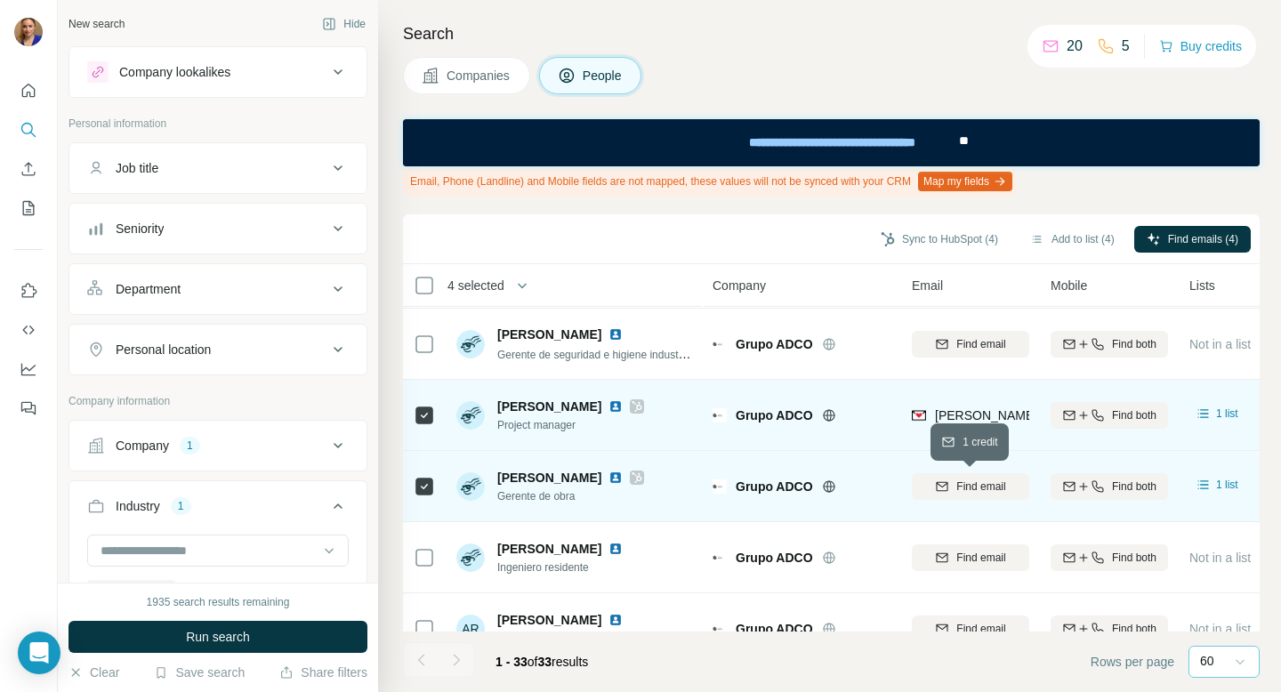
click at [975, 491] on span "Find email" at bounding box center [981, 487] width 49 height 16
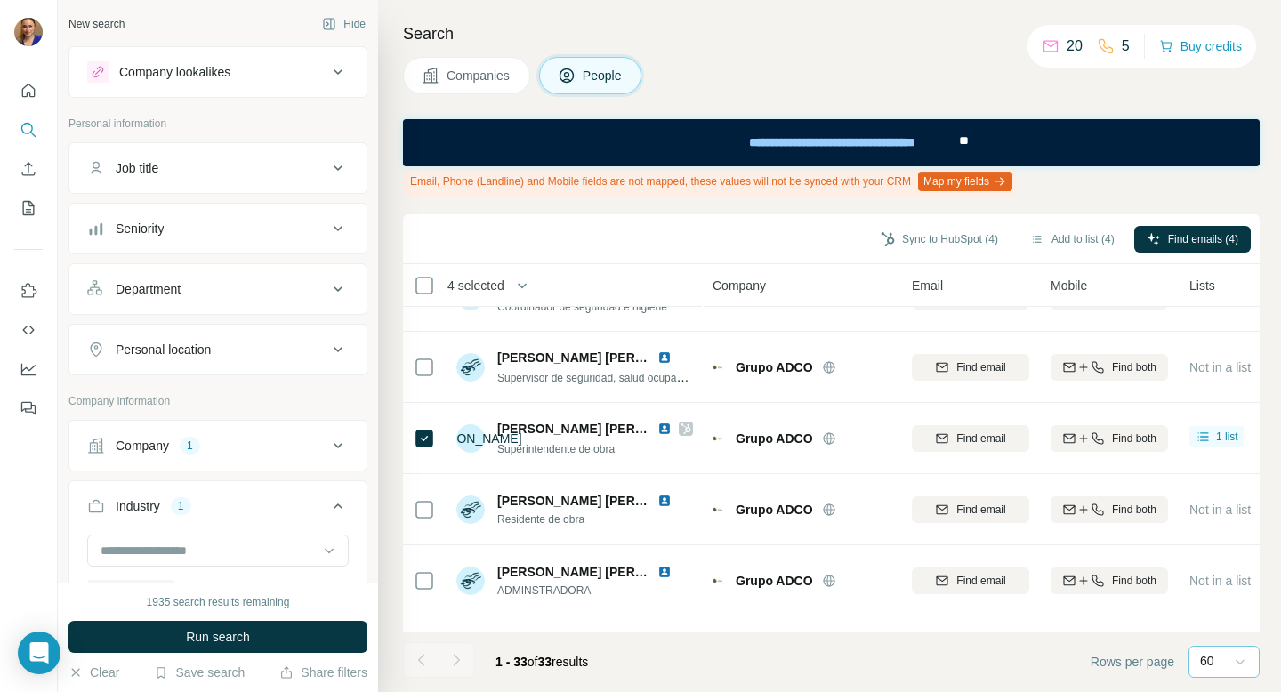
scroll to position [1471, 0]
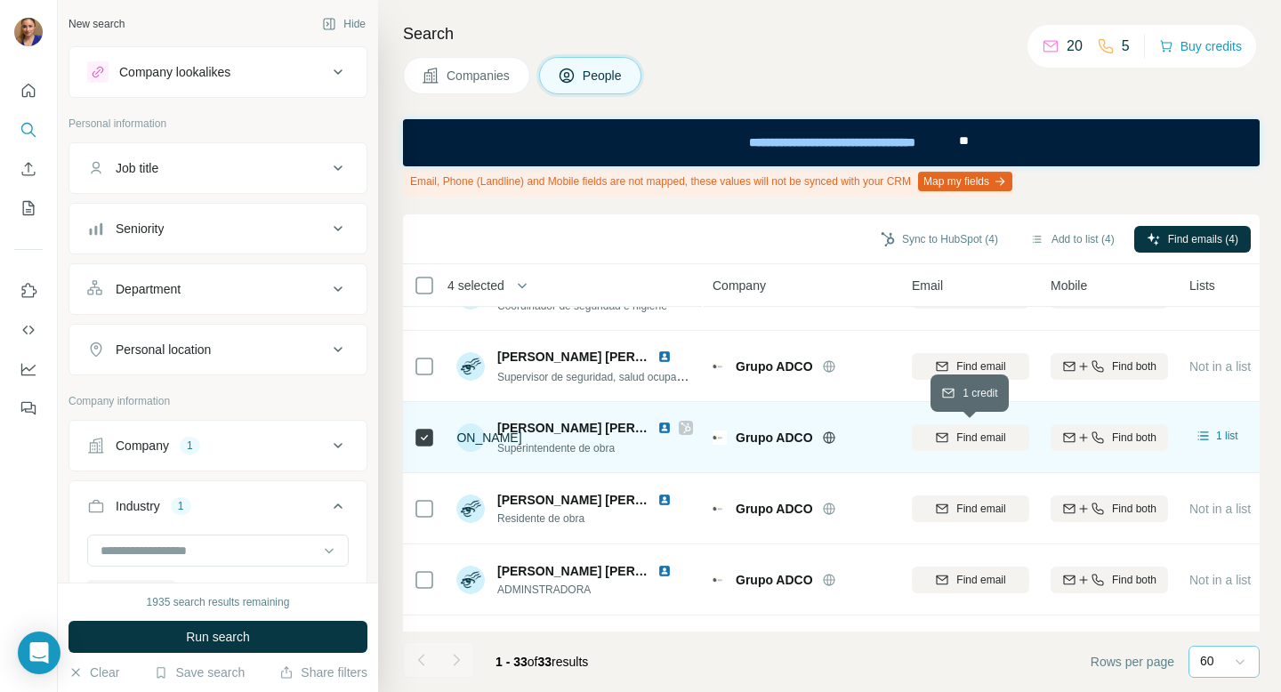
click at [985, 437] on span "Find email" at bounding box center [981, 438] width 49 height 16
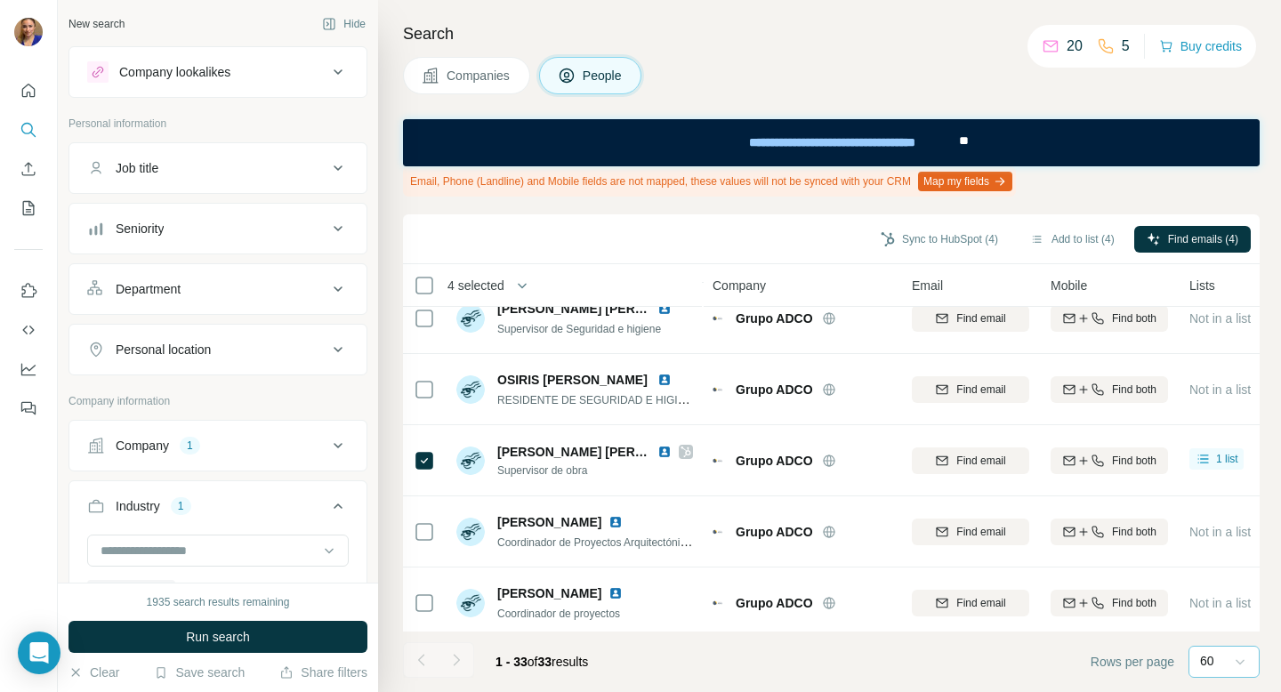
scroll to position [1807, 0]
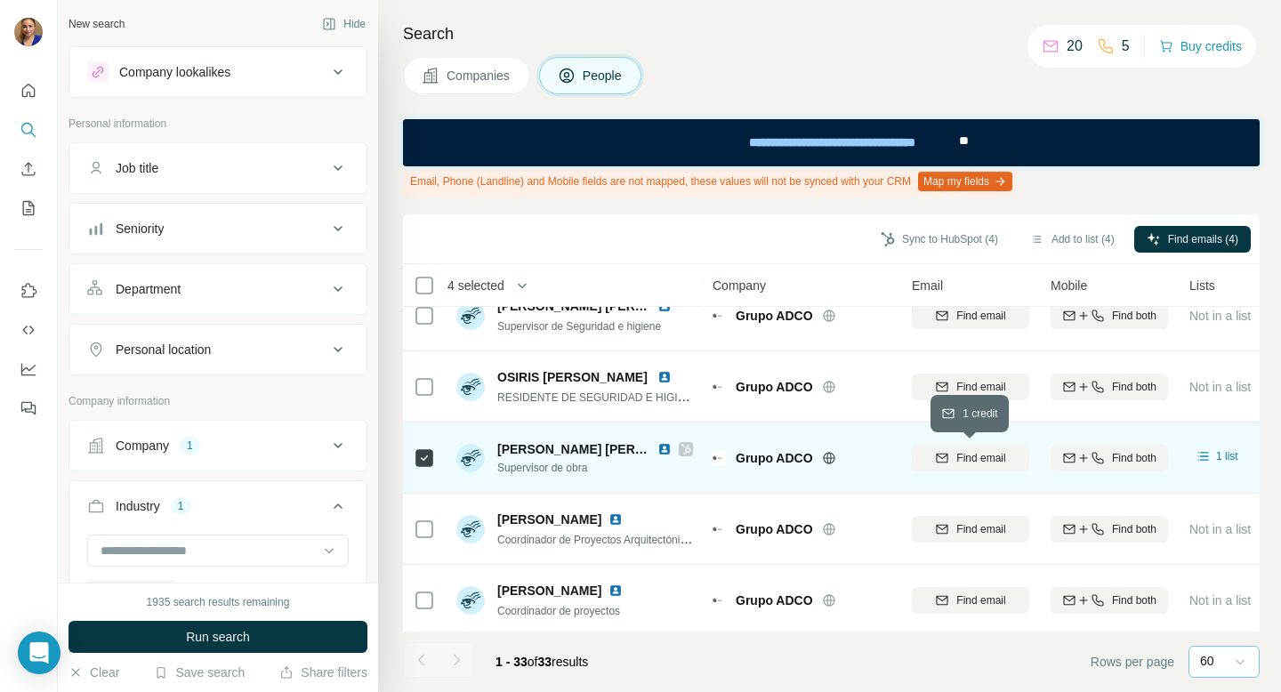
click at [960, 454] on span "Find email" at bounding box center [981, 458] width 49 height 16
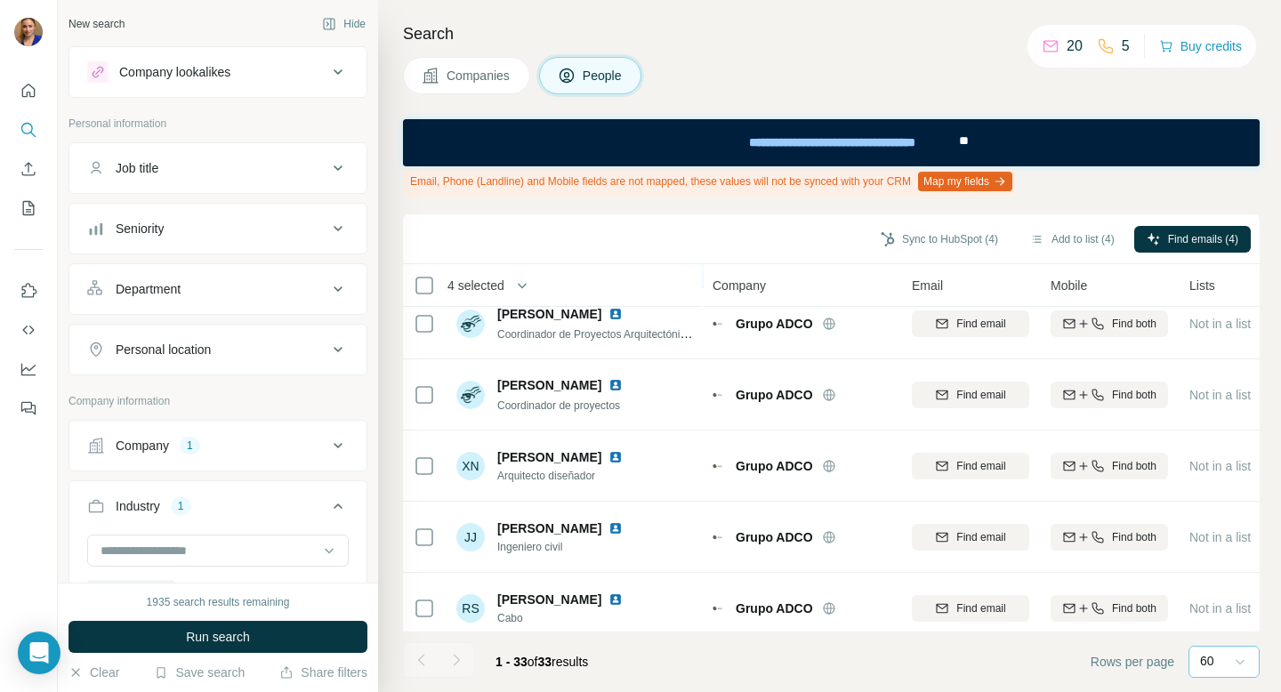
scroll to position [2025, 0]
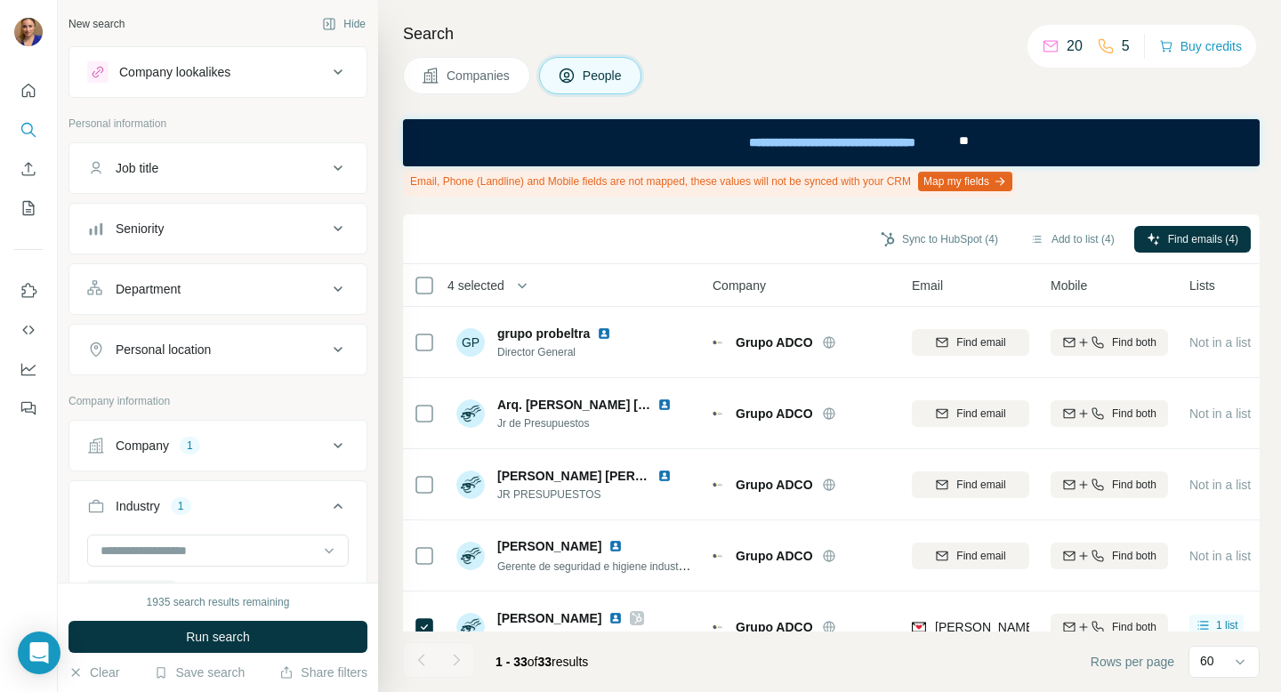
scroll to position [914, 0]
